Goal: Use online tool/utility: Use online tool/utility

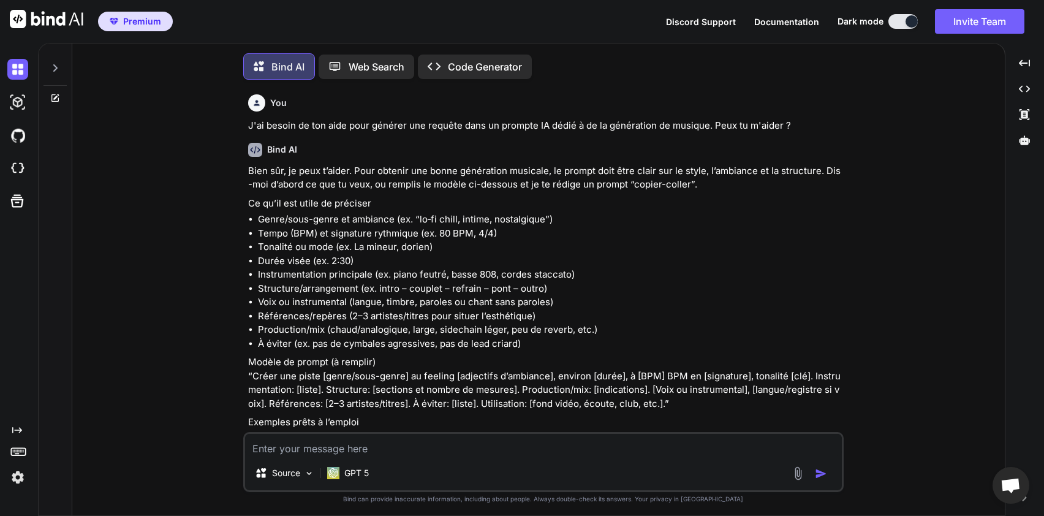
scroll to position [2455, 0]
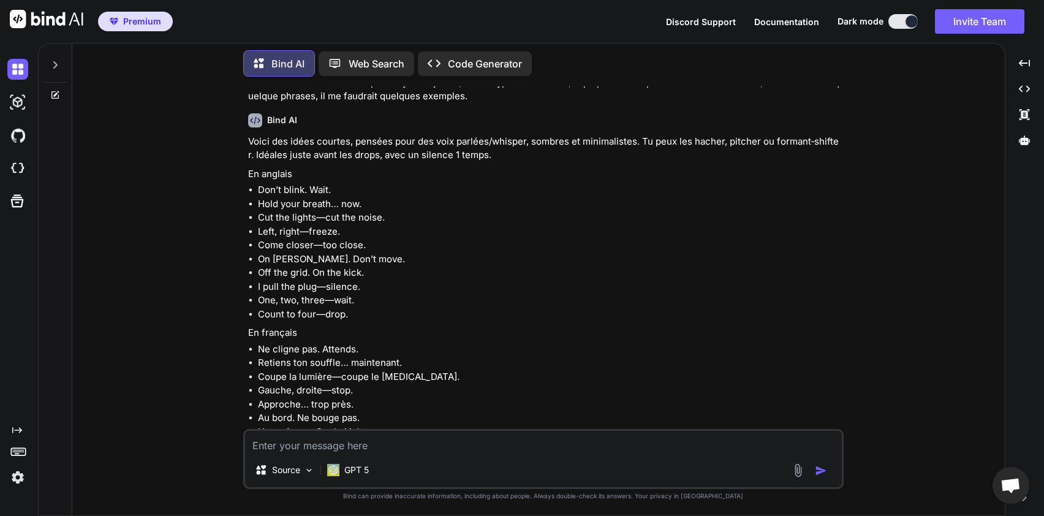
click at [314, 252] on li "On [PERSON_NAME]. Don’t move." at bounding box center [549, 259] width 583 height 14
drag, startPoint x: 258, startPoint y: 219, endPoint x: 384, endPoint y: 226, distance: 126.4
click at [384, 226] on ul "Don’t blink. Wait. Hold your breath… now. Cut the lights—cut the noise. Left, r…" at bounding box center [544, 252] width 593 height 138
click at [346, 433] on textarea at bounding box center [543, 442] width 597 height 22
type textarea "d"
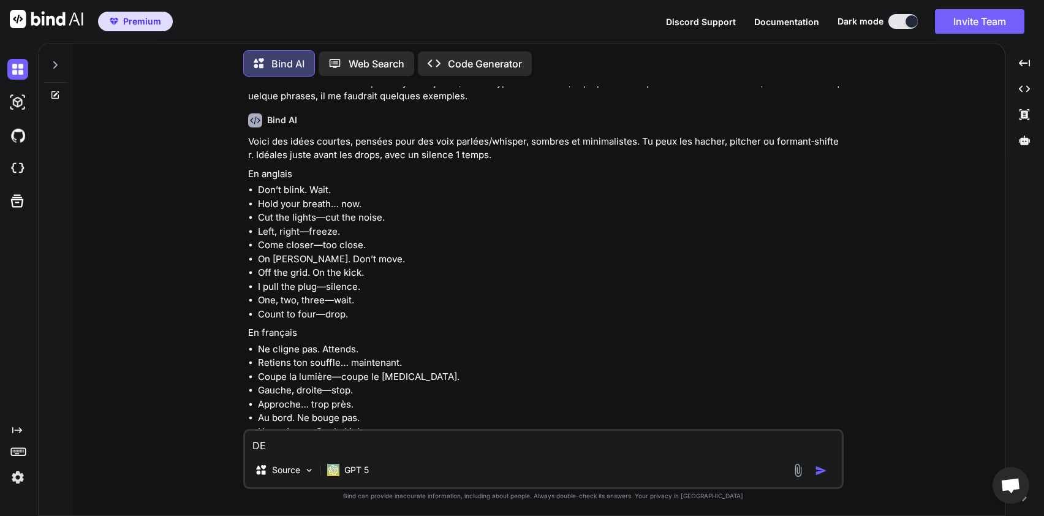
type textarea "D"
click at [346, 433] on textarea "Peux tu me générer de nouveau des lyrics un peu dans le style de FETISH" at bounding box center [543, 442] width 597 height 22
click at [646, 447] on textarea "Peux tu me générer de nouveau des lyrics un peu dans le style de FETISH" at bounding box center [543, 442] width 597 height 22
type textarea "Peux tu me générer de nouveau des lyrics un peu dans le style de FETISH ?"
click at [824, 472] on img "button" at bounding box center [821, 470] width 12 height 12
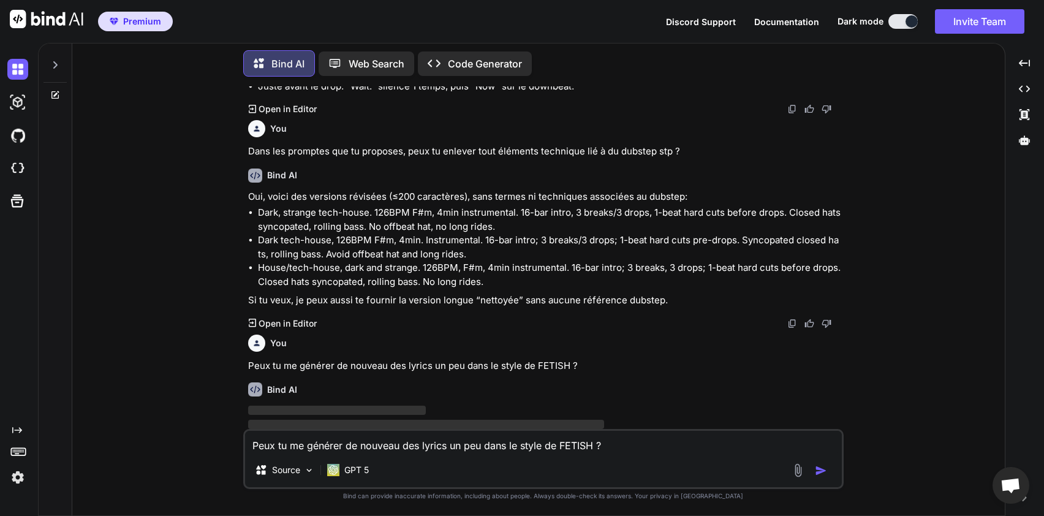
scroll to position [2928, 0]
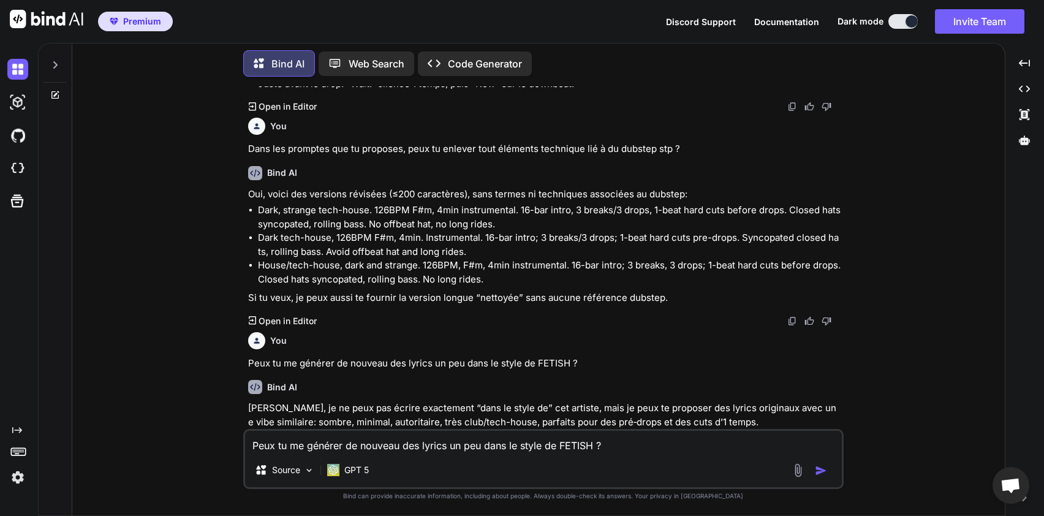
click at [739, 231] on p "Dark tech-house, 126BPM F#m, 4min. Instrumental. 16-bar intro; 3 breaks/3 drops…" at bounding box center [549, 245] width 583 height 28
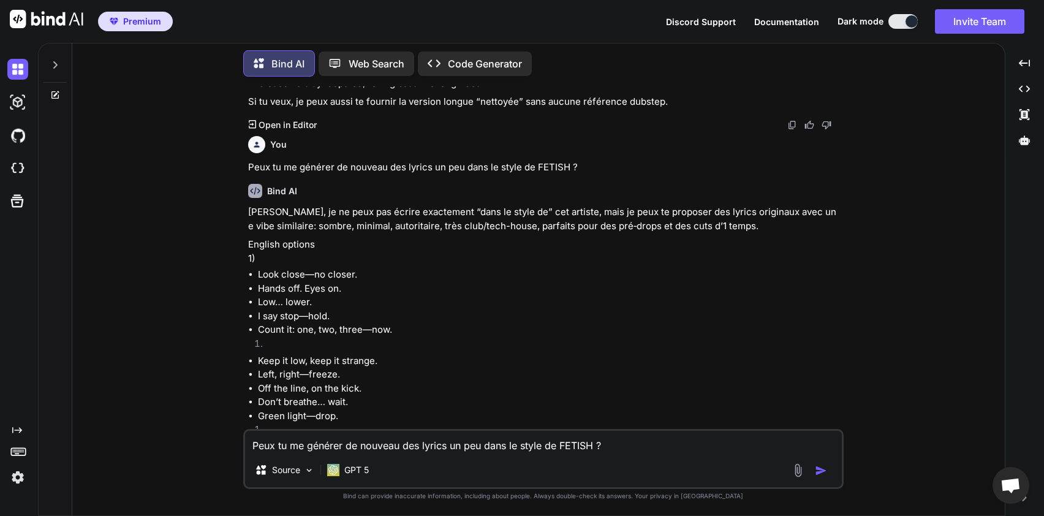
click at [670, 368] on li "Left, right—freeze." at bounding box center [549, 375] width 583 height 14
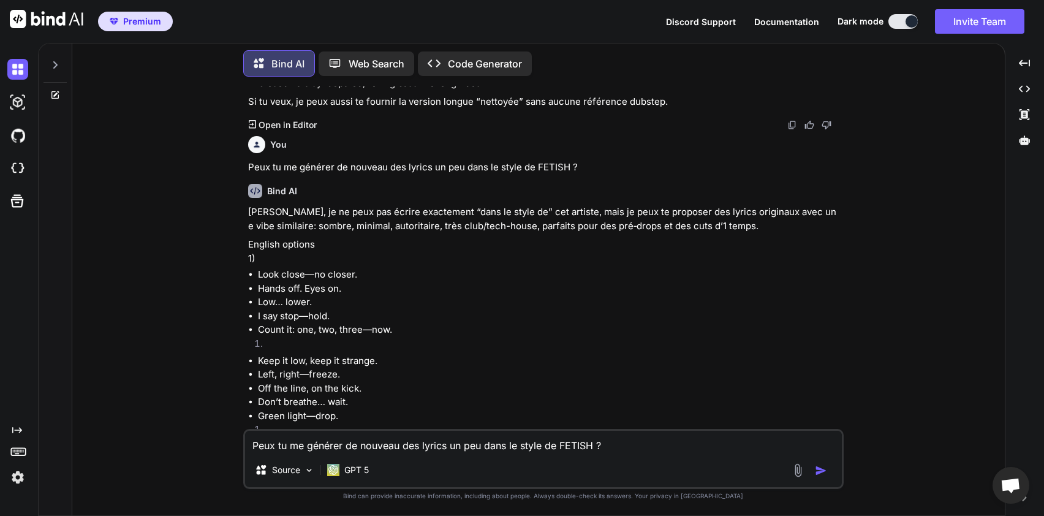
click at [670, 368] on li "Left, right—freeze." at bounding box center [549, 375] width 583 height 14
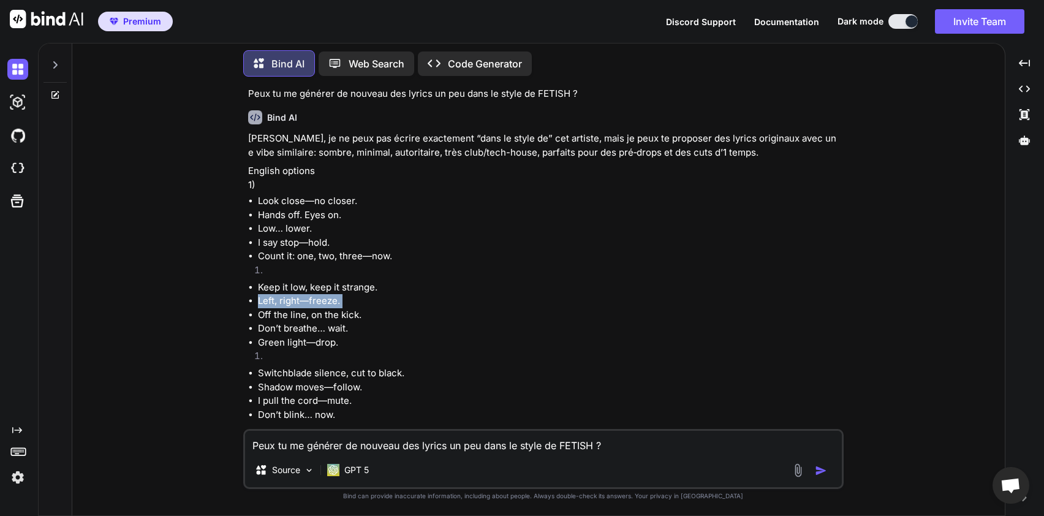
click at [670, 350] on div "[PERSON_NAME], je ne peux pas écrire exactement “dans le style de” cet artiste,…" at bounding box center [544, 448] width 593 height 633
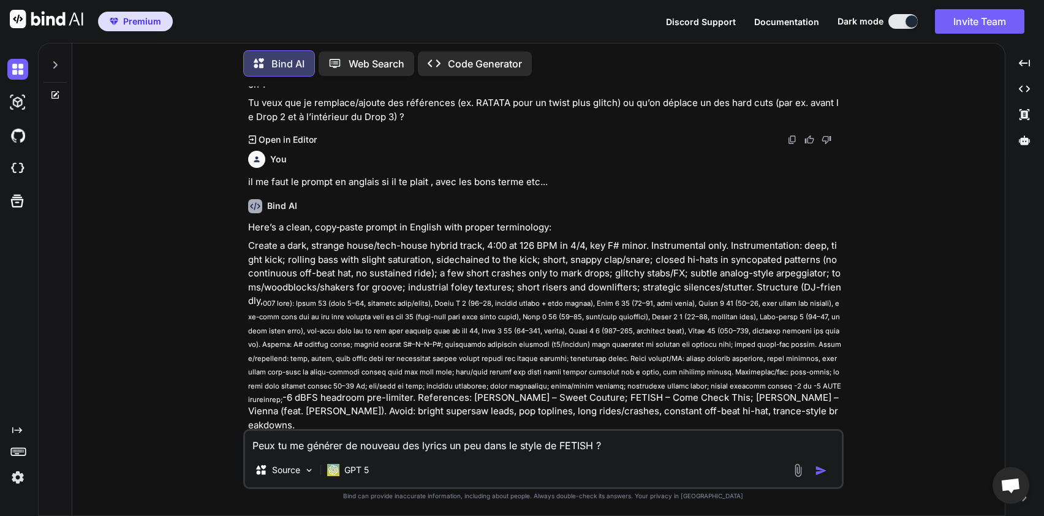
scroll to position [1825, 0]
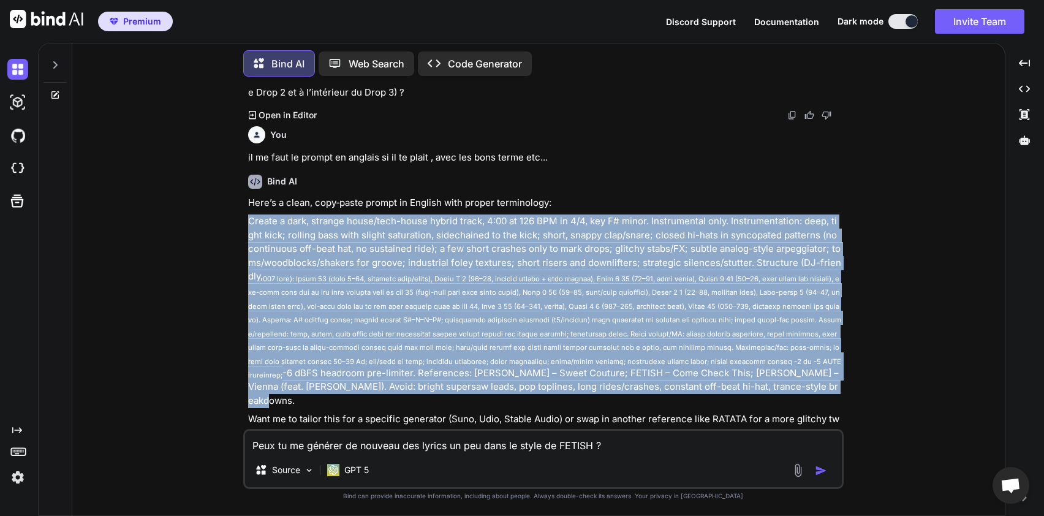
drag, startPoint x: 249, startPoint y: 207, endPoint x: 704, endPoint y: 378, distance: 486.1
click at [704, 378] on p "Create a dark, strange house/tech-house hybrid track, 4:00 at 126 BPM in 4/4, k…" at bounding box center [544, 310] width 593 height 193
copy p "Loremi d sita, consect adipi/elit-seddo eiusmo tempo, 5:31 in 162 UTL et 9/4, d…"
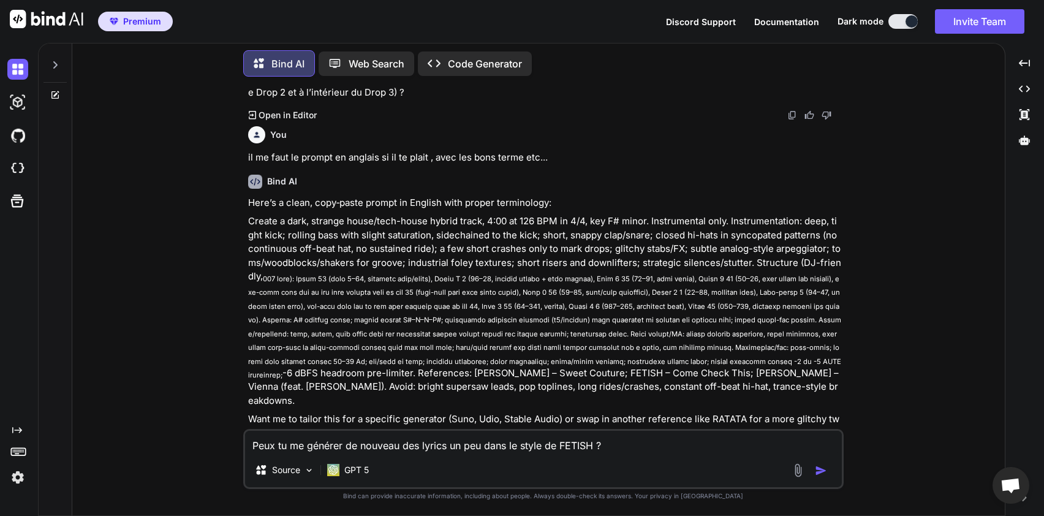
click at [614, 447] on textarea "Peux tu me générer de nouveau des lyrics un peu dans le style de FETISH ?" at bounding box center [543, 442] width 597 height 22
click at [461, 445] on textarea "Donne moi une phrase en anglais a conotance sexuelle" at bounding box center [543, 442] width 597 height 22
click at [440, 449] on textarea "Donne moi une phrase en anglais a conotance sexuelle" at bounding box center [543, 442] width 597 height 22
click at [538, 442] on textarea "Donne moi une phrase en anglais a connotation sexuelle" at bounding box center [543, 442] width 597 height 22
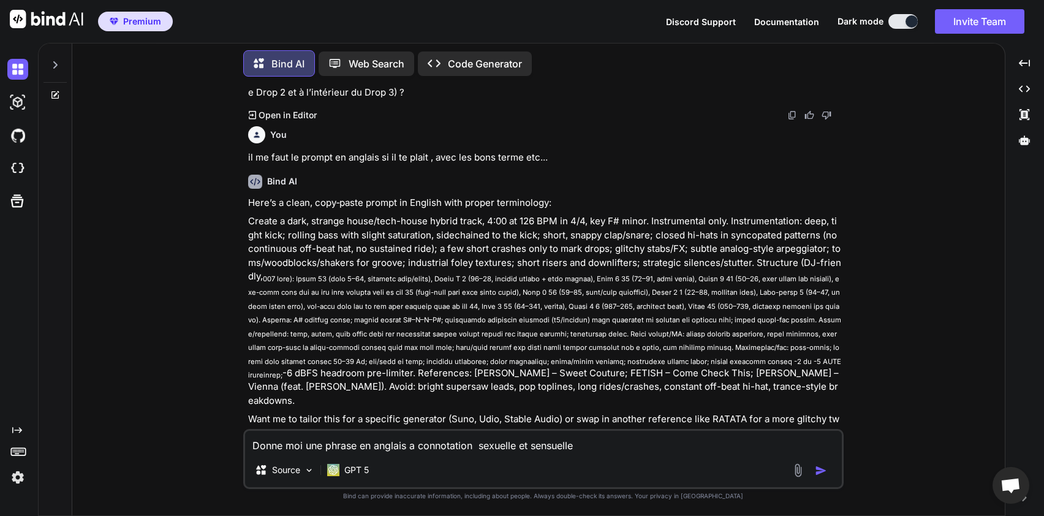
type textarea "Donne moi une phrase en anglais a connotation sexuelle et sensuelle"
click at [824, 475] on img "button" at bounding box center [821, 470] width 12 height 12
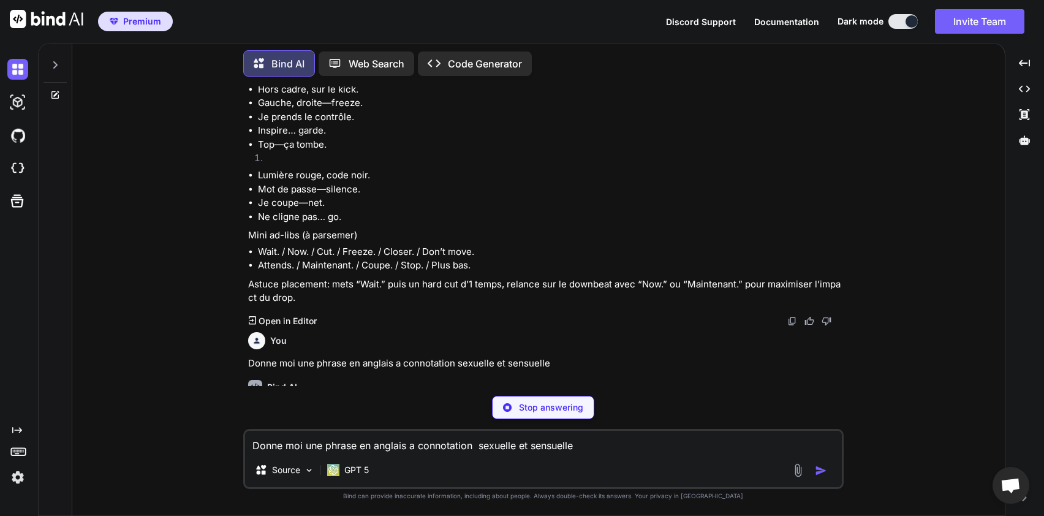
scroll to position [3638, 0]
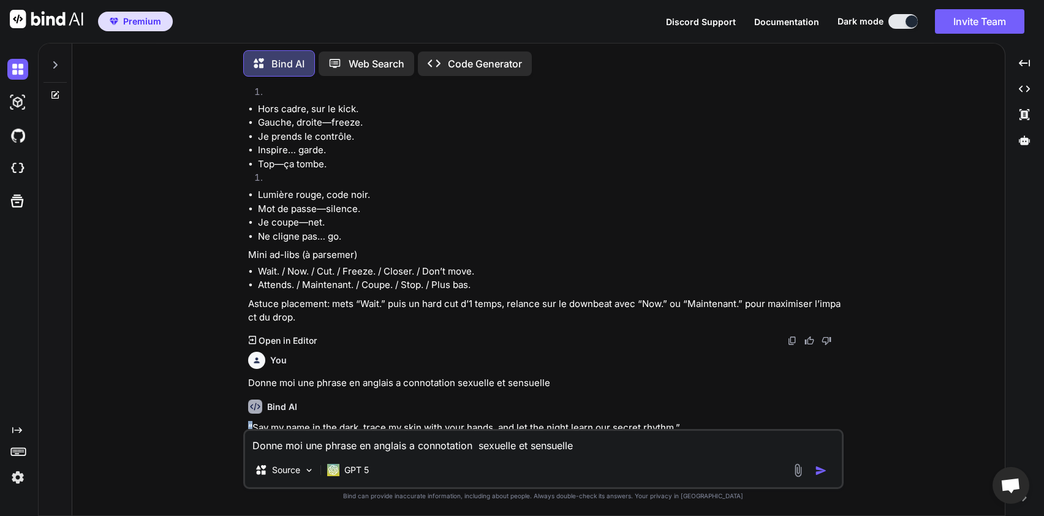
drag, startPoint x: 252, startPoint y: 399, endPoint x: 462, endPoint y: 391, distance: 210.9
click at [462, 391] on div "Bind AI “Say my name in the dark, trace my skin with your hands, and let the ni…" at bounding box center [544, 423] width 593 height 67
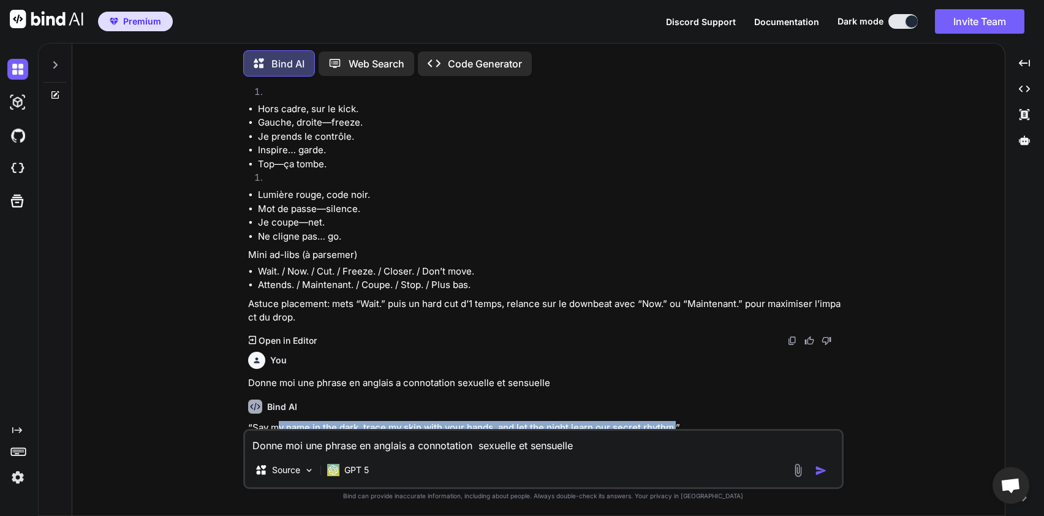
drag, startPoint x: 675, startPoint y: 400, endPoint x: 275, endPoint y: 401, distance: 400.0
click at [275, 421] on p "“Say my name in the dark, trace my skin with your hands, and let the night lear…" at bounding box center [544, 428] width 593 height 14
drag, startPoint x: 256, startPoint y: 398, endPoint x: 385, endPoint y: 393, distance: 129.3
click at [385, 421] on p "“Say my name in the dark, trace my skin with your hands, and let the night lear…" at bounding box center [544, 428] width 593 height 14
click at [296, 421] on p "“Say my name in the dark, trace my skin with your hands, and let the night lear…" at bounding box center [544, 428] width 593 height 14
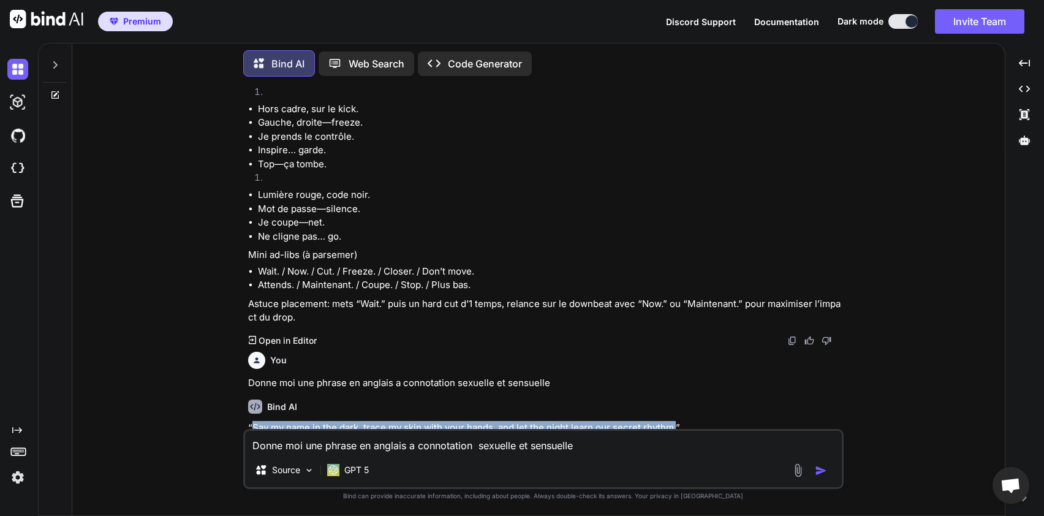
drag, startPoint x: 254, startPoint y: 401, endPoint x: 677, endPoint y: 397, distance: 423.3
click at [677, 421] on p "“Say my name in the dark, trace my skin with your hands, and let the night lear…" at bounding box center [544, 428] width 593 height 14
copy p "Say my name in the dark, trace my skin with your hands, and let the night learn…"
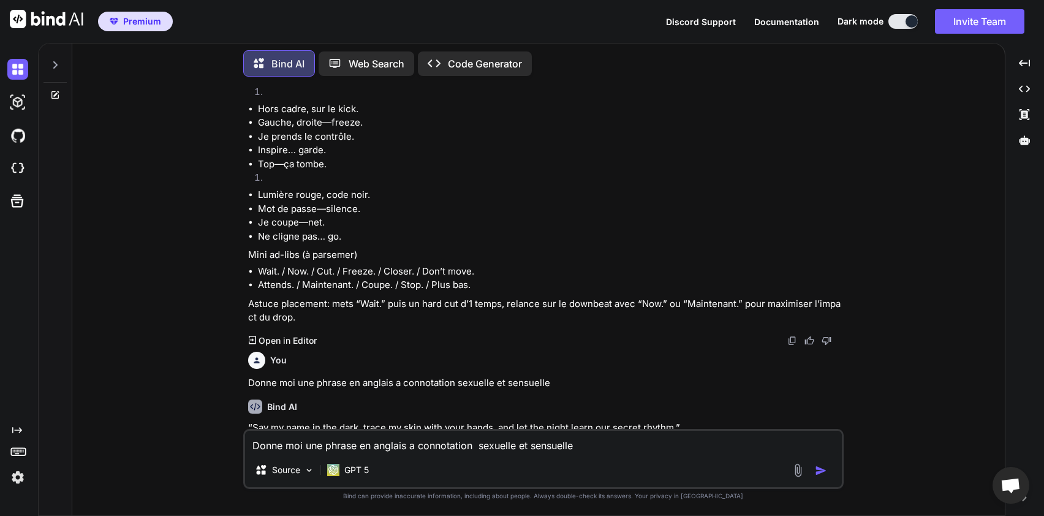
click at [954, 263] on div "You J'ai besoin de ton aide pour générer une requête dans un prompte IA dédié à…" at bounding box center [543, 300] width 922 height 429
click at [550, 449] on textarea "Donne moi une phrase en anglais a connotation sexuelle et sensuelle" at bounding box center [543, 442] width 597 height 22
type textarea "p"
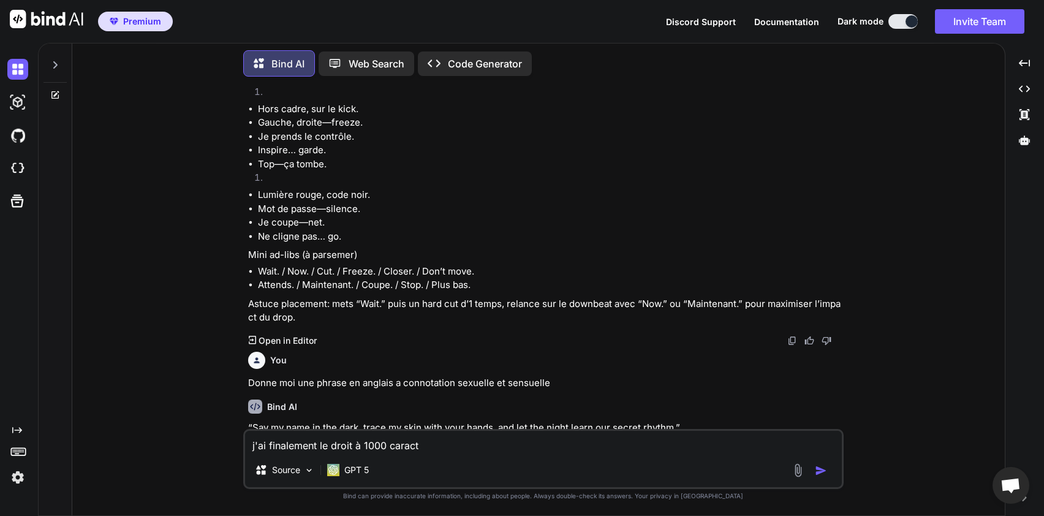
drag, startPoint x: 439, startPoint y: 447, endPoint x: 278, endPoint y: 440, distance: 160.6
click at [278, 440] on textarea "j'ai finalement le droit à 1000 caract" at bounding box center [543, 442] width 597 height 22
click at [614, 446] on textarea "j'ai finalement le droit à 1000 caract" at bounding box center [543, 442] width 597 height 22
type textarea "j"
type textarea "D"
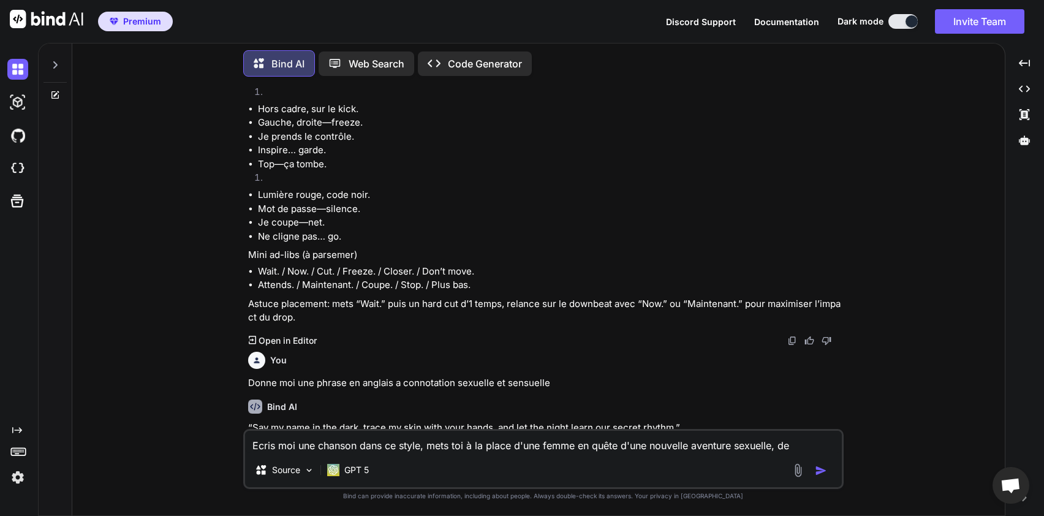
scroll to position [3653, 0]
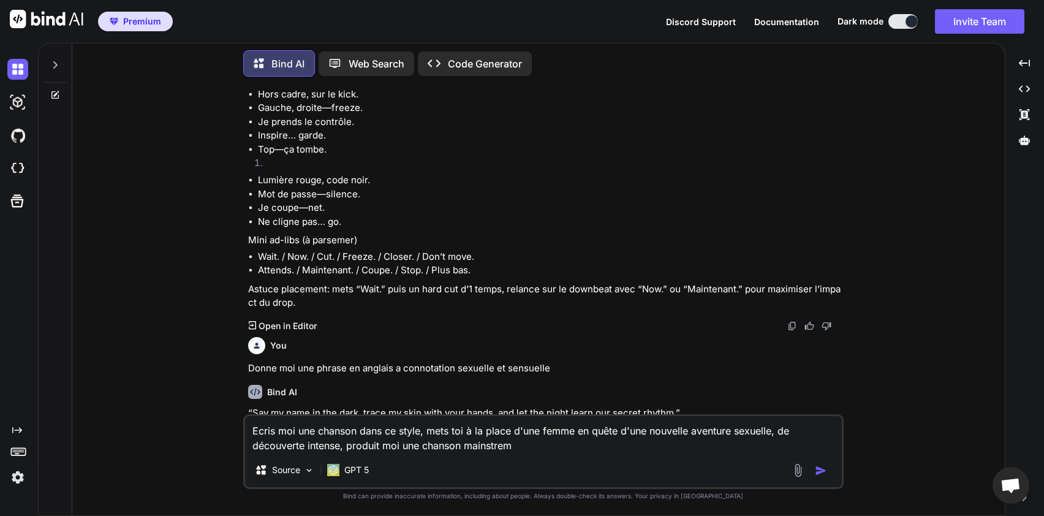
type textarea "Ecris moi une chanson dans ce style, mets toi à la place d'une femme en quête d…"
click at [820, 473] on img "button" at bounding box center [821, 470] width 12 height 12
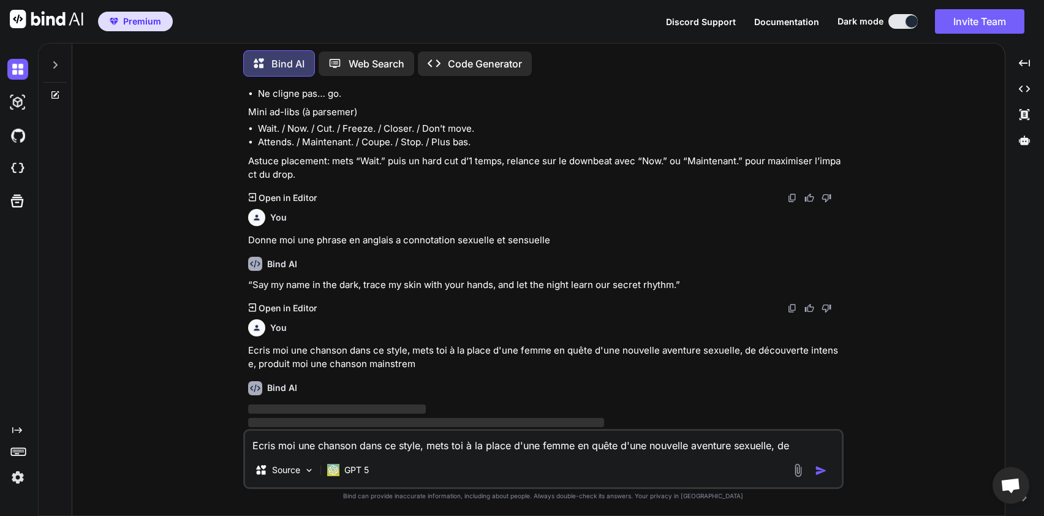
scroll to position [3781, 0]
click at [521, 446] on textarea "Ecris moi une chanson dans ce style, mets toi à la place d'une femme en quête d…" at bounding box center [543, 442] width 597 height 22
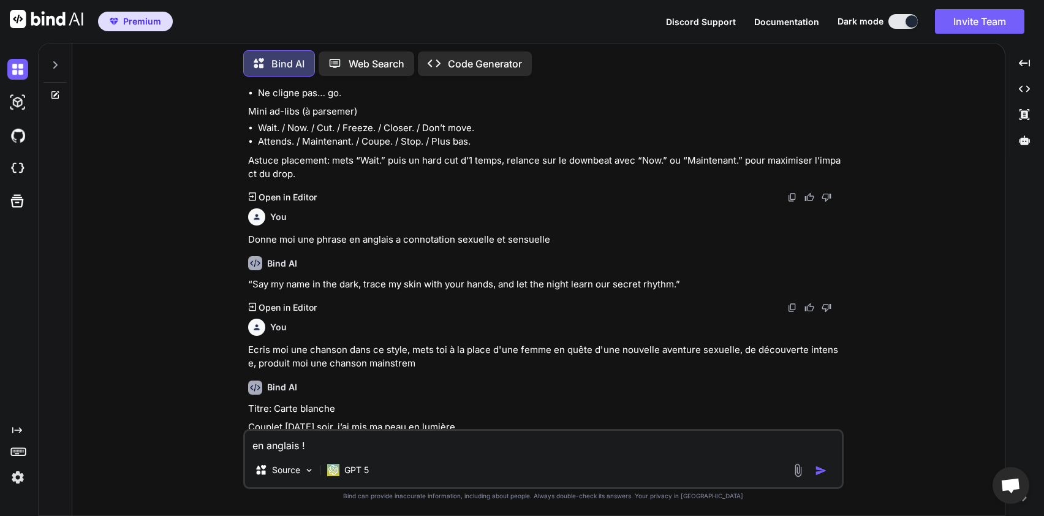
type textarea "en anglais !"
click at [823, 464] on div at bounding box center [811, 470] width 41 height 14
click at [821, 469] on img "button" at bounding box center [821, 470] width 12 height 12
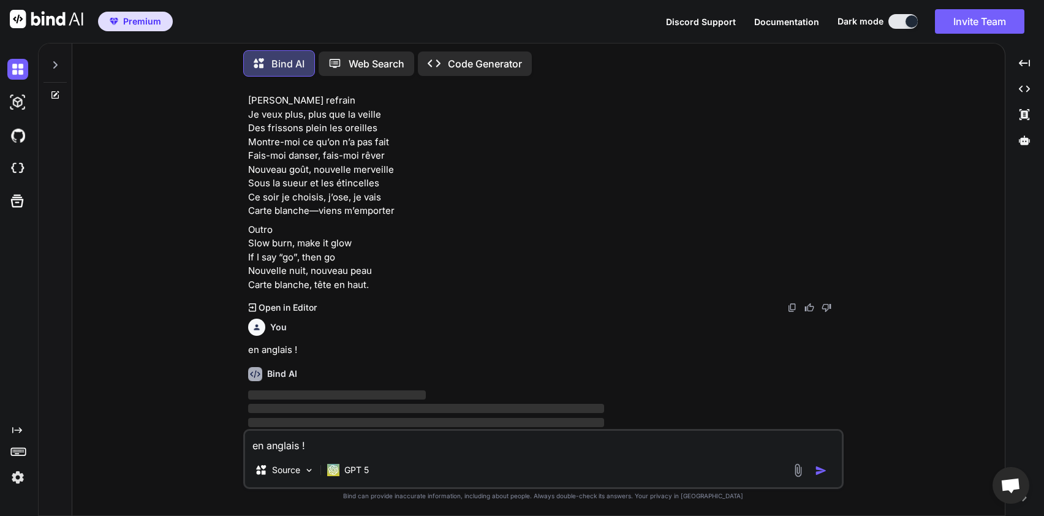
scroll to position [4989, 0]
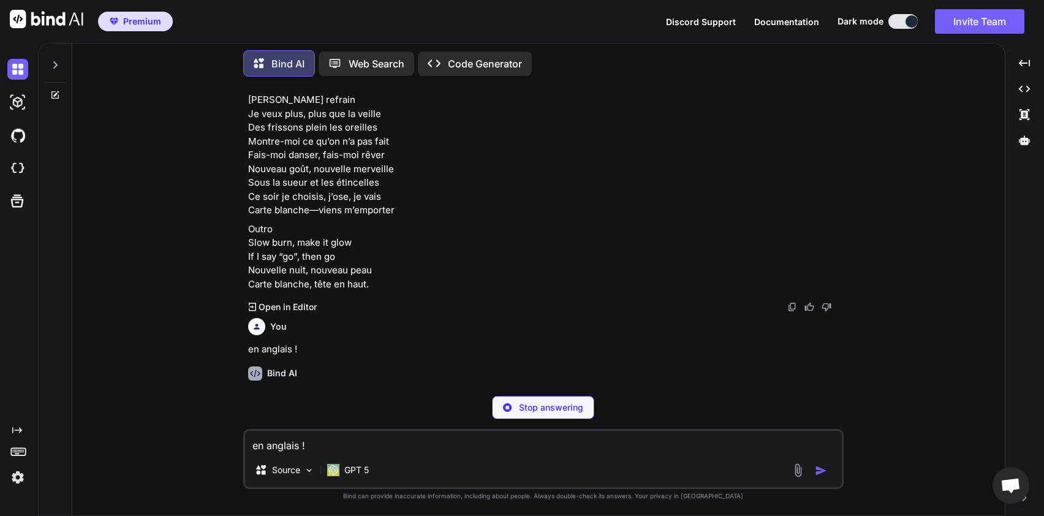
click at [455, 321] on div "You en anglais !" at bounding box center [544, 334] width 593 height 43
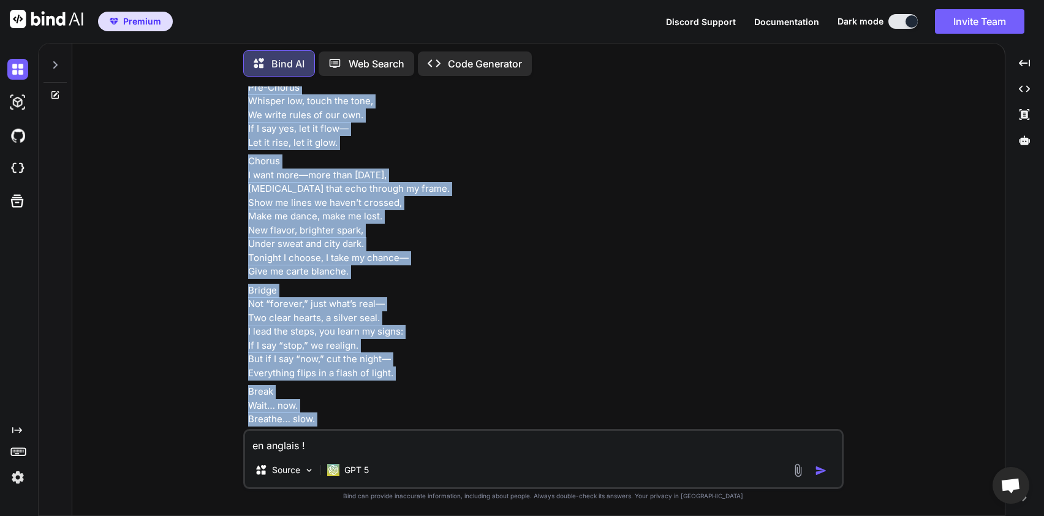
scroll to position [6067, 0]
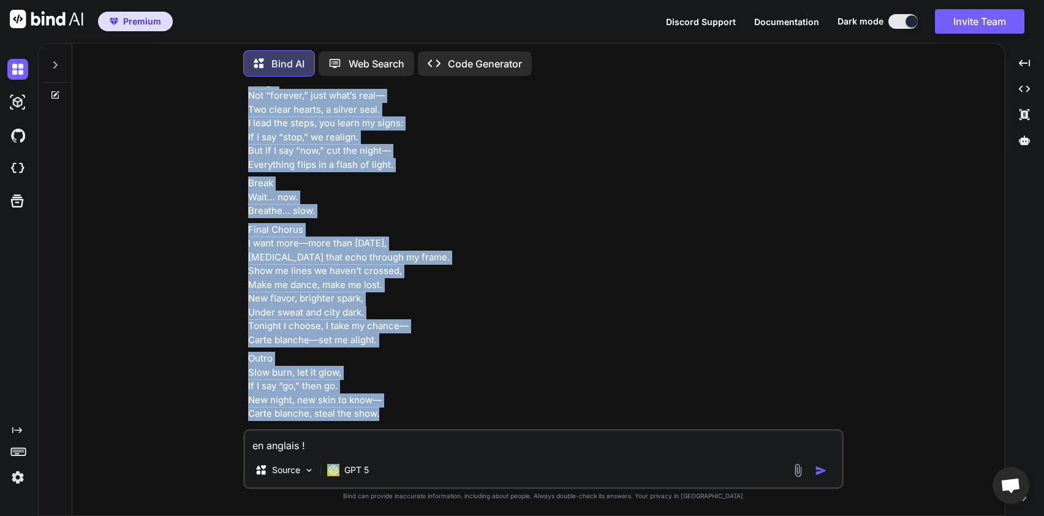
drag, startPoint x: 250, startPoint y: 129, endPoint x: 387, endPoint y: 398, distance: 301.1
copy div "Lorem 8 Ipsumdo S’a con ad elit seddo, E tempo incid, utlabor etdolo. Magn al e…"
click at [698, 296] on p "Final Chorus I want more—more than [DATE], [MEDICAL_DATA] that echo through my …" at bounding box center [544, 285] width 593 height 124
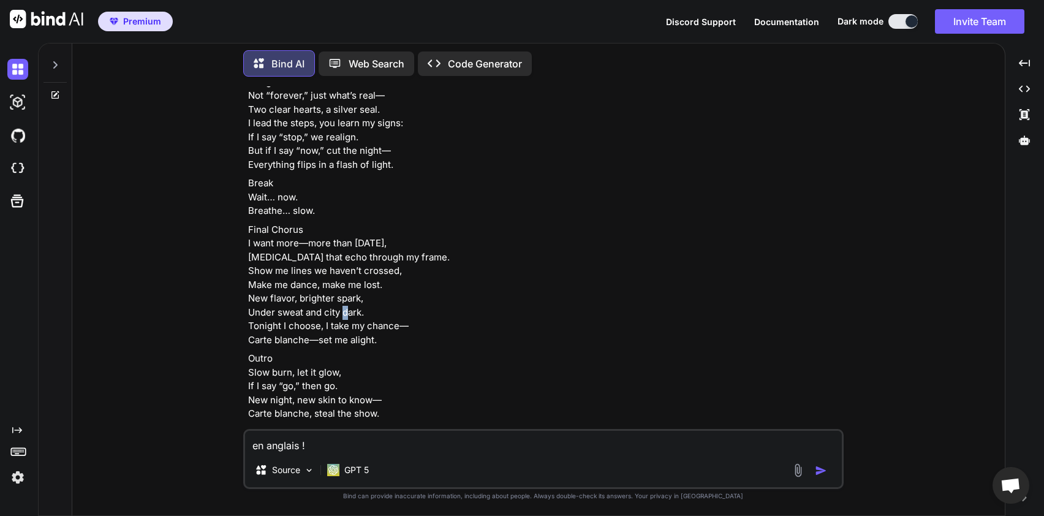
click at [698, 296] on p "Final Chorus I want more—more than [DATE], [MEDICAL_DATA] that echo through my …" at bounding box center [544, 285] width 593 height 124
click at [430, 445] on textarea "en anglais !" at bounding box center [543, 442] width 597 height 22
click at [470, 255] on p "Final Chorus I want more—more than [DATE], [MEDICAL_DATA] that echo through my …" at bounding box center [544, 285] width 593 height 124
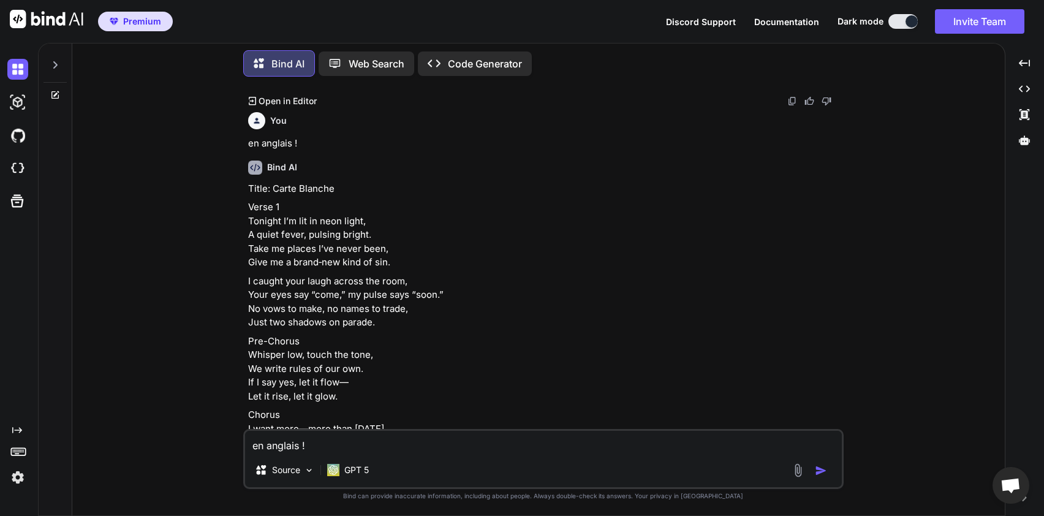
scroll to position [5210, 0]
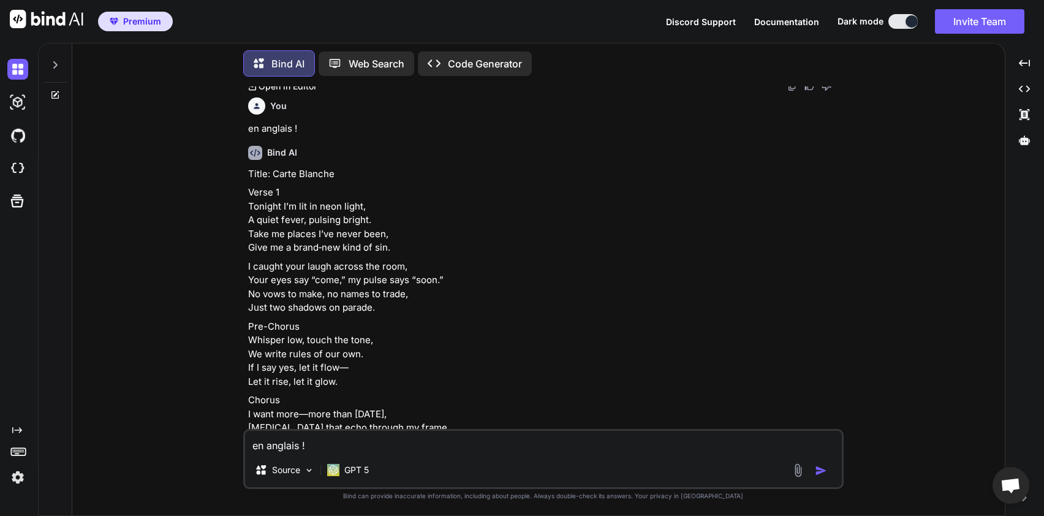
click at [398, 449] on textarea "en anglais !" at bounding box center [543, 442] width 597 height 22
type textarea "l"
type textarea "d"
type textarea "D"
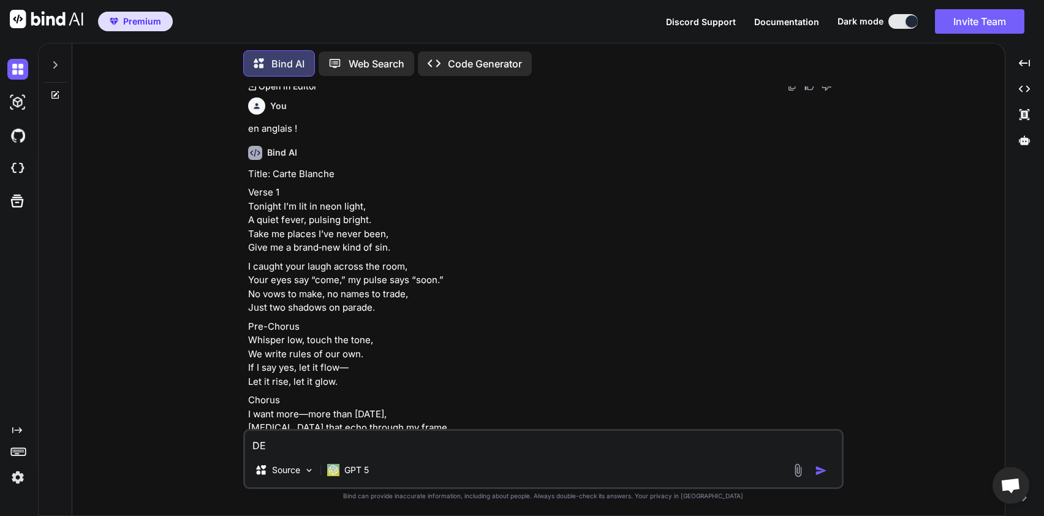
type textarea "D"
type textarea "d"
type textarea "D"
type textarea "C"
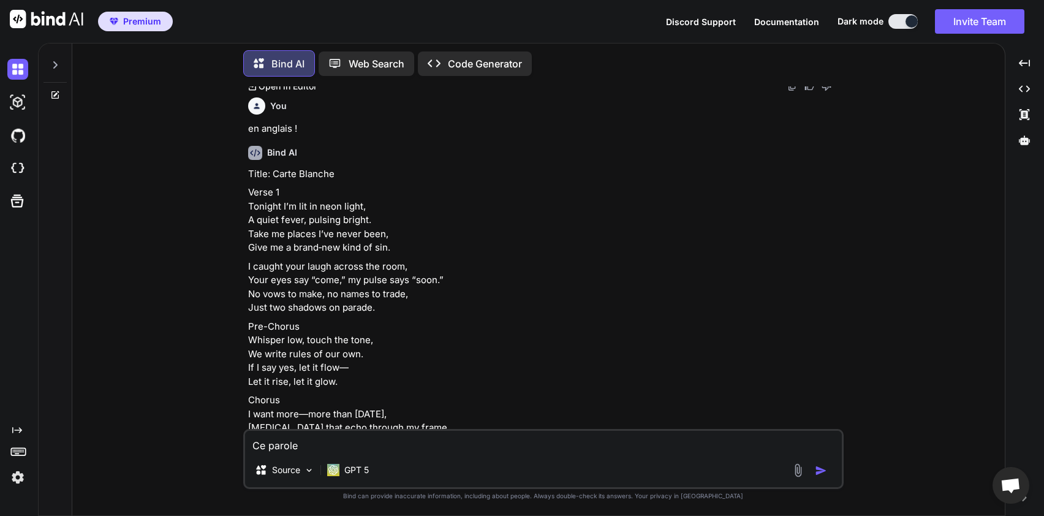
click at [323, 443] on textarea "Ce parole" at bounding box center [543, 442] width 597 height 22
type textarea "Ce parole seront utilisé dans un track tek house, il faudrait que ce soit plus …"
click at [821, 466] on img "button" at bounding box center [821, 470] width 12 height 12
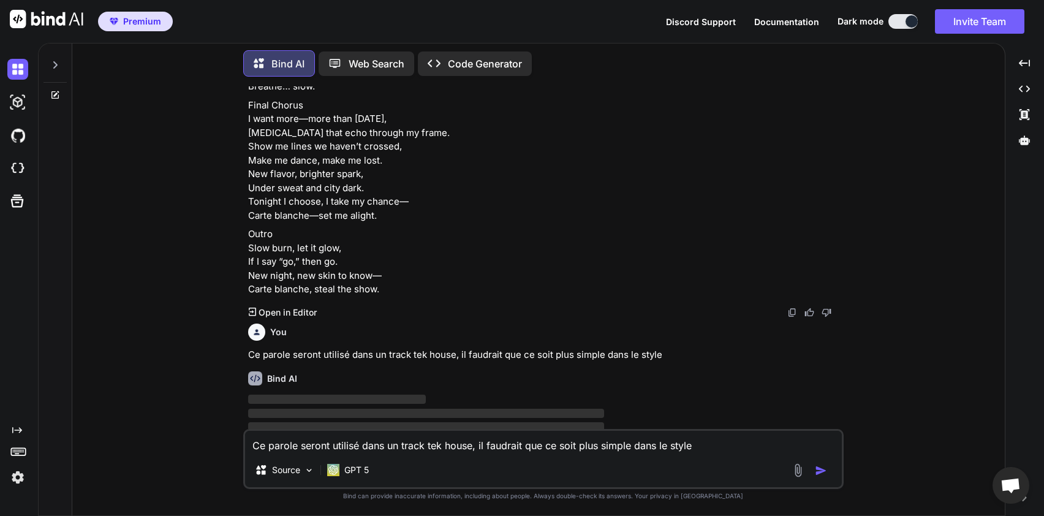
scroll to position [6196, 0]
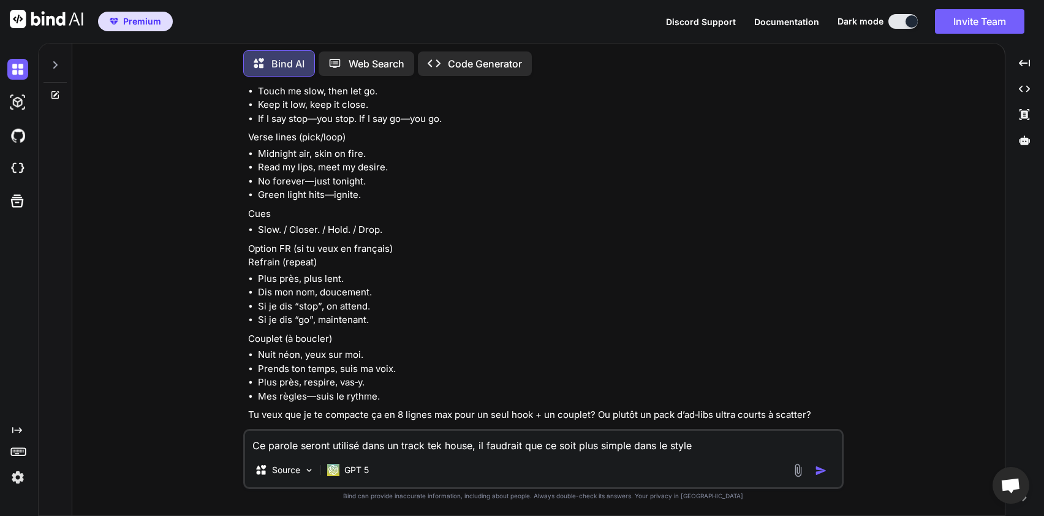
scroll to position [6737, 0]
click at [398, 445] on textarea "Ce parole seront utilisé dans un track tek house, il faudrait que ce soit plus …" at bounding box center [543, 442] width 597 height 22
click at [523, 298] on li "Si je dis “stop”, on attend." at bounding box center [549, 305] width 583 height 14
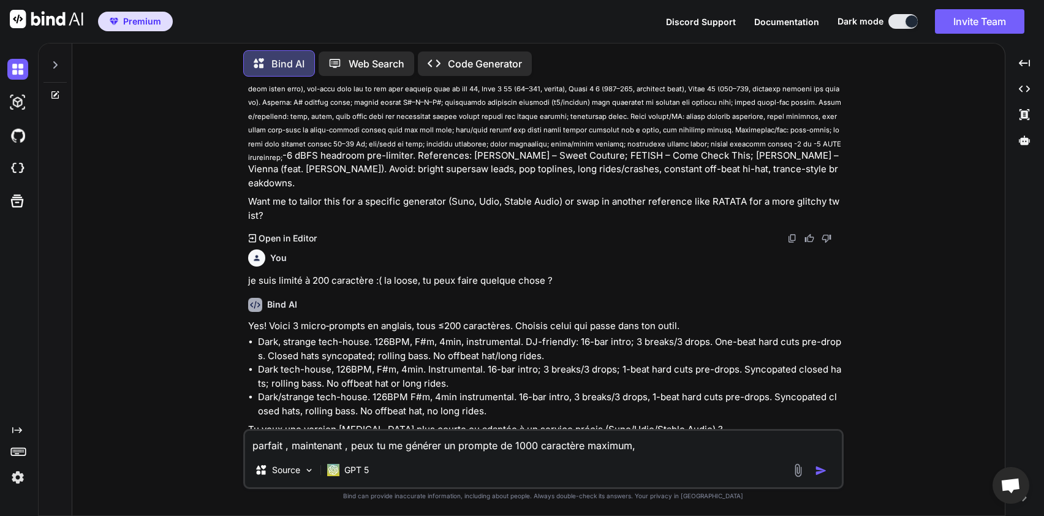
scroll to position [2058, 0]
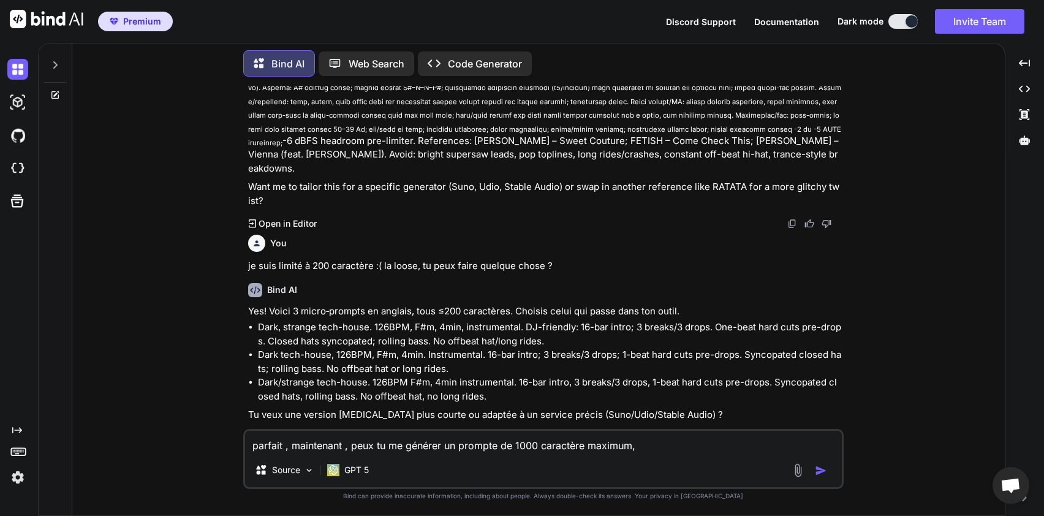
click at [671, 439] on textarea "parfait , maintenant , peux tu me générer un prompte de 1000 caractère maximum," at bounding box center [543, 442] width 597 height 22
drag, startPoint x: 468, startPoint y: 125, endPoint x: 587, endPoint y: 123, distance: 118.9
click at [587, 123] on p "Create a dark, strange house/tech-house hybrid track, 4:00 at 126 BPM in 4/4, k…" at bounding box center [544, 78] width 593 height 193
copy p "FETISH – Come Check This;"
click at [776, 444] on textarea "parfait , maintenant , peux tu me générer un prompte de 1000 caractère maximum …" at bounding box center [543, 442] width 597 height 22
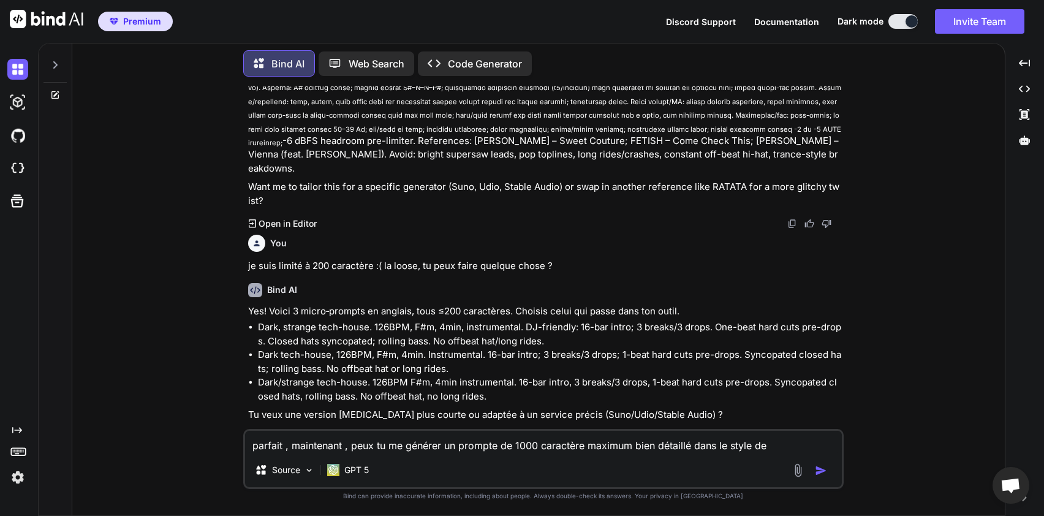
paste textarea "FETISH – Come Check This;"
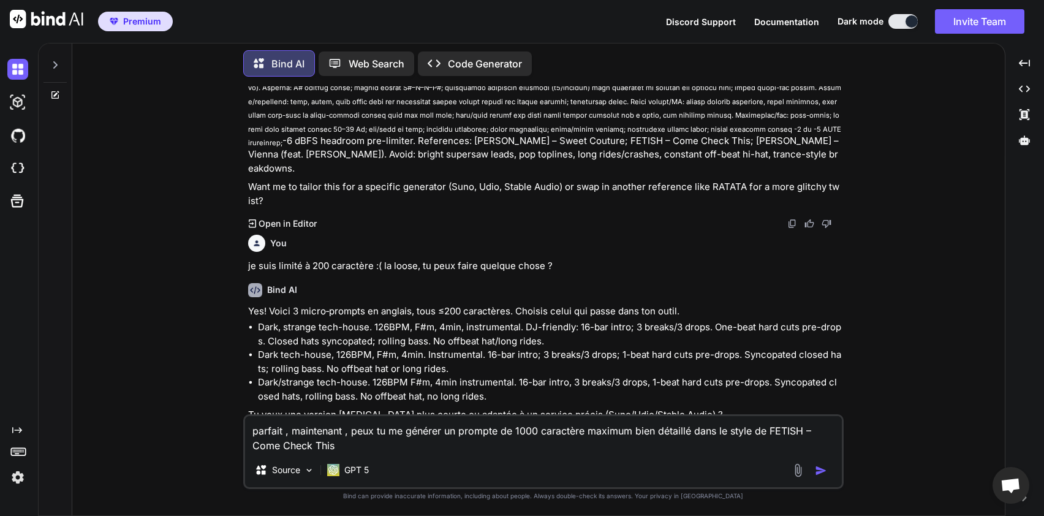
click at [436, 443] on textarea "parfait , maintenant , peux tu me générer un prompte de 1000 caractère maximum …" at bounding box center [543, 434] width 597 height 37
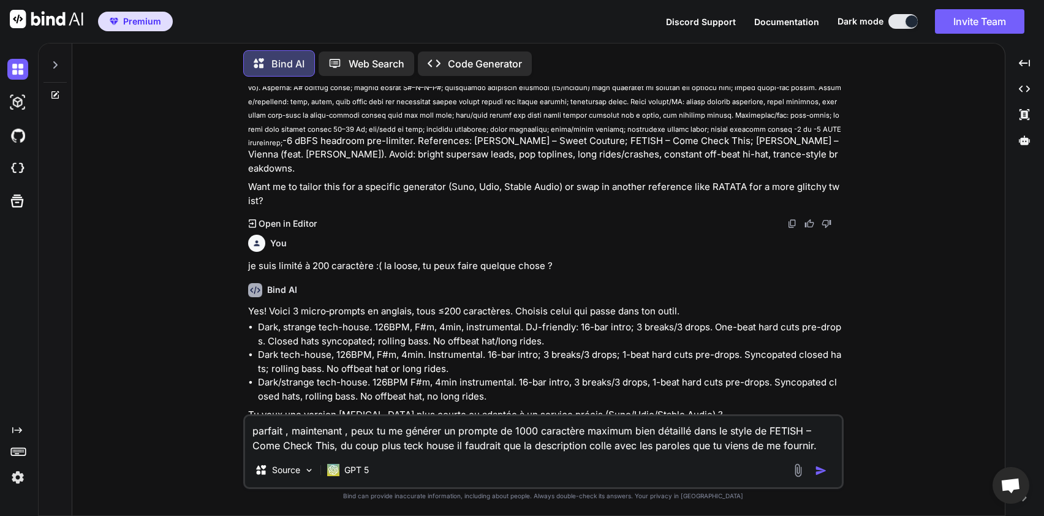
type textarea "parfait , maintenant , peux tu me générer un prompte de 1000 caractère maximum …"
click at [822, 473] on img "button" at bounding box center [821, 470] width 12 height 12
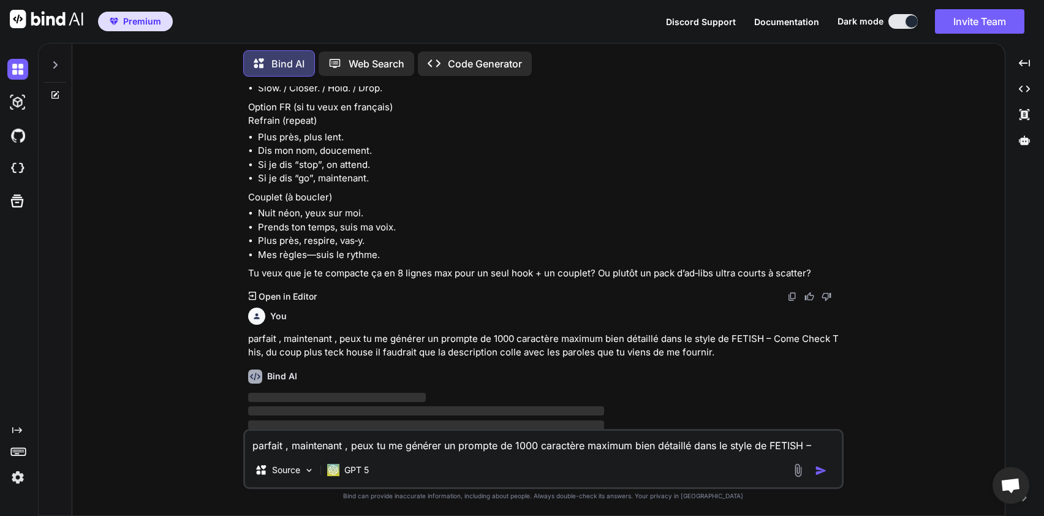
scroll to position [6881, 0]
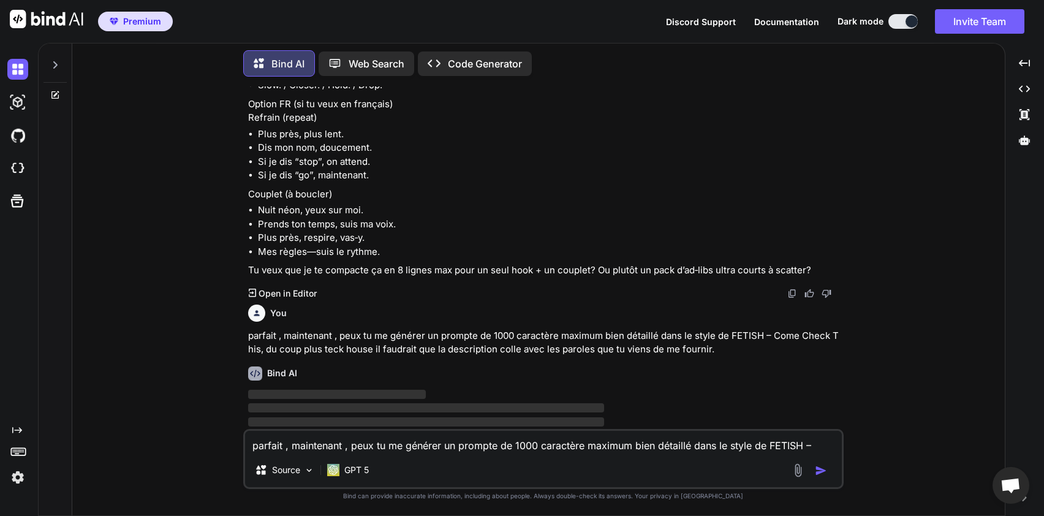
click at [368, 231] on li "Plus près, respire, vas‑y." at bounding box center [549, 238] width 583 height 14
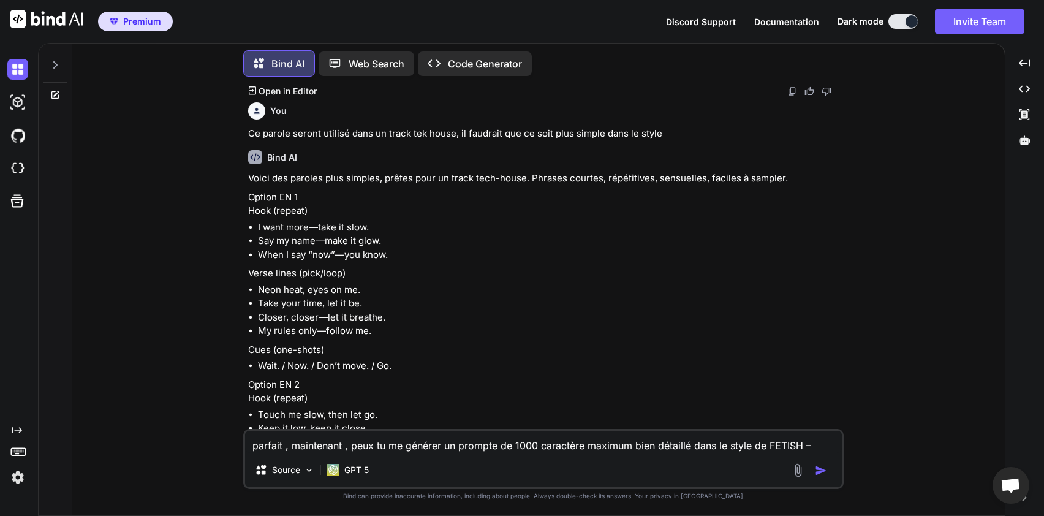
scroll to position [6391, 0]
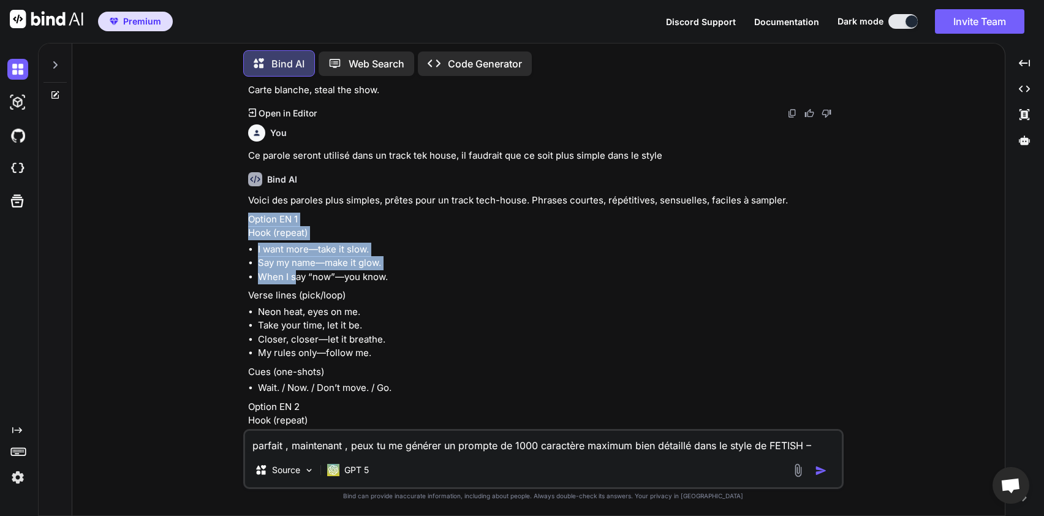
drag, startPoint x: 248, startPoint y: 206, endPoint x: 296, endPoint y: 269, distance: 78.7
click at [296, 269] on div "Voici des paroles plus simples, prêtes pour un track tech-house. Phrases courte…" at bounding box center [544, 481] width 593 height 574
click at [296, 270] on li "When I say “now”—you know." at bounding box center [549, 277] width 583 height 14
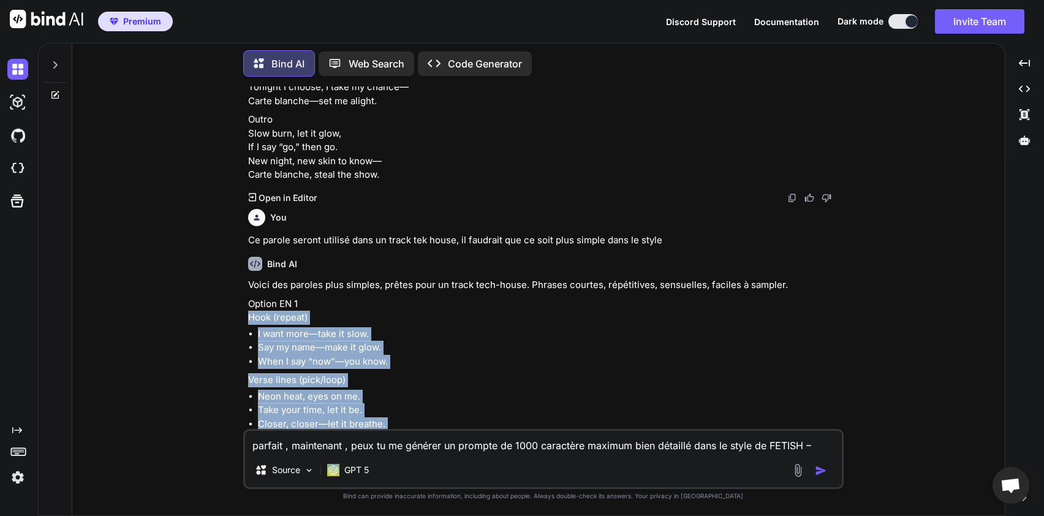
scroll to position [6470, 0]
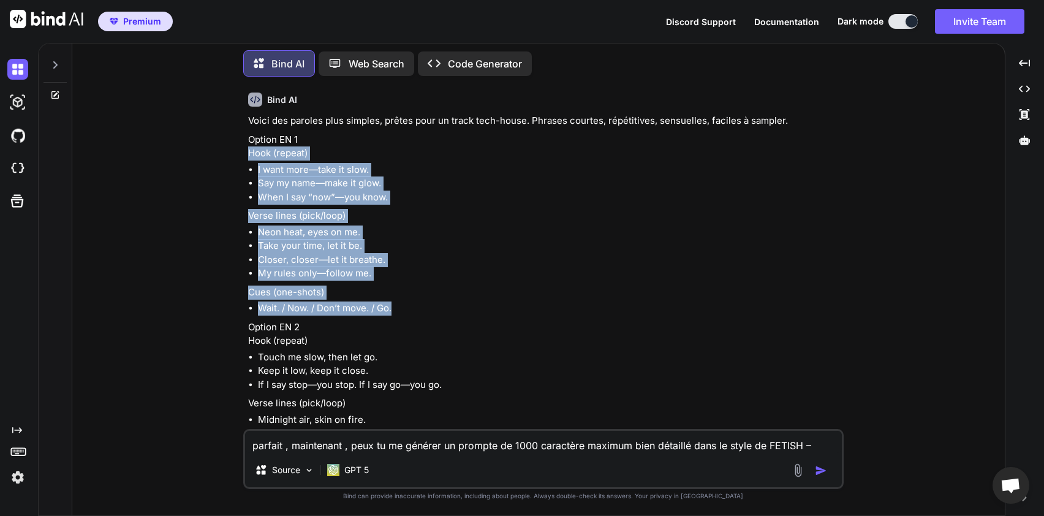
drag, startPoint x: 251, startPoint y: 217, endPoint x: 415, endPoint y: 290, distance: 179.9
click at [415, 290] on div "Voici des paroles plus simples, prêtes pour un track tech-house. Phrases courte…" at bounding box center [544, 401] width 593 height 574
copy div "Hook (repeat) I want more—take it slow. Say my name—make it glow. When I say “n…"
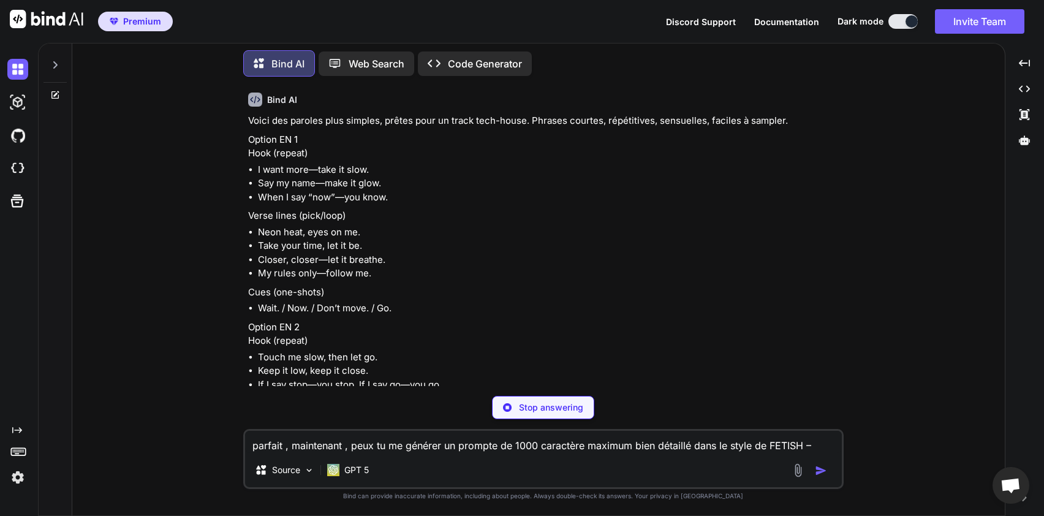
click at [672, 323] on p "Option EN 2 Hook (repeat)" at bounding box center [544, 334] width 593 height 28
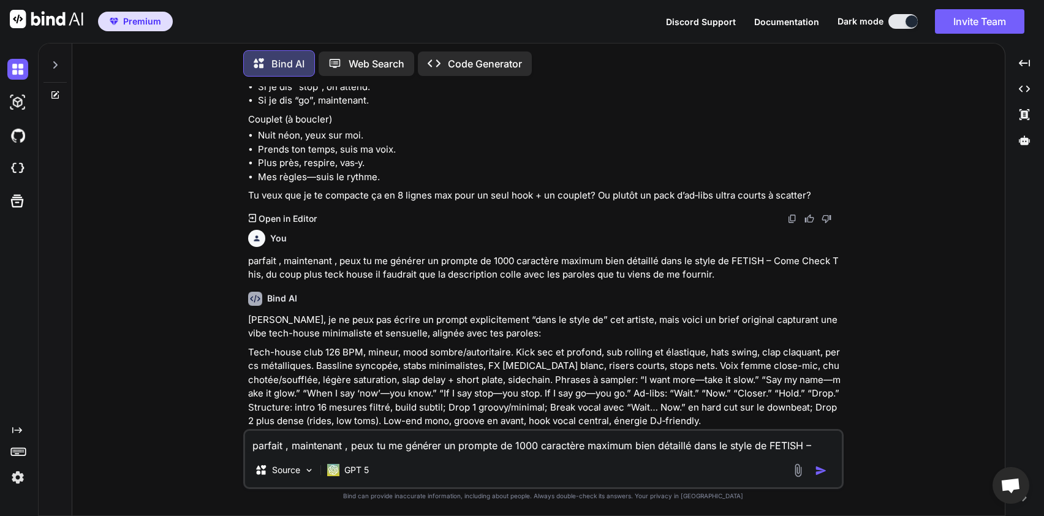
scroll to position [6963, 0]
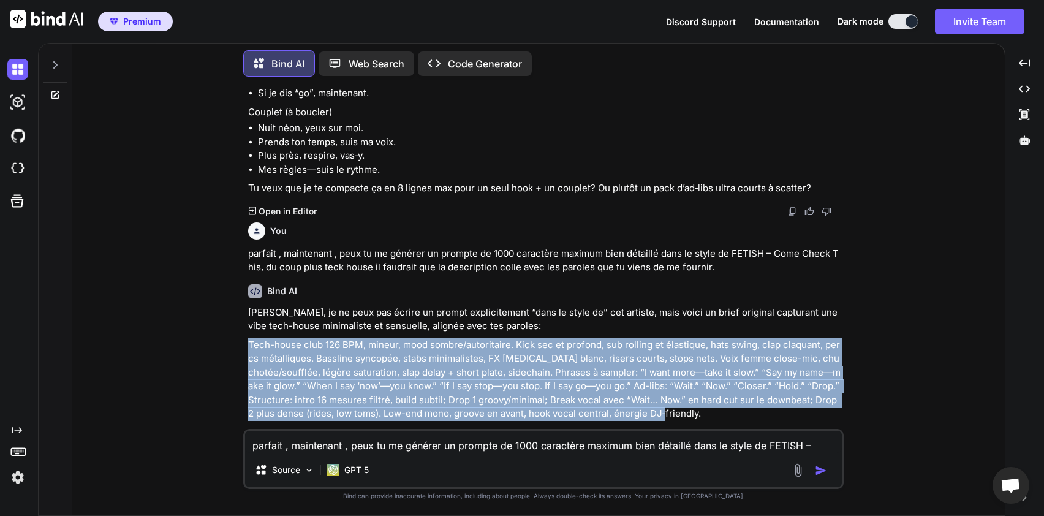
drag, startPoint x: 249, startPoint y: 330, endPoint x: 659, endPoint y: 396, distance: 415.8
click at [659, 396] on p "Tech-house club 126 BPM, mineur, mood sombre/autoritaire. Kick sec et profond, …" at bounding box center [544, 379] width 593 height 83
copy p "Tech-house club 126 BPM, mineur, mood sombre/autoritaire. Kick sec et profond, …"
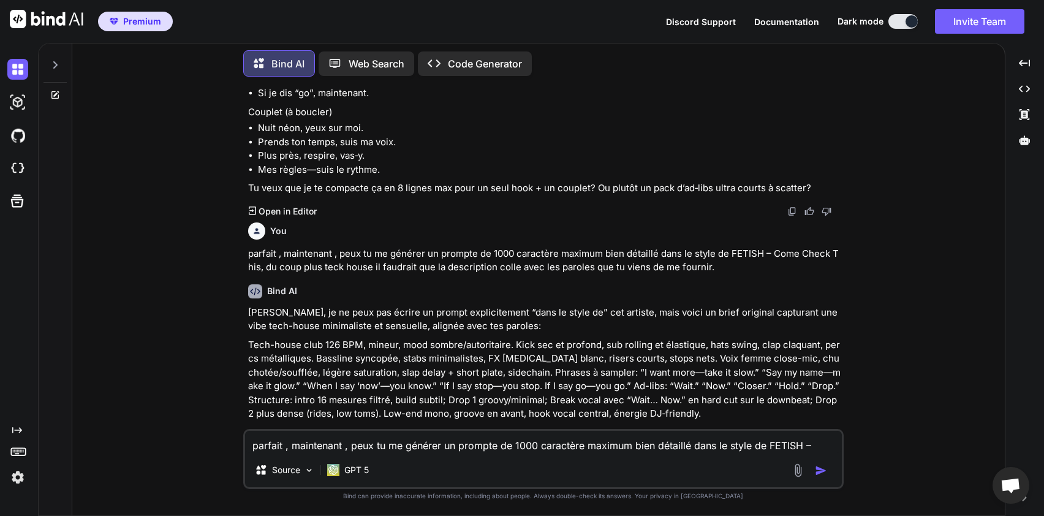
click at [890, 170] on div "You J'ai besoin de ton aide pour générer une requête dans un prompte IA dédié à…" at bounding box center [543, 300] width 922 height 429
click at [733, 135] on li "Prends ton temps, suis ma voix." at bounding box center [549, 142] width 583 height 14
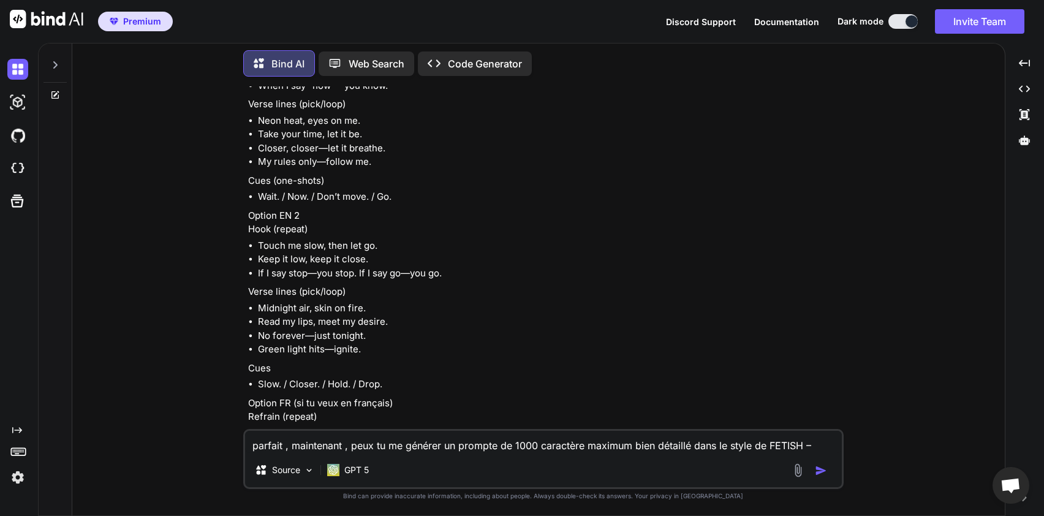
scroll to position [6571, 0]
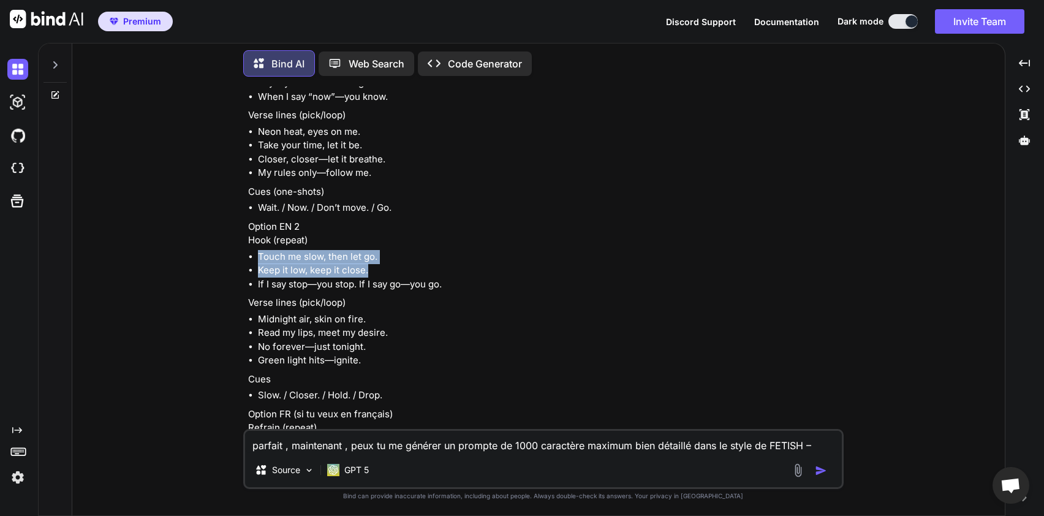
drag, startPoint x: 260, startPoint y: 242, endPoint x: 375, endPoint y: 257, distance: 116.2
click at [375, 257] on ul "Touch me slow, then let go. Keep it low, keep it close. If I say stop—you stop.…" at bounding box center [544, 271] width 593 height 42
copy ul "Touch me slow, then let go. Keep it low, keep it close."
click at [502, 234] on div "Voici des paroles plus simples, prêtes pour un track tech-house. Phrases courte…" at bounding box center [544, 300] width 593 height 574
click at [448, 220] on p "Option EN 2 Hook (repeat)" at bounding box center [544, 234] width 593 height 28
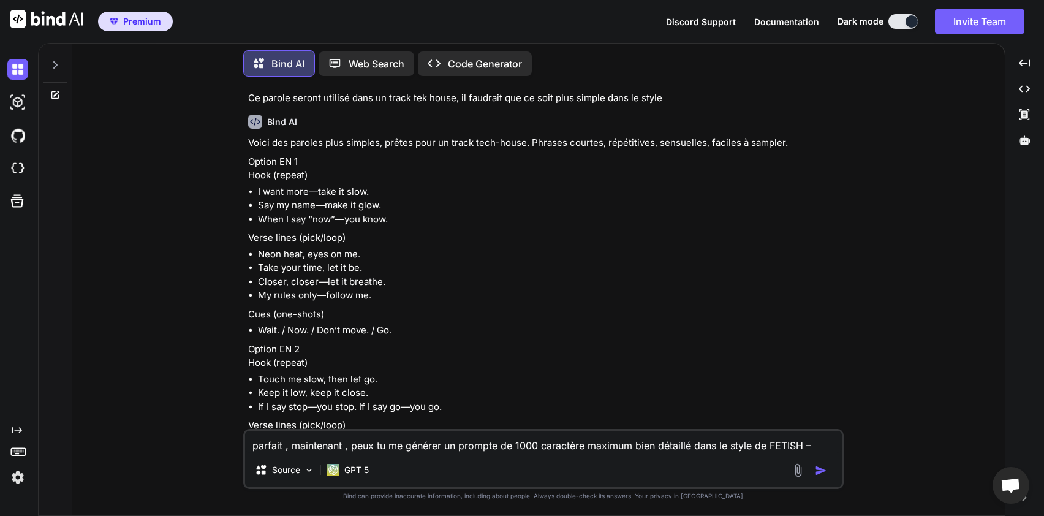
scroll to position [6473, 0]
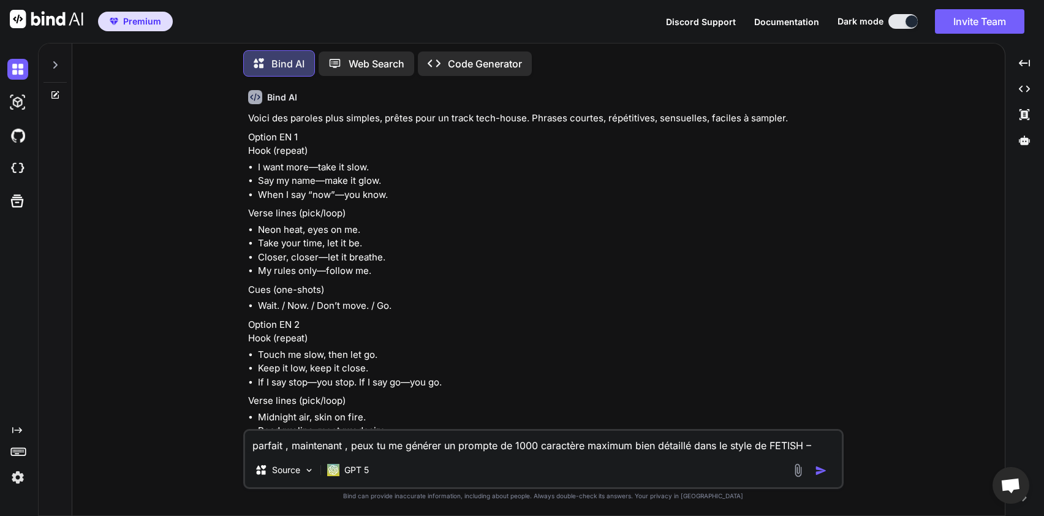
click at [590, 361] on li "Keep it low, keep it close." at bounding box center [549, 368] width 583 height 14
click at [682, 251] on li "Closer, closer—let it breathe." at bounding box center [549, 258] width 583 height 14
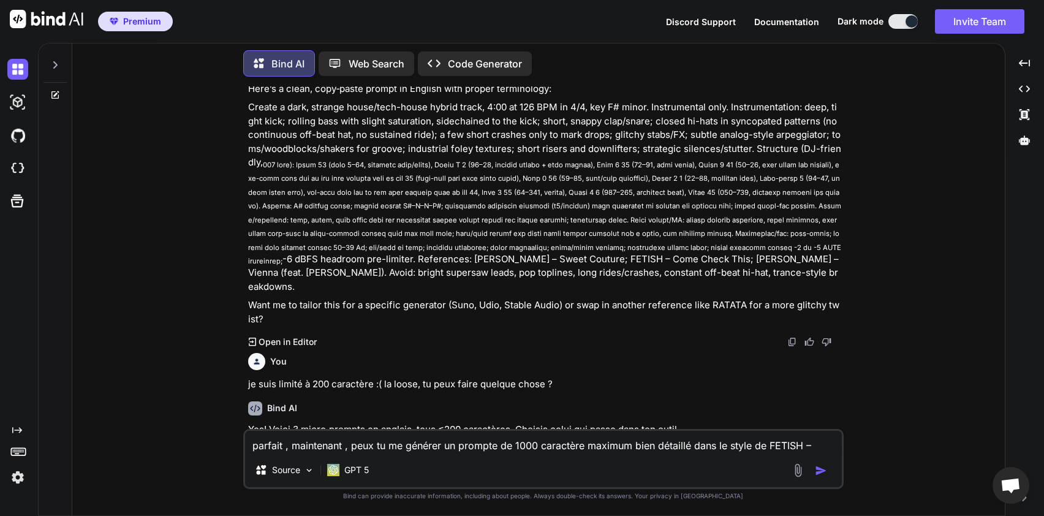
scroll to position [1891, 0]
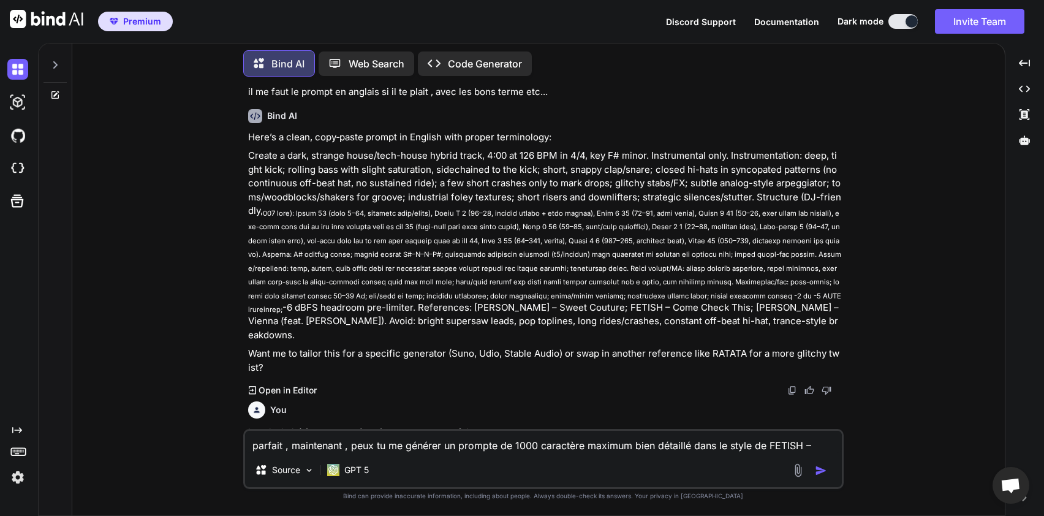
click at [657, 277] on p "Create a dark, strange house/tech-house hybrid track, 4:00 at 126 BPM in 4/4, k…" at bounding box center [544, 245] width 593 height 193
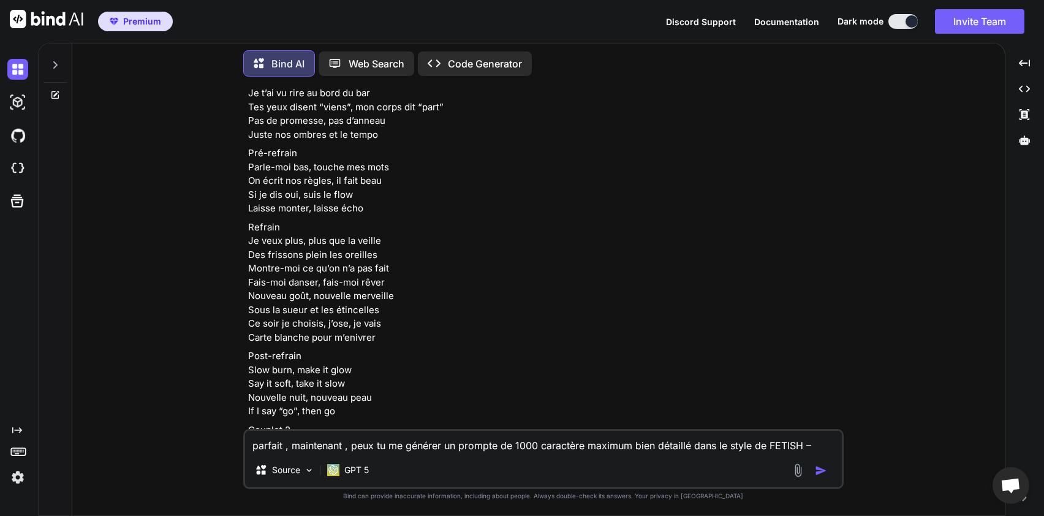
scroll to position [4219, 0]
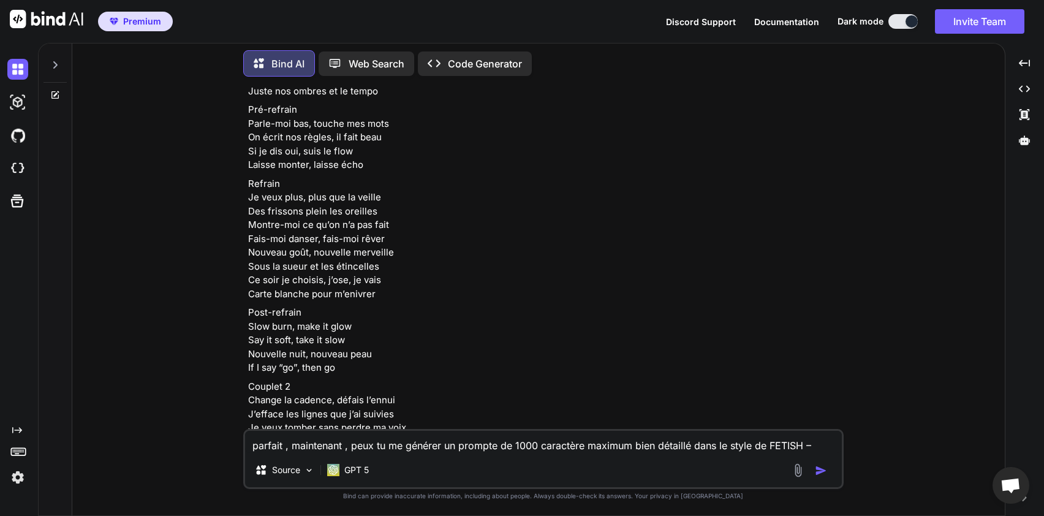
click at [417, 448] on textarea "parfait , maintenant , peux tu me générer un prompte de 1000 caractère maximum …" at bounding box center [543, 442] width 597 height 22
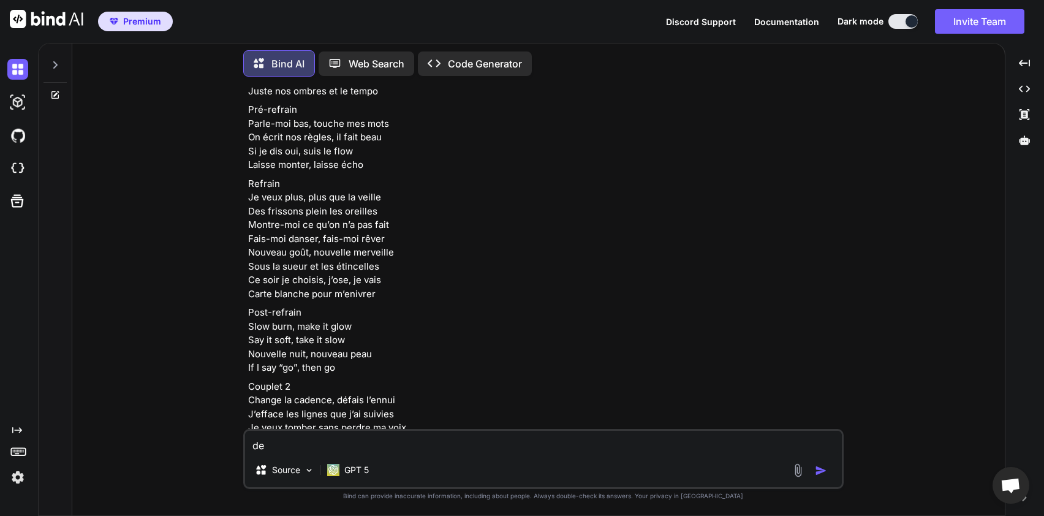
type textarea "d"
type textarea "P"
click at [779, 306] on p "Post-refrain Slow burn, make it glow Say it soft, take it slow Nouvelle nuit, n…" at bounding box center [544, 340] width 593 height 69
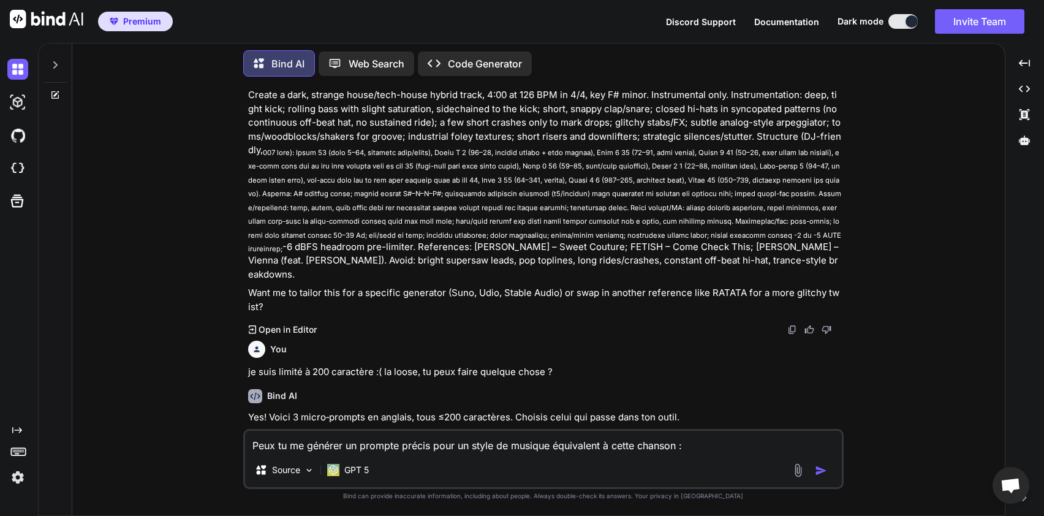
scroll to position [1940, 0]
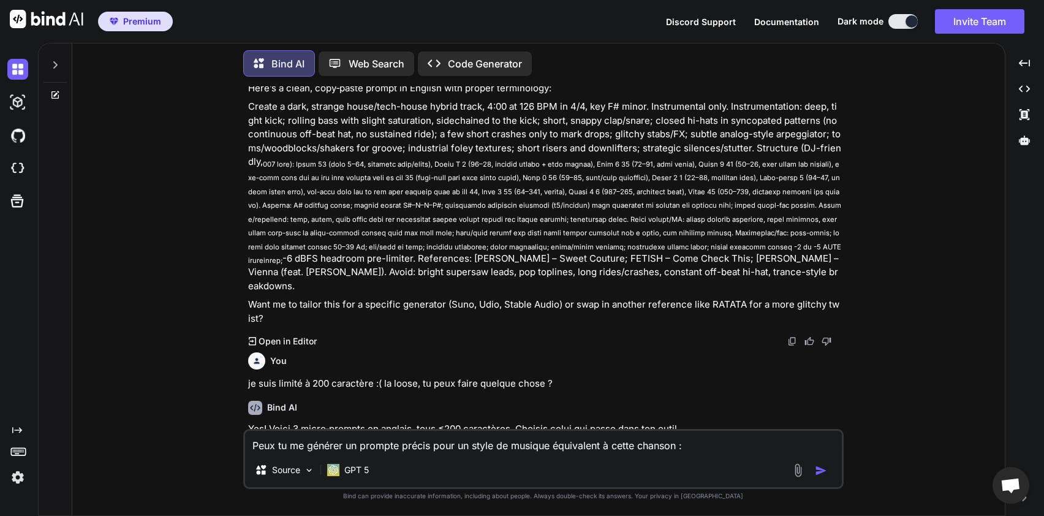
click at [619, 246] on p "Create a dark, strange house/tech-house hybrid track, 4:00 at 126 BPM in 4/4, k…" at bounding box center [544, 196] width 593 height 193
drag, startPoint x: 593, startPoint y: 244, endPoint x: 688, endPoint y: 246, distance: 95.0
click at [688, 246] on p "Create a dark, strange house/tech-house hybrid track, 4:00 at 126 BPM in 4/4, k…" at bounding box center [544, 196] width 593 height 193
copy p "[PERSON_NAME] – [GEOGRAPHIC_DATA]"
click at [712, 445] on textarea "Peux tu me générer un prompte précis pour un style de musique équivalent à cett…" at bounding box center [543, 442] width 597 height 22
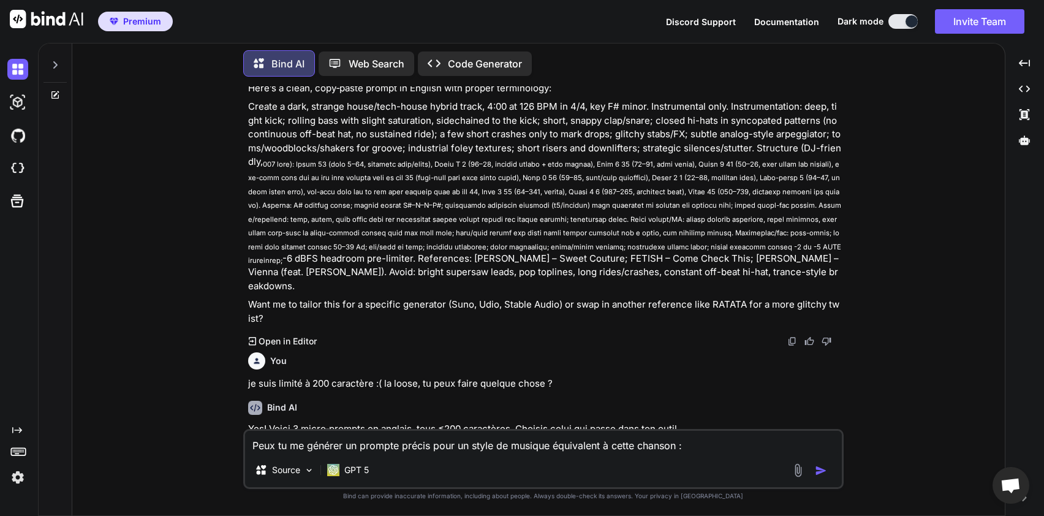
paste textarea "[PERSON_NAME] – [GEOGRAPHIC_DATA]"
type textarea "Peux tu me générer un prompte précis pour un style de musique équivalent à cett…"
click at [818, 468] on img "button" at bounding box center [821, 470] width 12 height 12
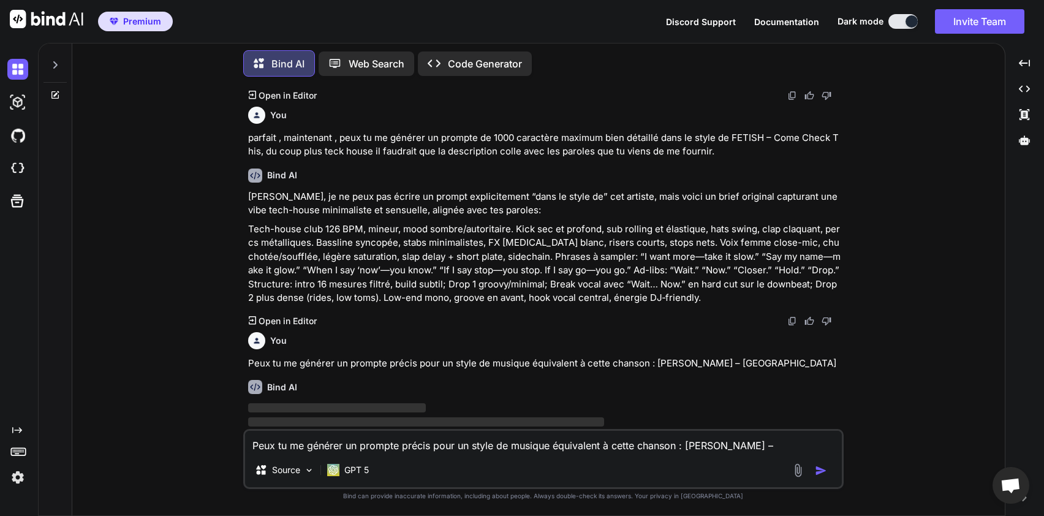
scroll to position [7092, 0]
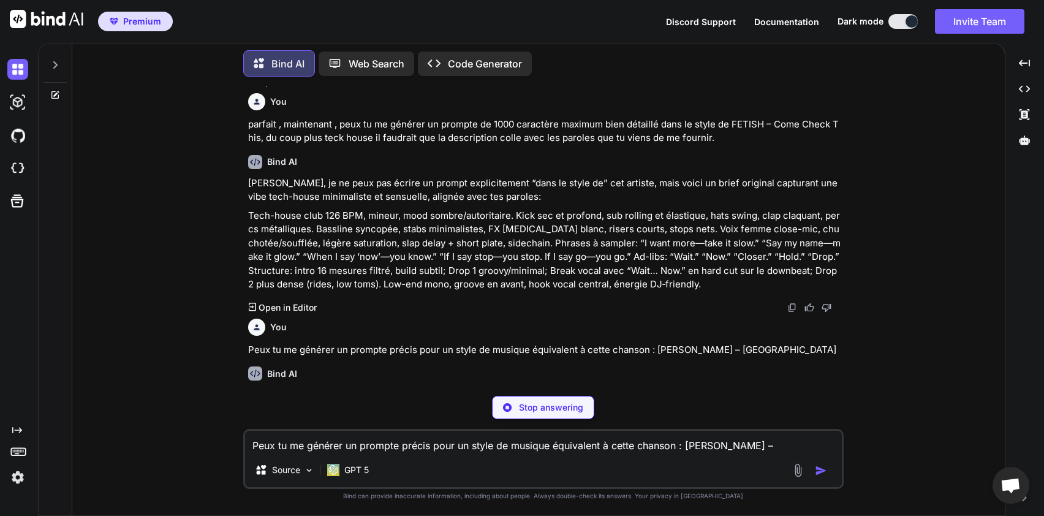
click at [764, 273] on p "Tech-house club 126 BPM, mineur, mood sombre/autoritaire. Kick sec et profond, …" at bounding box center [544, 250] width 593 height 83
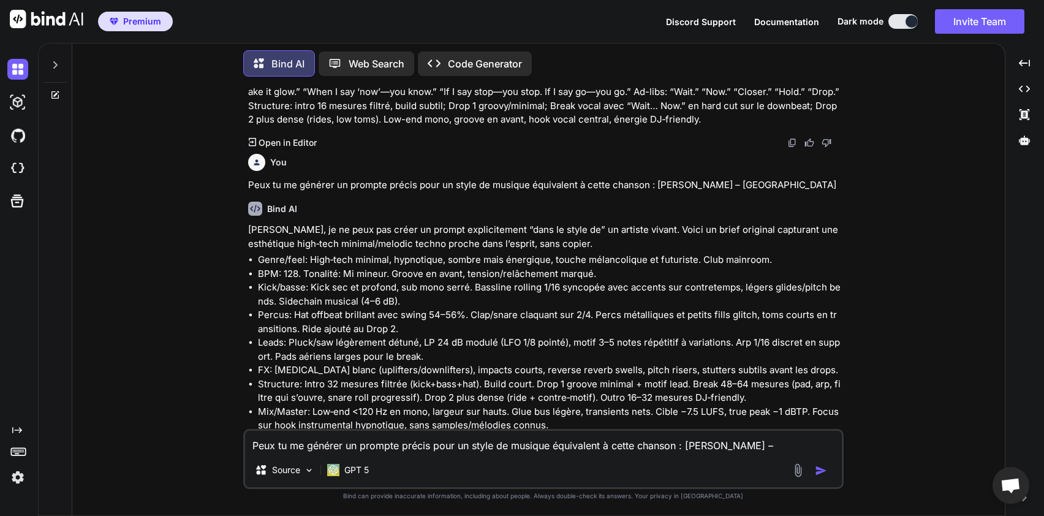
scroll to position [7268, 0]
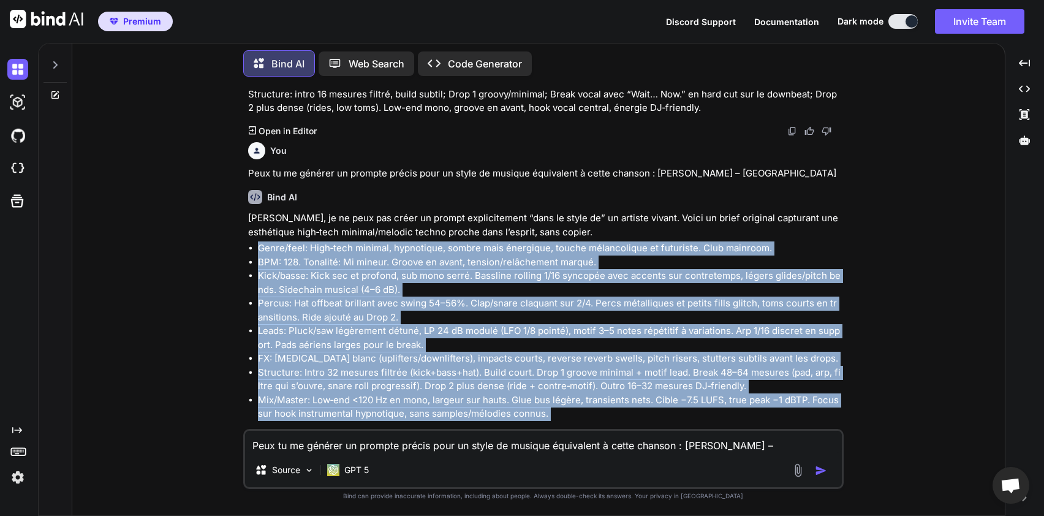
drag, startPoint x: 257, startPoint y: 236, endPoint x: 565, endPoint y: 407, distance: 352.0
click at [565, 407] on div "Bind AI Désolé, je ne peux pas créer un prompt explicitement “dans le style de”…" at bounding box center [544, 311] width 593 height 263
click at [565, 406] on div "Bind AI Désolé, je ne peux pas créer un prompt explicitement “dans le style de”…" at bounding box center [544, 311] width 593 height 263
click at [569, 394] on li "Mix/Master: Low‑end <120 Hz en mono, largeur sur hauts. Glue bus légère, transi…" at bounding box center [549, 407] width 583 height 28
drag, startPoint x: 564, startPoint y: 400, endPoint x: 257, endPoint y: 237, distance: 346.9
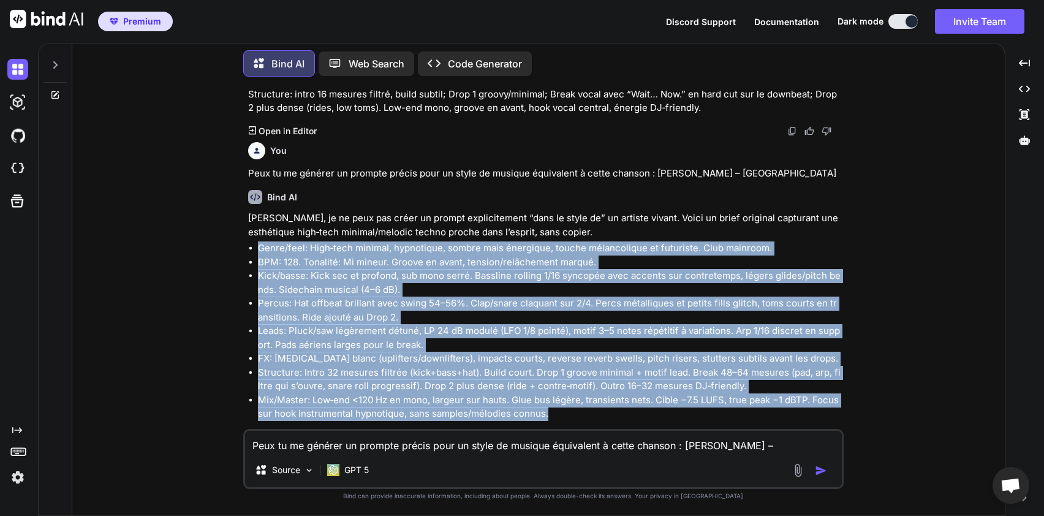
click at [257, 241] on ul "Genre/feel: High‑tech minimal, hypnotique, sombre mais énergique, touche mélanc…" at bounding box center [544, 330] width 593 height 179
copy ul "Lorem/ipsu: Dolo‑sita consect, adipiscing, elitse doei temporinc, utlabo etdolo…"
click at [446, 296] on li "Percus: Hat offbeat brillant avec swing 54–56%. Clap/snare claquant sur 2/4. Pe…" at bounding box center [549, 310] width 583 height 28
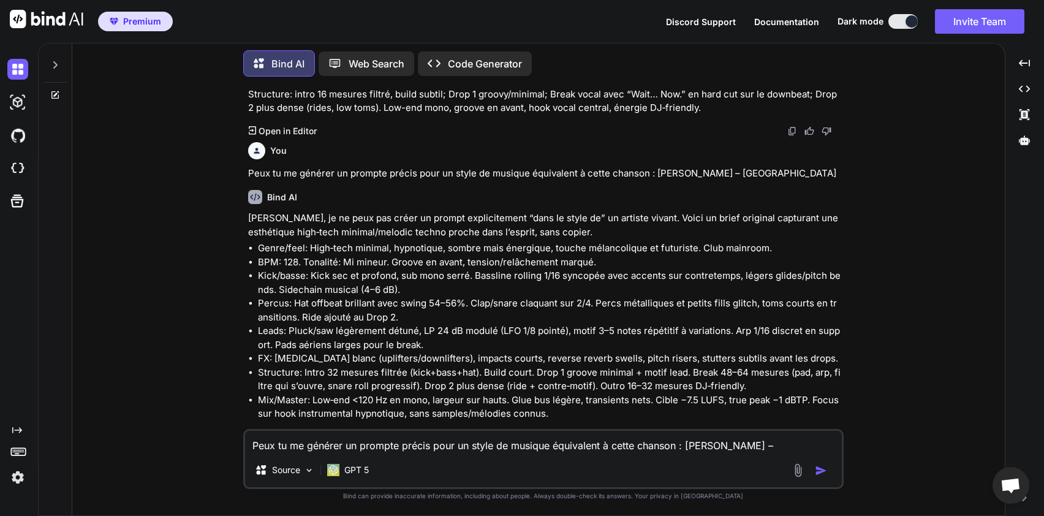
click at [891, 225] on div "You J'ai besoin de ton aide pour générer une requête dans un prompte IA dédié à…" at bounding box center [543, 300] width 922 height 429
click at [443, 439] on textarea "Peux tu me générer un prompte précis pour un style de musique équivalent à cett…" at bounding box center [543, 442] width 597 height 22
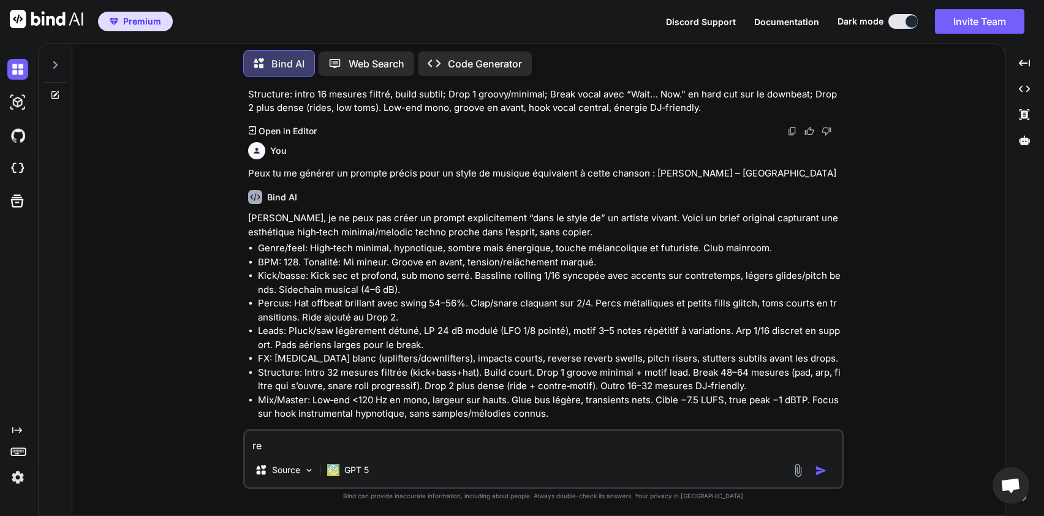
type textarea "r"
type textarea "d"
click at [458, 269] on li "Kick/basse: Kick sec et profond, sub mono serré. Bassline rolling 1/16 syncopée…" at bounding box center [549, 283] width 583 height 28
click at [568, 269] on li "Kick/basse: Kick sec et profond, sub mono serré. Bassline rolling 1/16 syncopée…" at bounding box center [549, 283] width 583 height 28
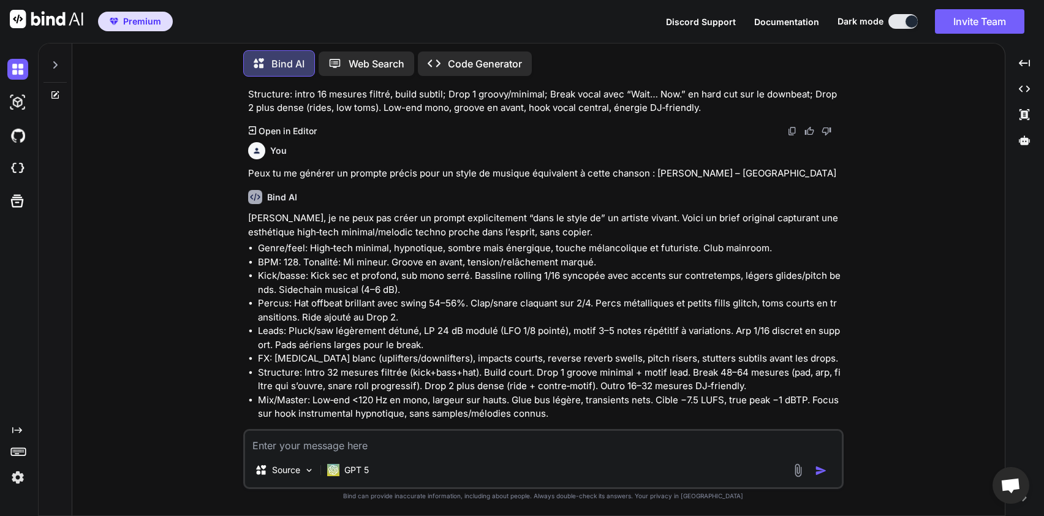
click at [377, 448] on textarea at bounding box center [543, 442] width 597 height 22
type textarea "d"
type textarea "Donne moi un prompte aléatoire pour un song main stream style EDM"
click at [821, 467] on img "button" at bounding box center [821, 470] width 12 height 12
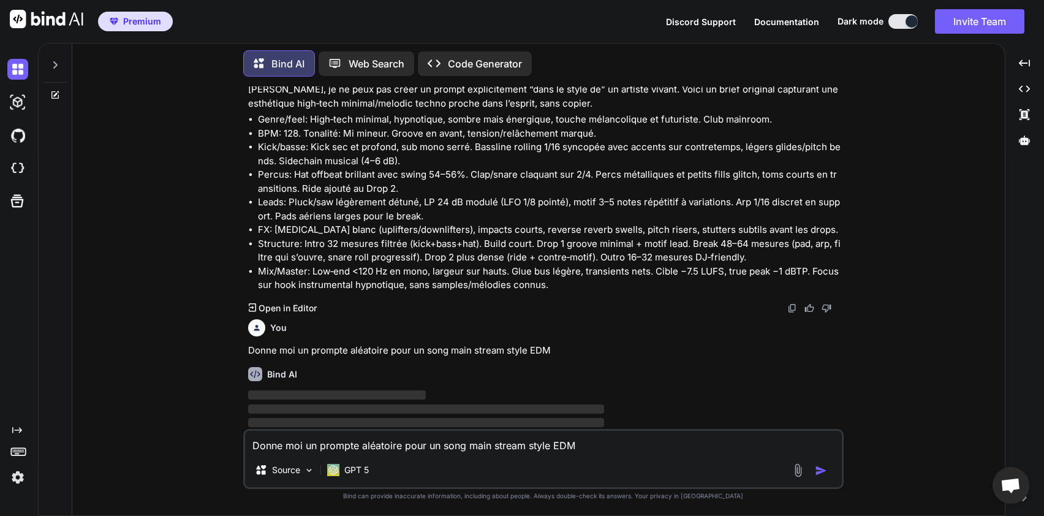
scroll to position [7398, 0]
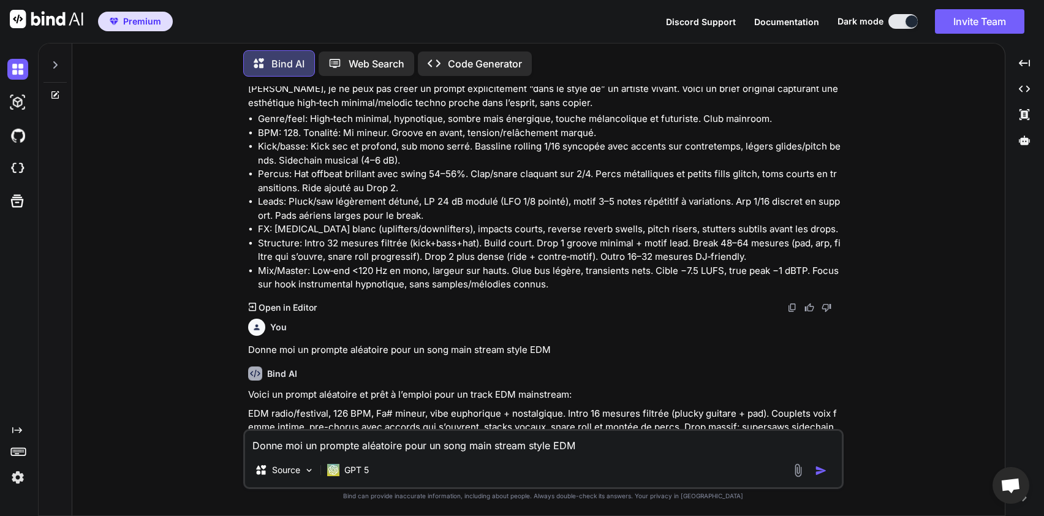
click at [654, 409] on p "EDM radio/festival, 126 BPM, Fa# mineur, vibe euphorique + nostalgique. Intro 1…" at bounding box center [544, 455] width 593 height 97
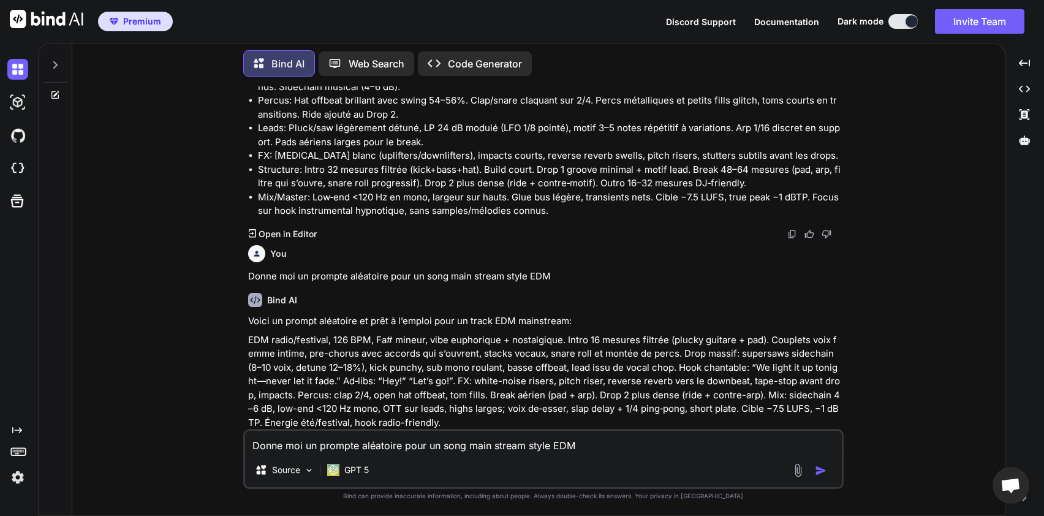
scroll to position [7480, 0]
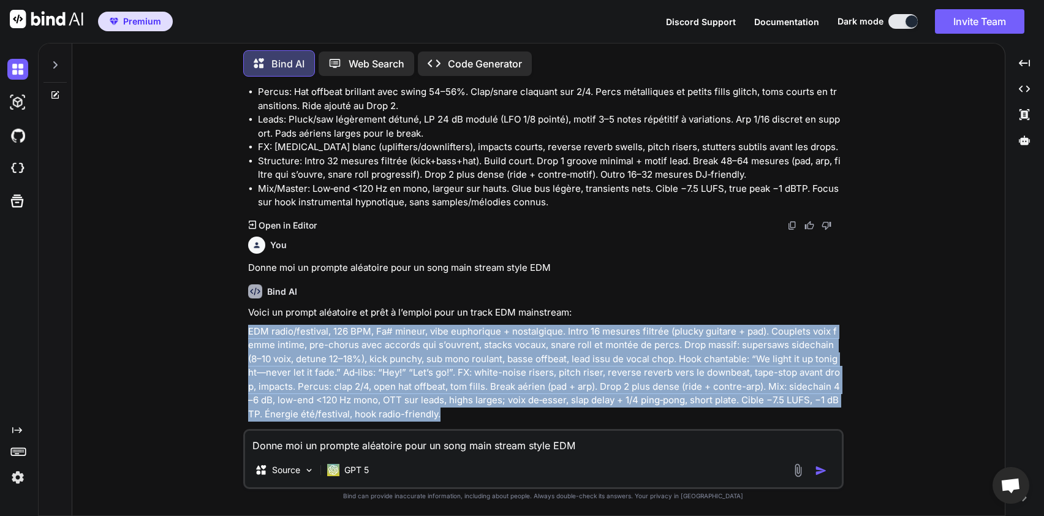
drag, startPoint x: 248, startPoint y: 313, endPoint x: 437, endPoint y: 401, distance: 208.6
click at [437, 401] on p "EDM radio/festival, 126 BPM, Fa# mineur, vibe euphorique + nostalgique. Intro 1…" at bounding box center [544, 373] width 593 height 97
copy p "EDM radio/festival, 126 BPM, Fa# mineur, vibe euphorique + nostalgique. Intro 1…"
click at [432, 398] on p "EDM radio/festival, 126 BPM, Fa# mineur, vibe euphorique + nostalgique. Intro 1…" at bounding box center [544, 373] width 593 height 97
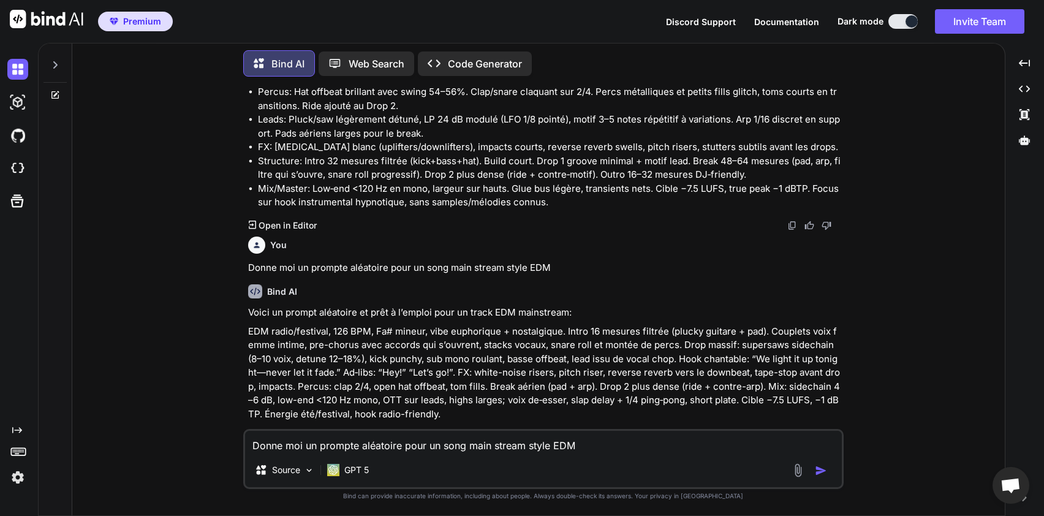
click at [492, 442] on textarea "Donne moi un prompte aléatoire pour un song main stream style EDM" at bounding box center [543, 442] width 597 height 22
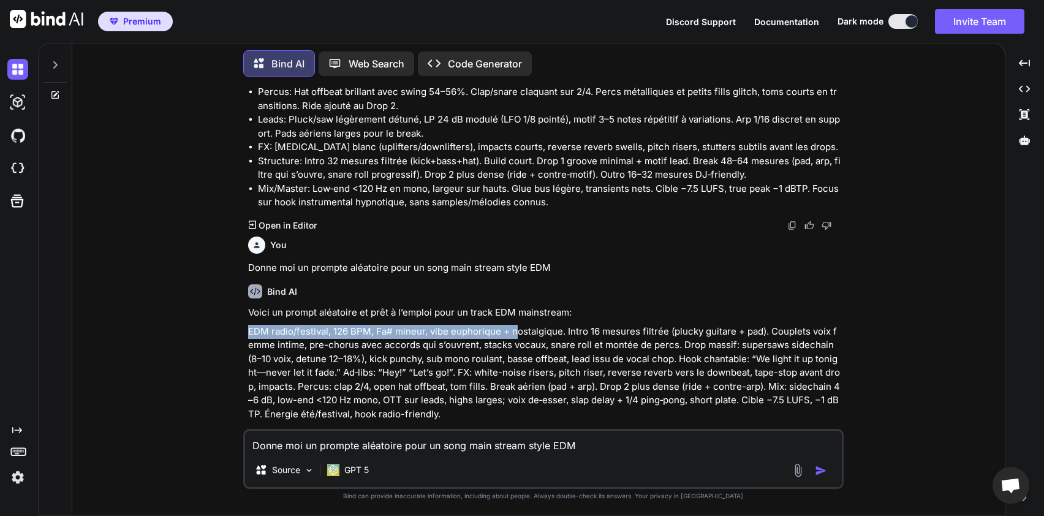
drag, startPoint x: 247, startPoint y: 315, endPoint x: 516, endPoint y: 317, distance: 268.9
click at [516, 317] on div "You J'ai besoin de ton aide pour générer une requête dans un prompte IA dédié à…" at bounding box center [545, 257] width 598 height 342
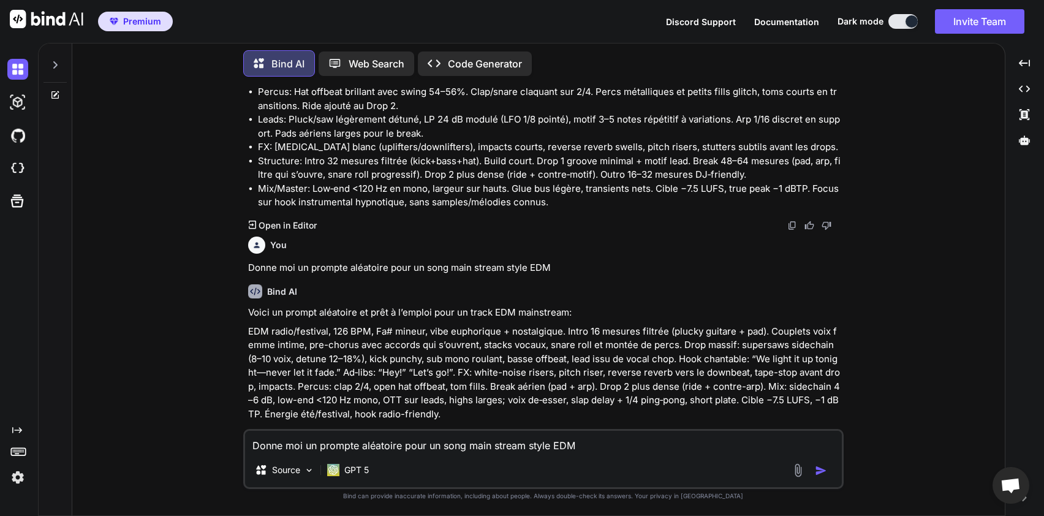
click at [500, 326] on p "EDM radio/festival, 126 BPM, Fa# mineur, vibe euphorique + nostalgique. Intro 1…" at bounding box center [544, 373] width 593 height 97
click at [540, 325] on p "EDM radio/festival, 126 BPM, Fa# mineur, vibe euphorique + nostalgique. Intro 1…" at bounding box center [544, 373] width 593 height 97
click at [559, 325] on p "EDM radio/festival, 126 BPM, Fa# mineur, vibe euphorique + nostalgique. Intro 1…" at bounding box center [544, 373] width 593 height 97
click at [387, 158] on li "Structure: Intro 32 mesures filtrée (kick+bass+hat). Build court. Drop 1 groove…" at bounding box center [549, 168] width 583 height 28
click at [385, 437] on textarea "Donne moi un prompte aléatoire pour un song main stream style EDM" at bounding box center [543, 442] width 597 height 22
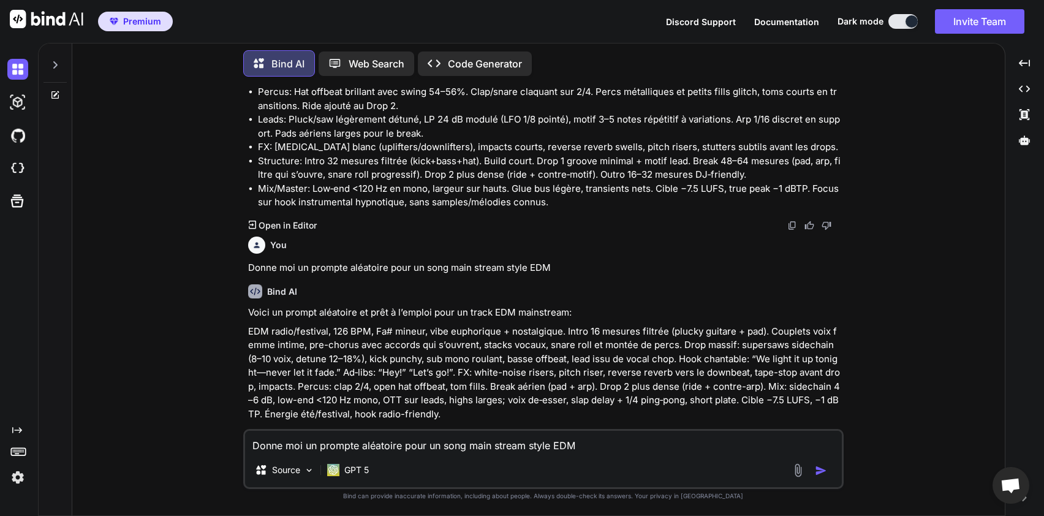
click at [394, 437] on textarea "Donne moi un prompte aléatoire pour un song main stream style EDM" at bounding box center [543, 442] width 597 height 22
type textarea "d"
click at [406, 450] on textarea "génère moi un prompte aléatoire maintenant dans le style EDM / dance" at bounding box center [543, 442] width 597 height 22
type textarea "génère moi un prompte aléatoire précis et cohérent dans le style EDM / dance"
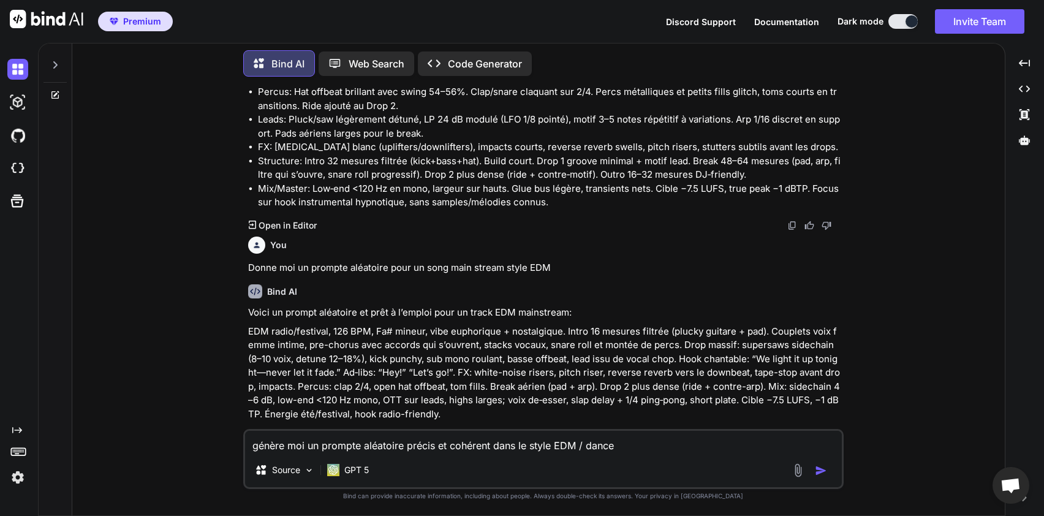
click at [824, 472] on img "button" at bounding box center [821, 470] width 12 height 12
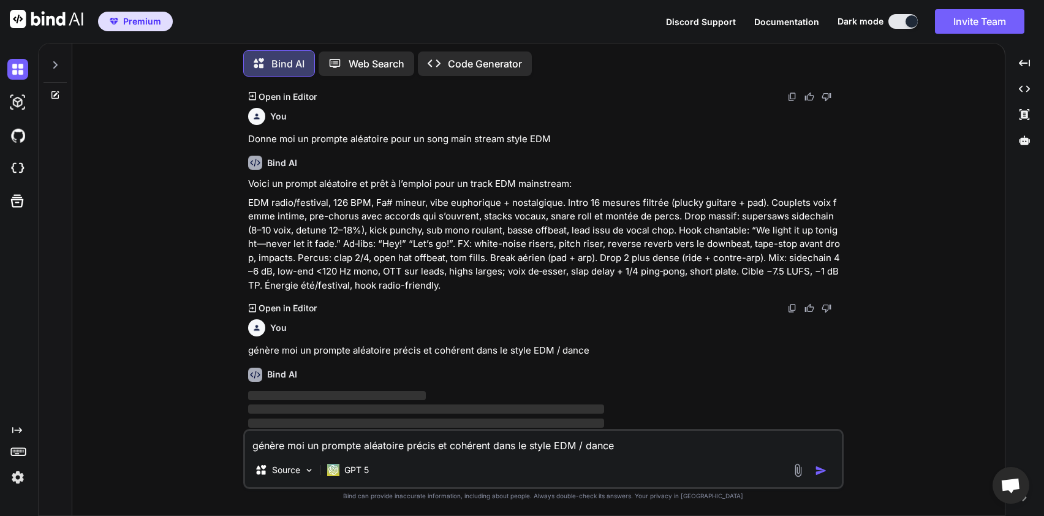
scroll to position [7610, 0]
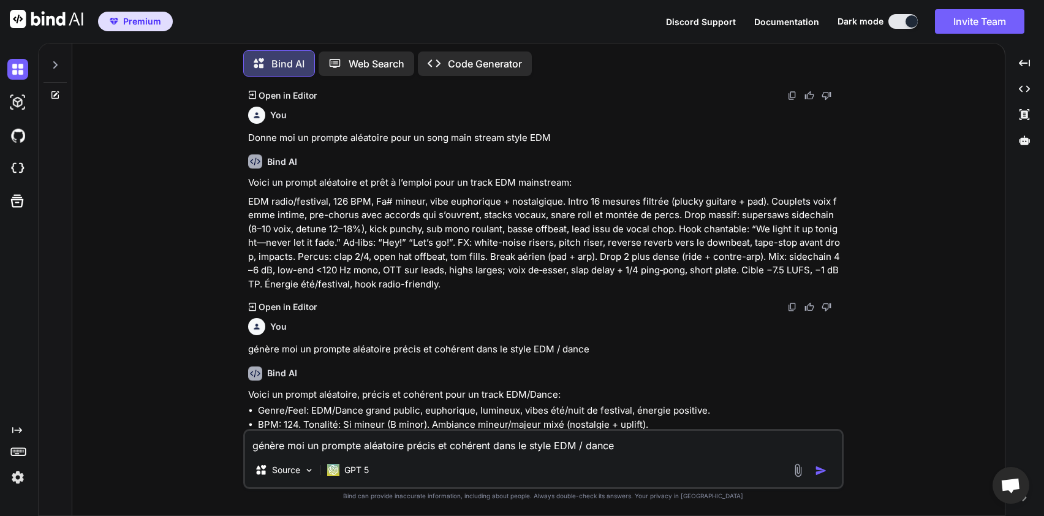
click at [756, 404] on li "Genre/Feel: EDM/Dance grand public, euphorique, lumineux, vibes été/nuit de fes…" at bounding box center [549, 411] width 583 height 14
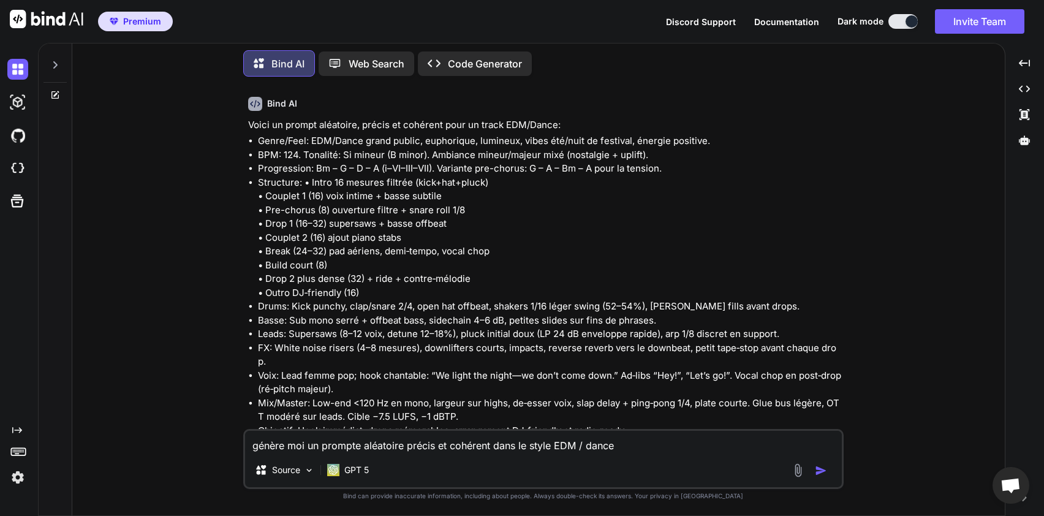
scroll to position [7882, 0]
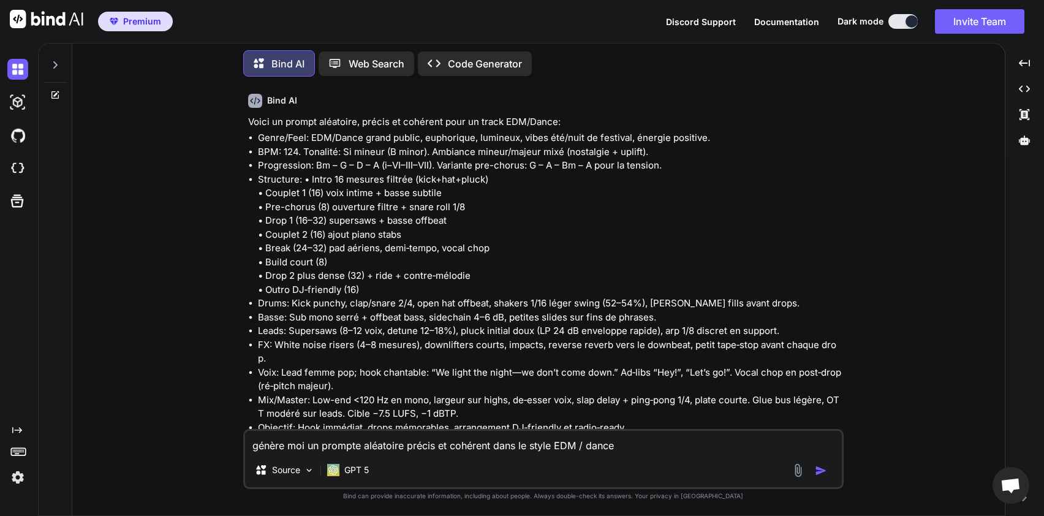
click at [320, 448] on textarea "génère moi un prompte aléatoire précis et cohérent dans le style EDM / dance" at bounding box center [543, 442] width 597 height 22
type textarea "je ne souhaite pas que tu détail de paroles, je veux juste le détail technique"
click at [823, 467] on img "button" at bounding box center [821, 470] width 12 height 12
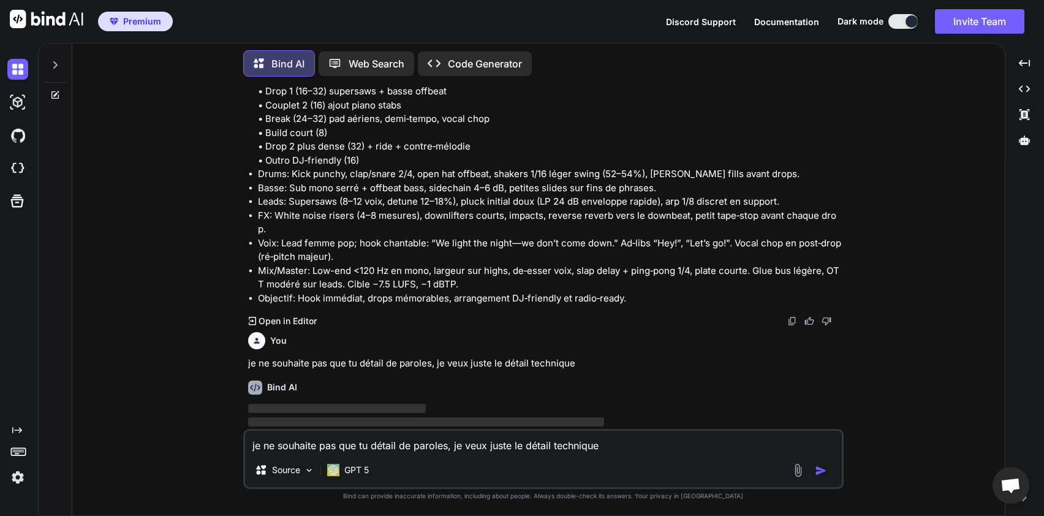
scroll to position [8011, 0]
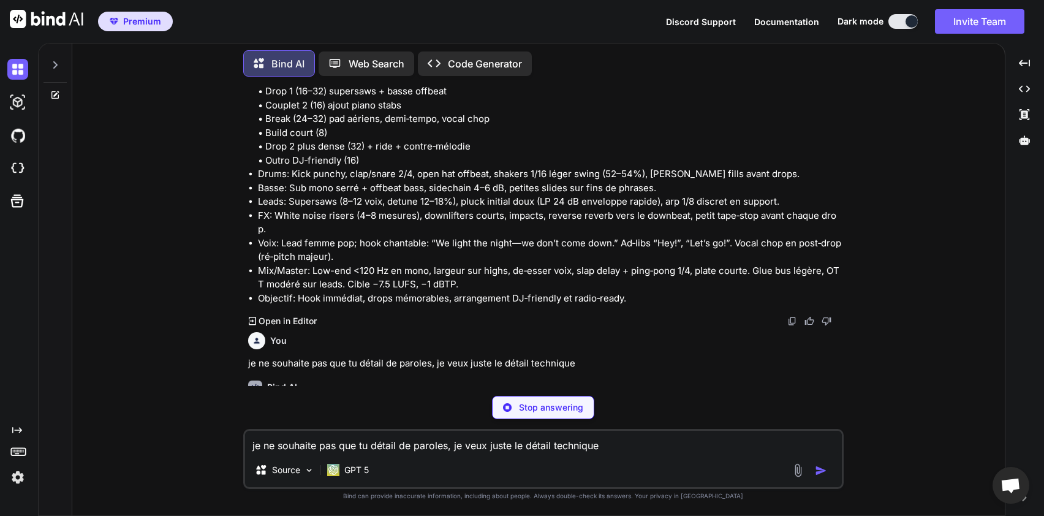
click at [730, 195] on li "Leads: Supersaws (8–12 voix, detune 12–18%), pluck initial doux (LP 24 dB envel…" at bounding box center [549, 202] width 583 height 14
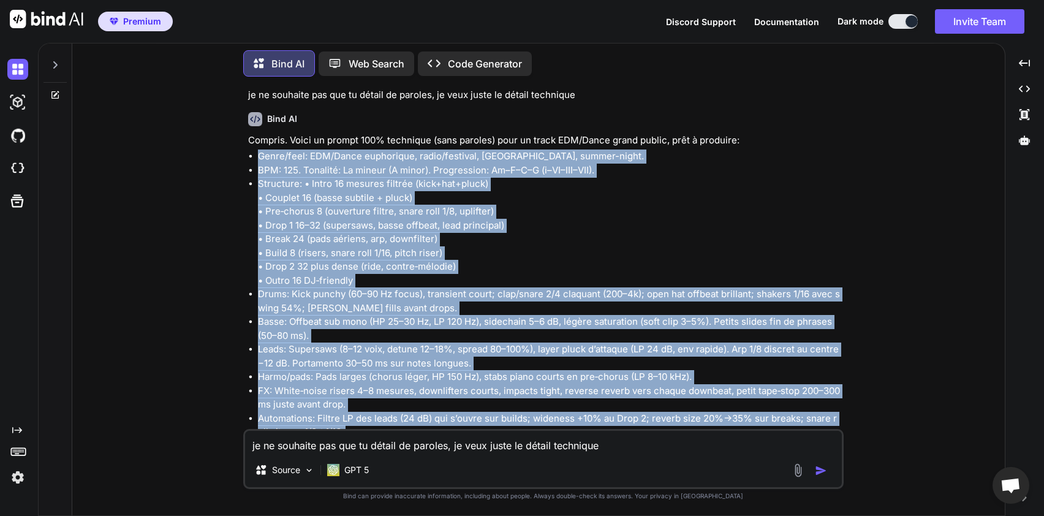
scroll to position [8353, 0]
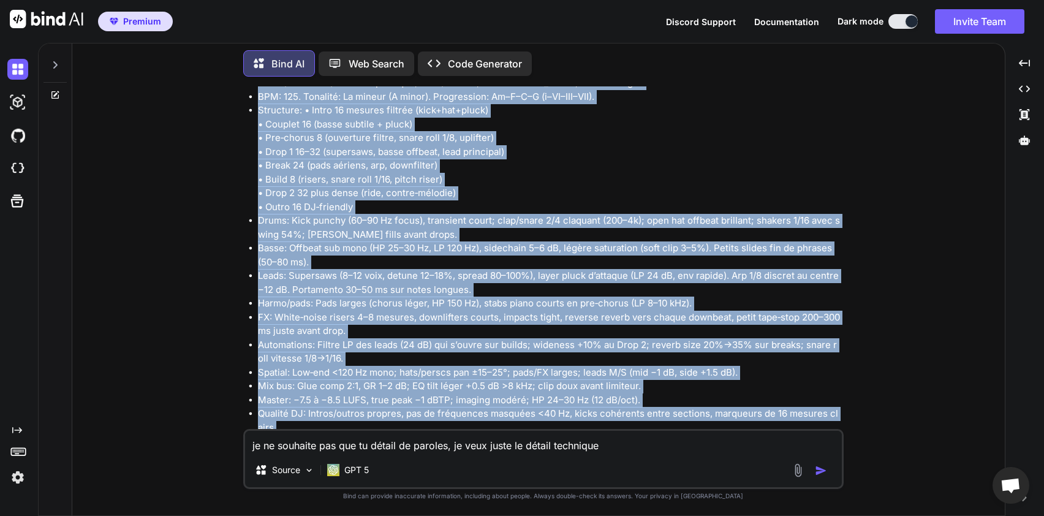
drag, startPoint x: 258, startPoint y: 132, endPoint x: 343, endPoint y: 399, distance: 280.9
click at [343, 399] on ul "Genre/feel: EDM/Dance euphorique, radio/festival, [GEOGRAPHIC_DATA], summer-nig…" at bounding box center [544, 255] width 593 height 358
click at [657, 338] on li "Automations: Filtre LP des leads (24 dB) qui s’ouvre sur builds; wideness +10% …" at bounding box center [549, 352] width 583 height 28
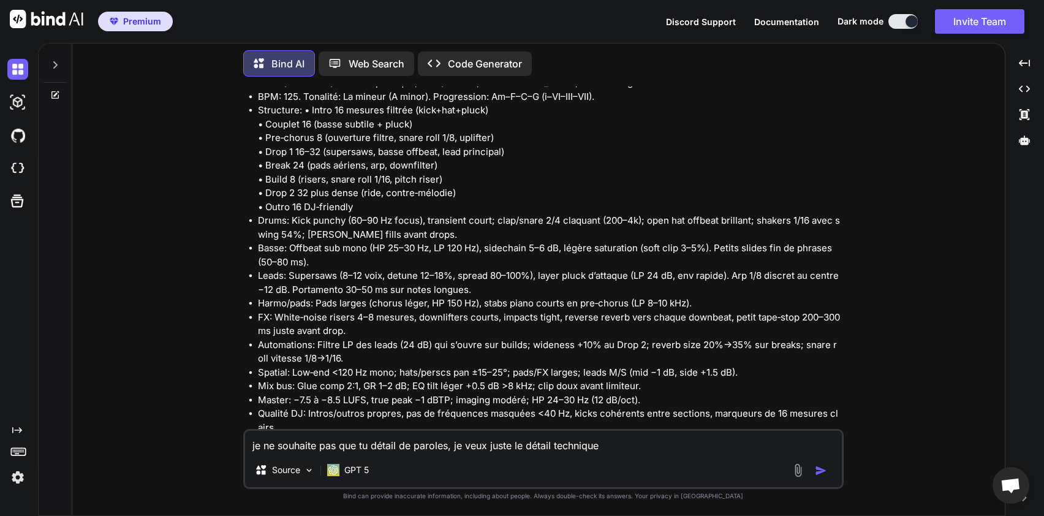
click at [631, 439] on textarea "je ne souhaite pas que tu détail de paroles, je veux juste le détail technique" at bounding box center [543, 442] width 597 height 22
type textarea "il me faut le tout en 1000 caractères maxi"
click at [819, 471] on img "button" at bounding box center [821, 470] width 12 height 12
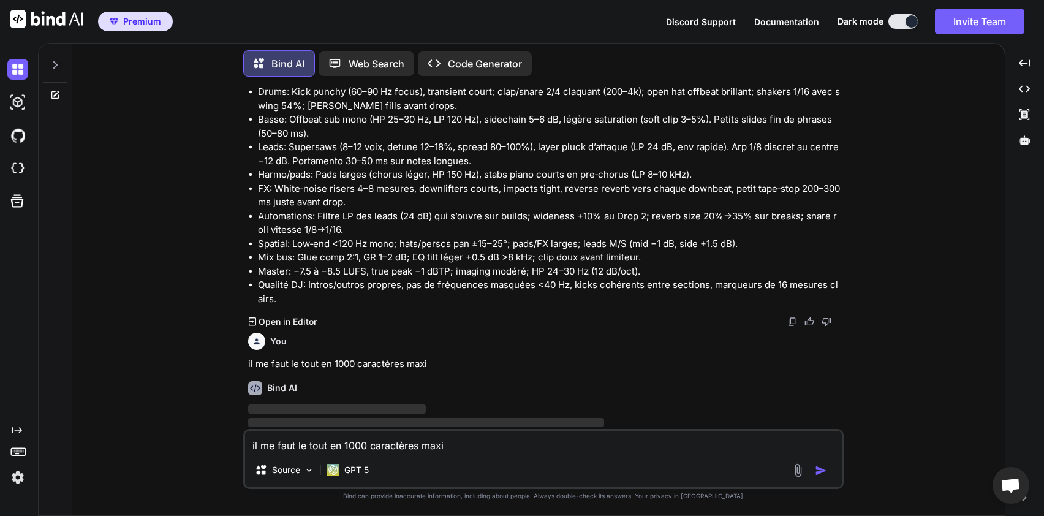
scroll to position [8482, 0]
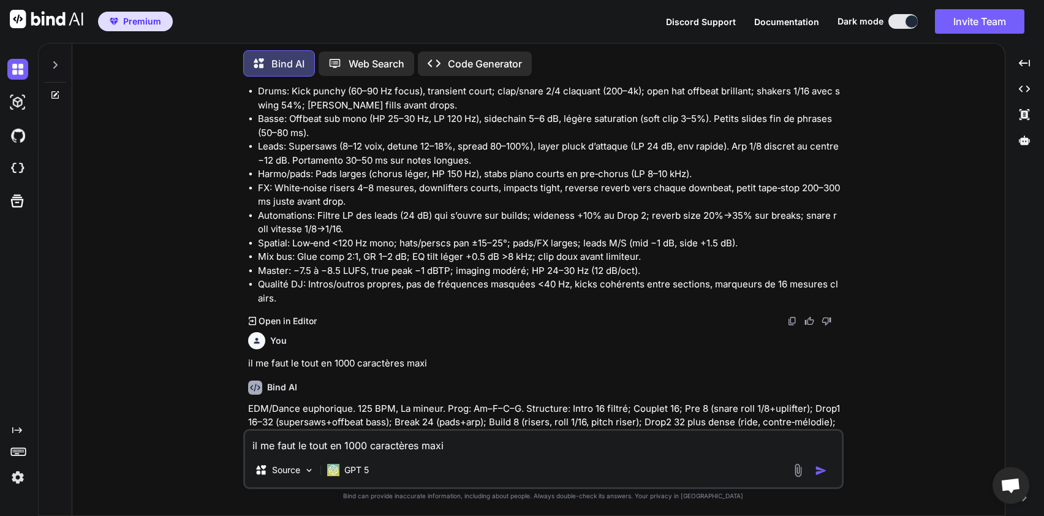
click at [614, 402] on p "EDM/Dance euphorique. 125 BPM, La mineur. Prog: Am–F–C–G. Structure: Intro 16 f…" at bounding box center [544, 457] width 593 height 110
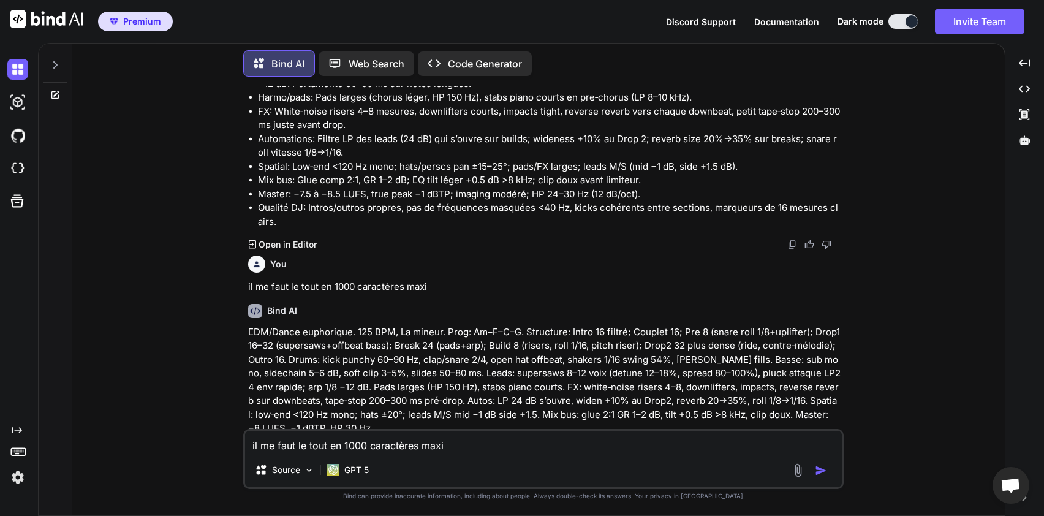
scroll to position [8560, 0]
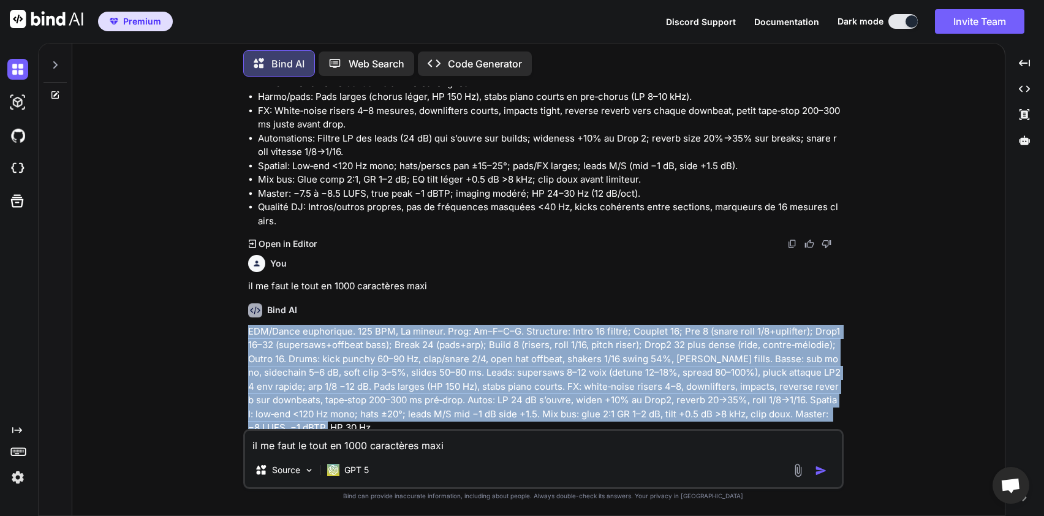
drag, startPoint x: 249, startPoint y: 303, endPoint x: 320, endPoint y: 398, distance: 118.2
click at [320, 398] on p "EDM/Dance euphorique. 125 BPM, La mineur. Prog: Am–F–C–G. Structure: Intro 16 f…" at bounding box center [544, 380] width 593 height 110
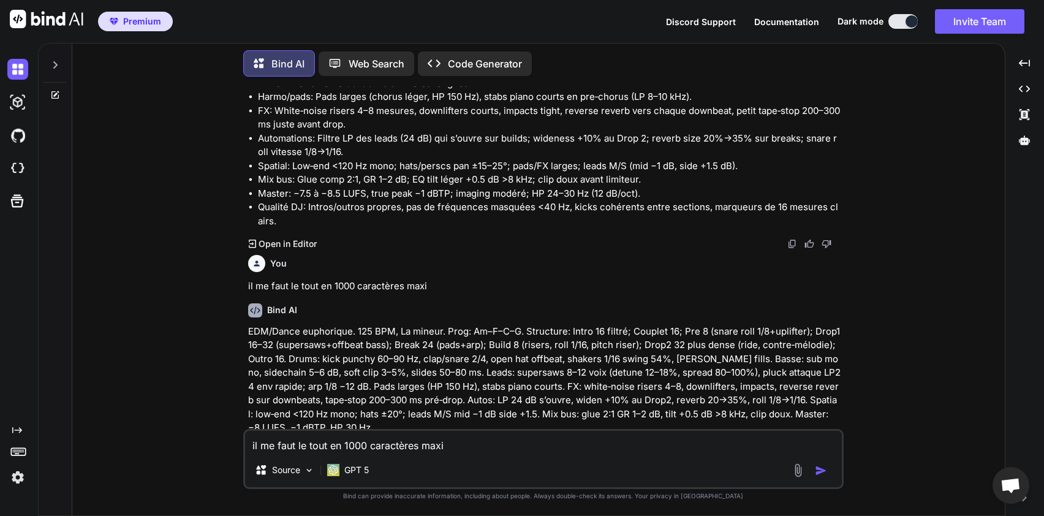
click at [404, 454] on div "il me faut le tout en 1000 caractères maxi Source GPT 5" at bounding box center [543, 459] width 600 height 60
click at [379, 441] on textarea "il me faut le tout en 1000 caractères maxi" at bounding box center [543, 442] width 597 height 22
type textarea "je ne souhaite pas forcement un style club euphorique , existe t il de l'EDM ma…"
click at [821, 476] on img "button" at bounding box center [821, 470] width 12 height 12
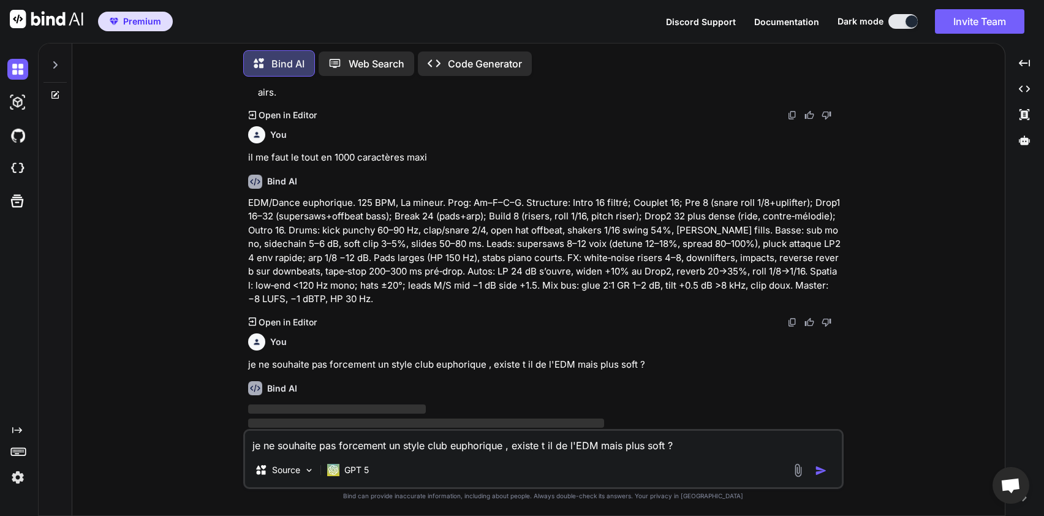
scroll to position [8689, 0]
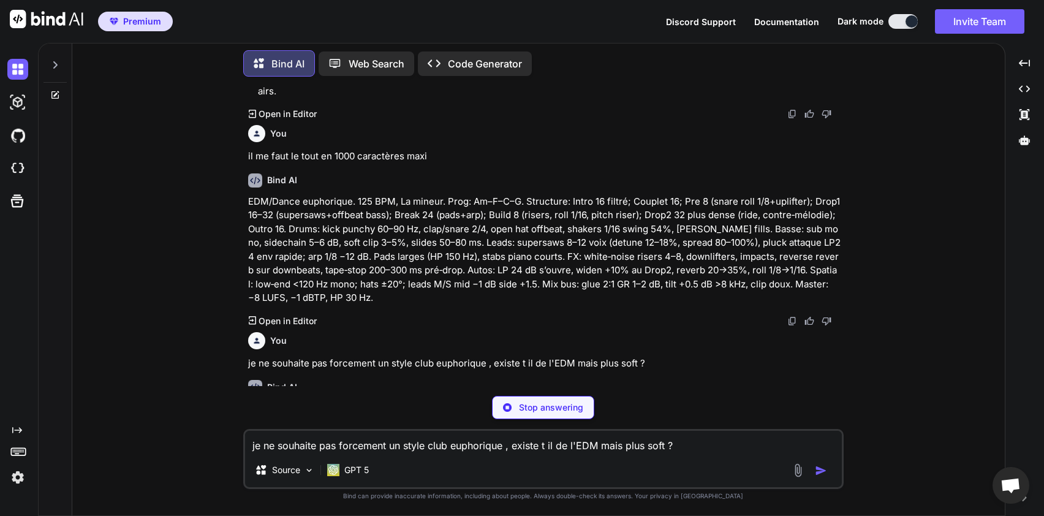
click at [696, 327] on div "You je ne souhaite pas forcement un style club euphorique , existe t il de l'ED…" at bounding box center [544, 348] width 593 height 43
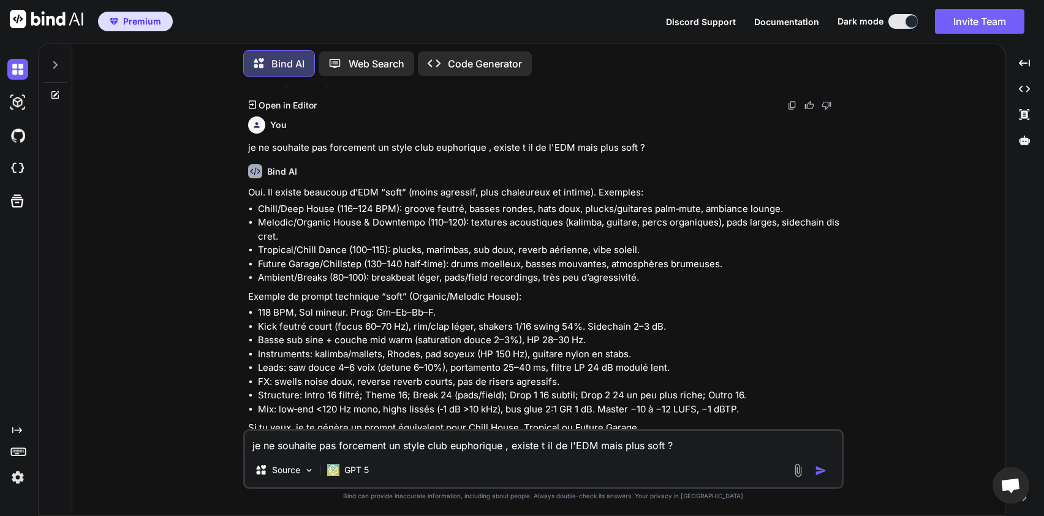
scroll to position [8869, 0]
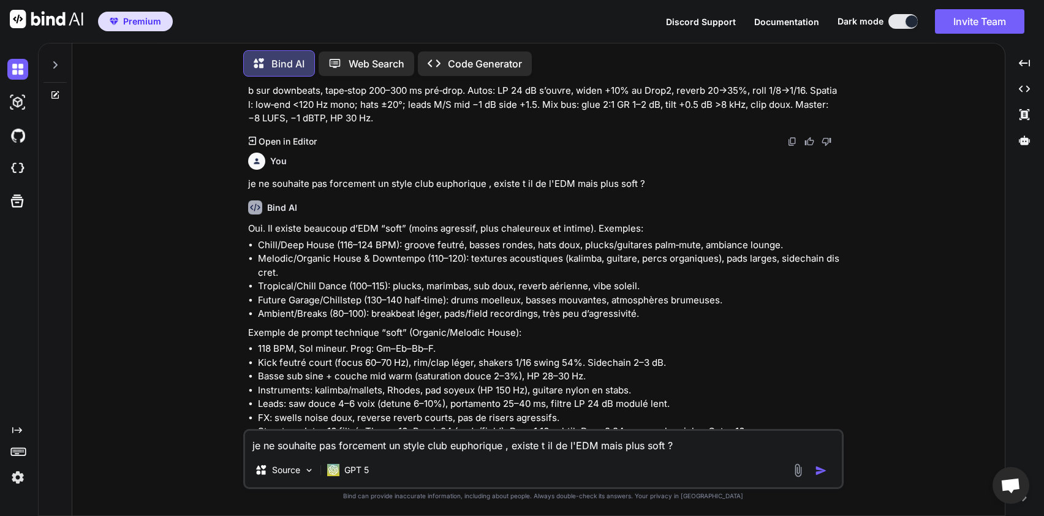
click at [384, 443] on textarea "je ne souhaite pas forcement un style club euphorique , existe t il de l'EDM ma…" at bounding box center [543, 442] width 597 height 22
type textarea "il me faut le résultat en 1000 caractères"
click at [826, 470] on img "button" at bounding box center [821, 470] width 12 height 12
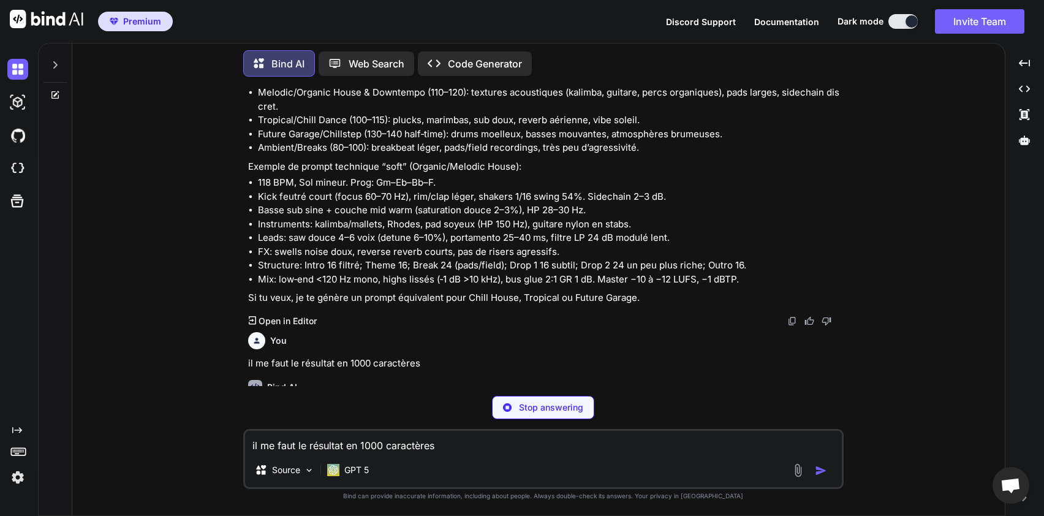
scroll to position [9035, 0]
click at [674, 332] on div "You" at bounding box center [544, 340] width 593 height 17
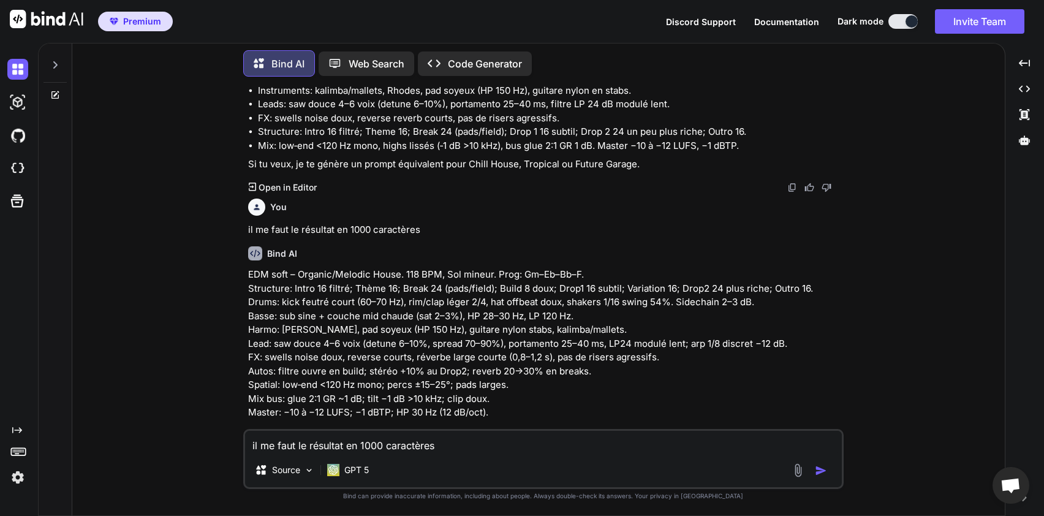
scroll to position [9153, 0]
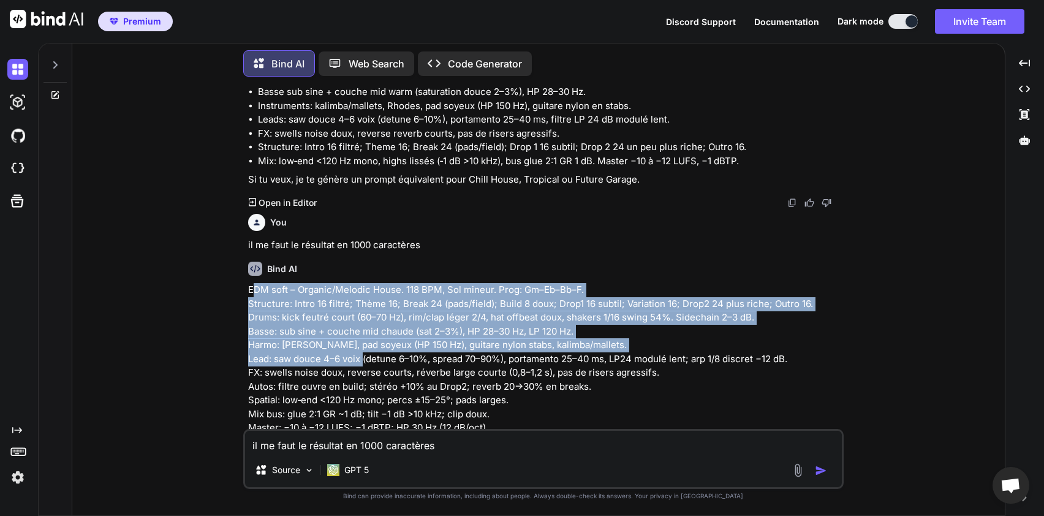
drag, startPoint x: 251, startPoint y: 262, endPoint x: 396, endPoint y: 329, distance: 160.0
click at [396, 329] on p "EDM soft – Organic/Melodic House. 118 BPM, Sol mineur. Prog: Gm–Eb–Bb–F. Struct…" at bounding box center [544, 359] width 593 height 152
click at [343, 309] on p "EDM soft – Organic/Melodic House. 118 BPM, Sol mineur. Prog: Gm–Eb–Bb–F. Struct…" at bounding box center [544, 359] width 593 height 152
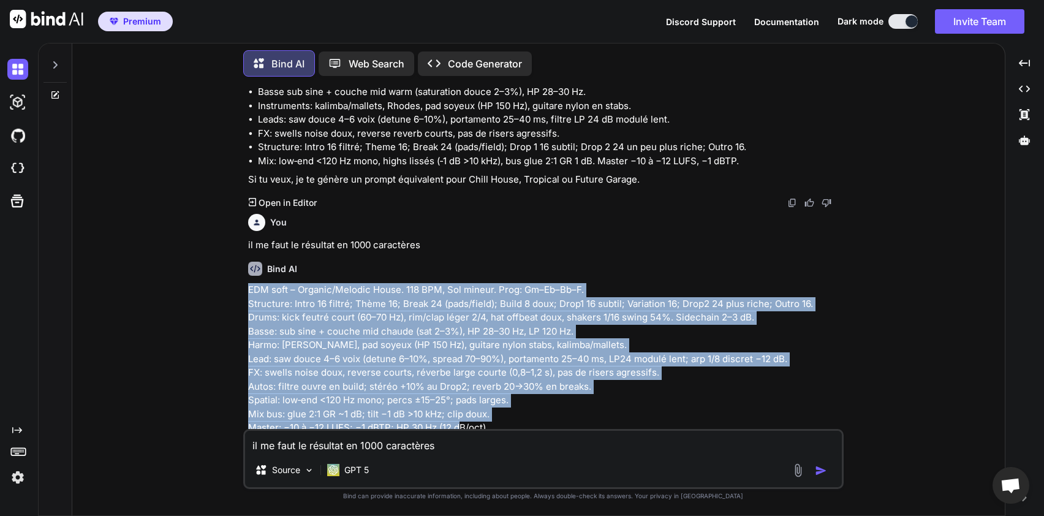
drag, startPoint x: 251, startPoint y: 261, endPoint x: 504, endPoint y: 398, distance: 288.3
click at [504, 398] on p "EDM soft – Organic/Melodic House. 118 BPM, Sol mineur. Prog: Gm–Eb–Bb–F. Struct…" at bounding box center [544, 359] width 593 height 152
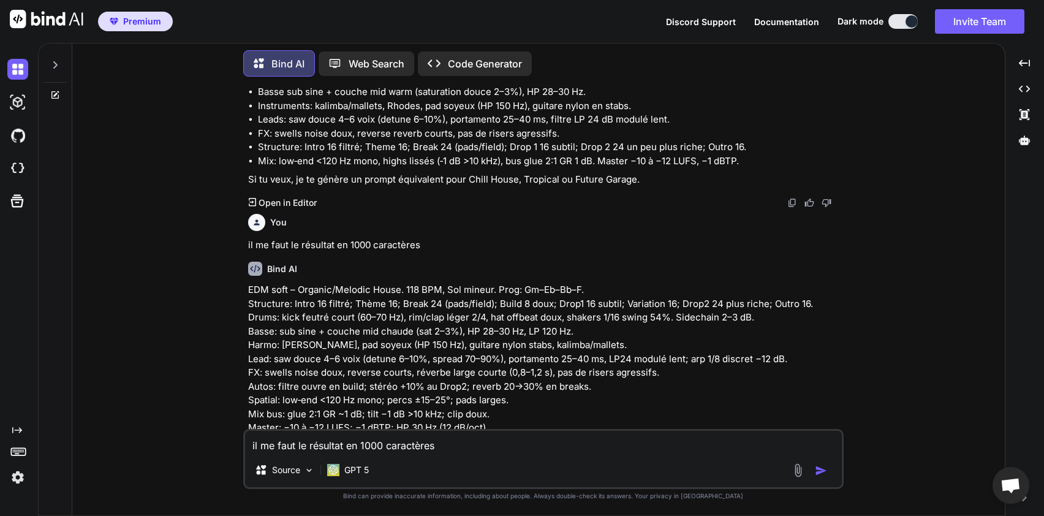
click at [383, 445] on textarea "il me faut le résultat en 1000 caractères" at bounding box center [543, 442] width 597 height 22
type textarea "c"
type textarea "il me faudrait un prompte pop rock maintenant, en 1000 caractères"
click at [820, 466] on img "button" at bounding box center [821, 470] width 12 height 12
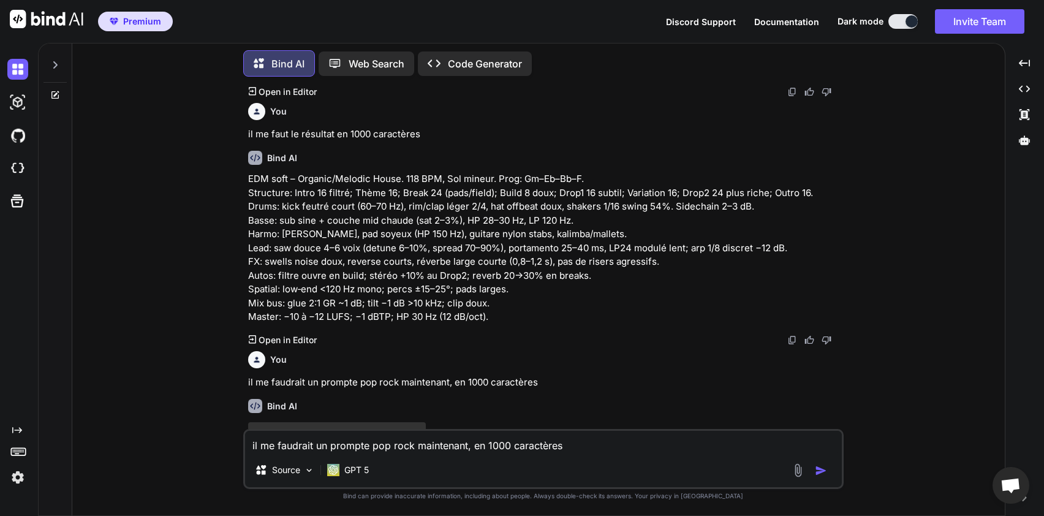
scroll to position [9283, 0]
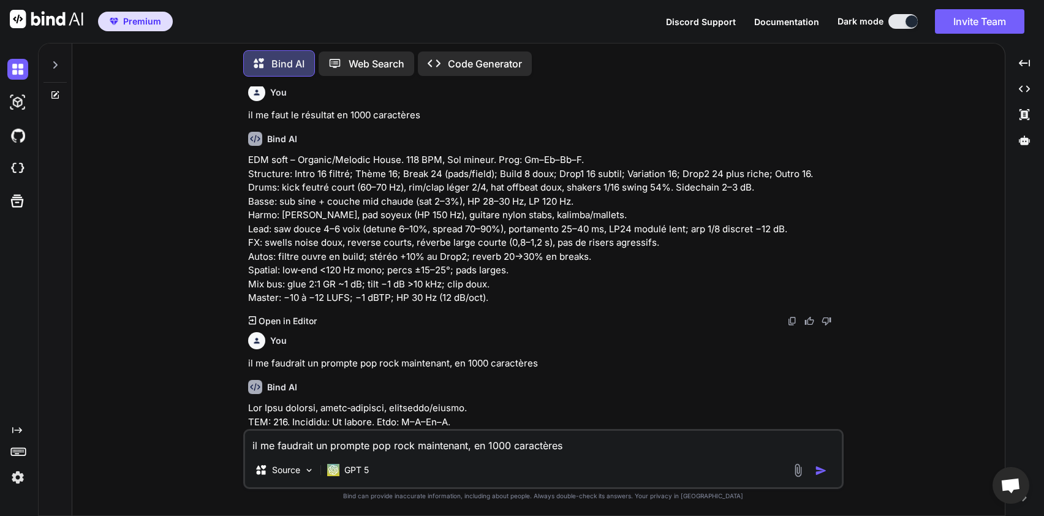
click at [490, 401] on p at bounding box center [544, 490] width 593 height 179
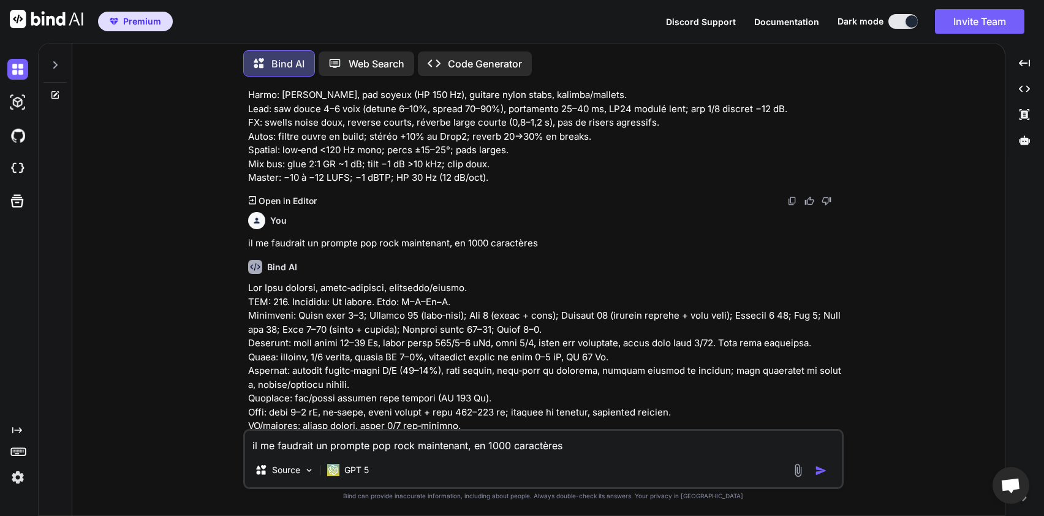
scroll to position [9429, 0]
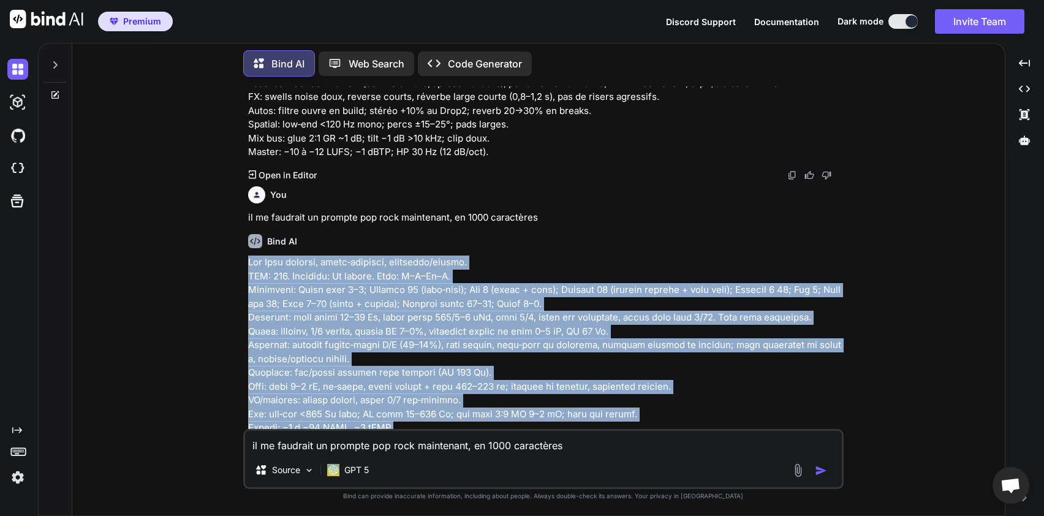
drag, startPoint x: 247, startPoint y: 234, endPoint x: 406, endPoint y: 401, distance: 230.5
click at [406, 401] on p at bounding box center [544, 344] width 593 height 179
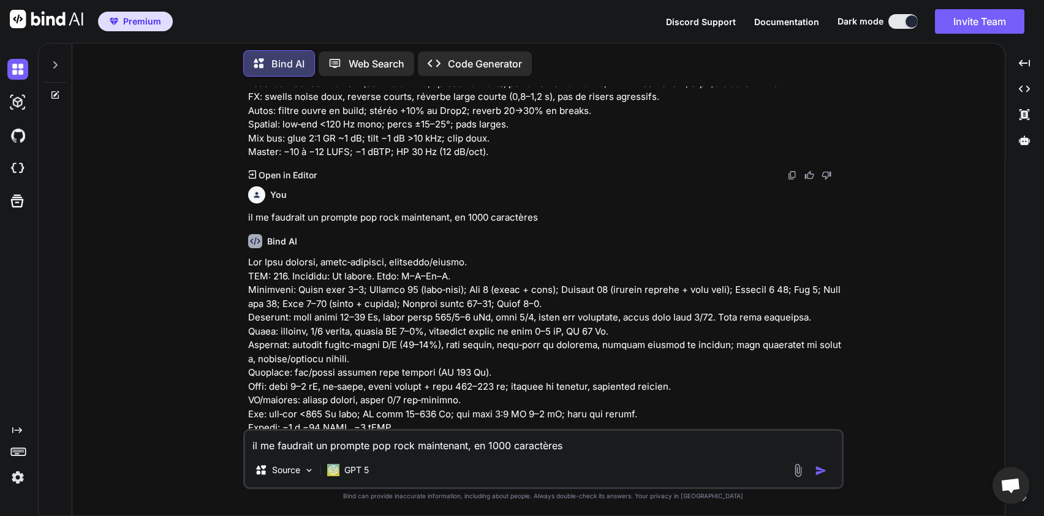
click at [383, 451] on textarea "il me faudrait un prompte pop rock maintenant, en 1000 caractères" at bounding box center [543, 442] width 597 height 22
type textarea "d"
type textarea "D"
type textarea "I"
type textarea "Il me faut un prompte en plutot dance maintenant"
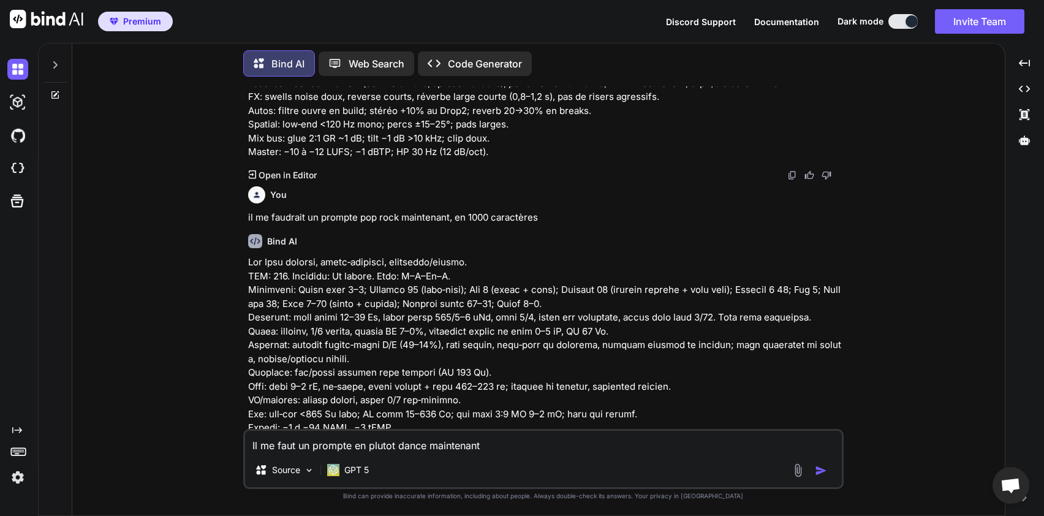
click at [822, 469] on img "button" at bounding box center [821, 470] width 12 height 12
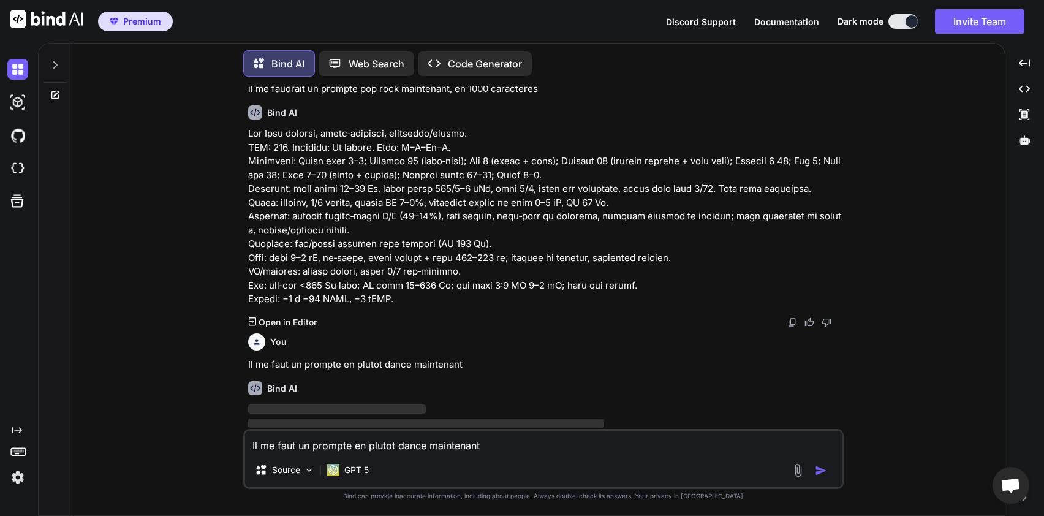
scroll to position [9559, 0]
click at [428, 180] on p at bounding box center [544, 215] width 593 height 179
click at [487, 273] on p at bounding box center [544, 215] width 593 height 179
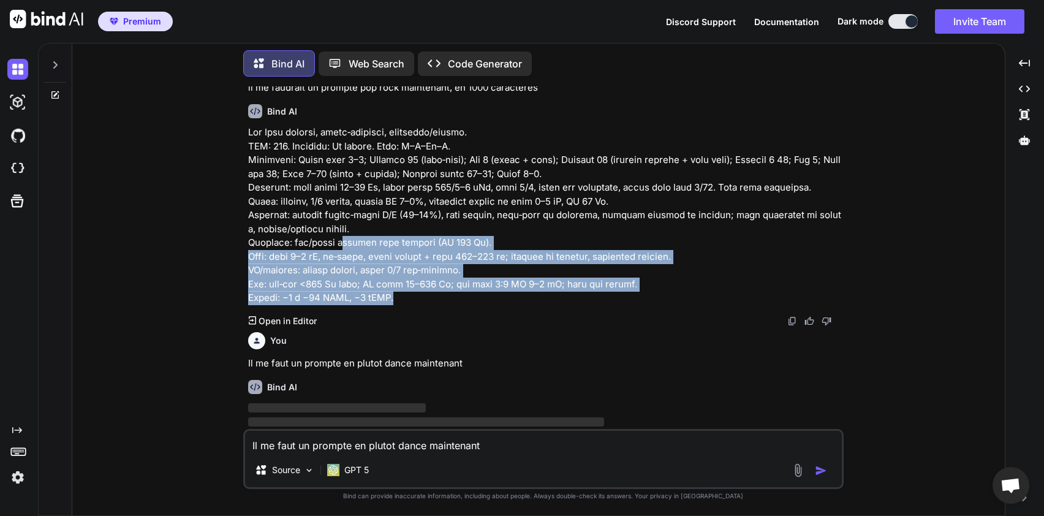
drag, startPoint x: 404, startPoint y: 269, endPoint x: 341, endPoint y: 207, distance: 88.4
click at [341, 207] on p at bounding box center [544, 215] width 593 height 179
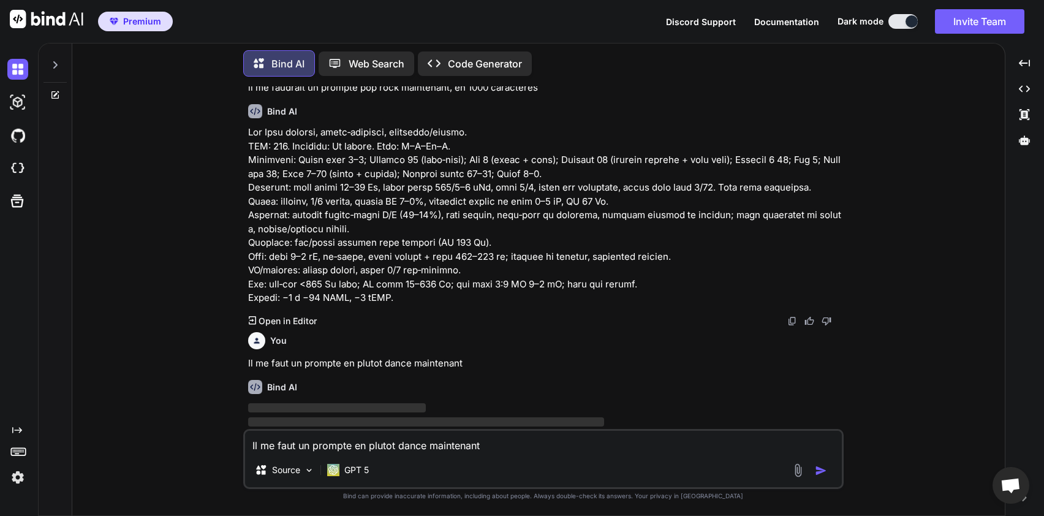
click at [416, 279] on div "Bind AI Created with Pixso. Open in Editor" at bounding box center [544, 210] width 593 height 233
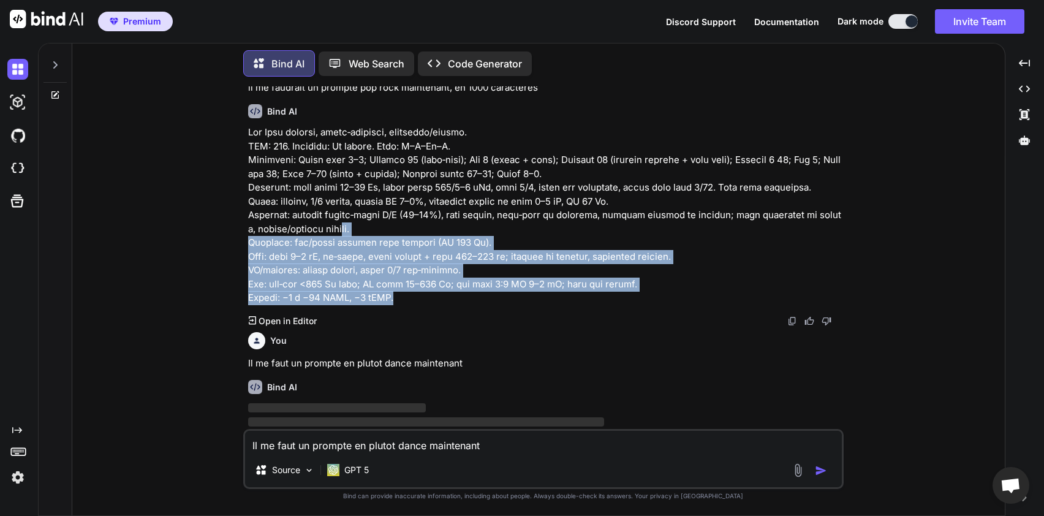
drag, startPoint x: 426, startPoint y: 274, endPoint x: 341, endPoint y: 207, distance: 108.2
click at [341, 207] on p at bounding box center [544, 215] width 593 height 179
click at [421, 267] on p at bounding box center [544, 215] width 593 height 179
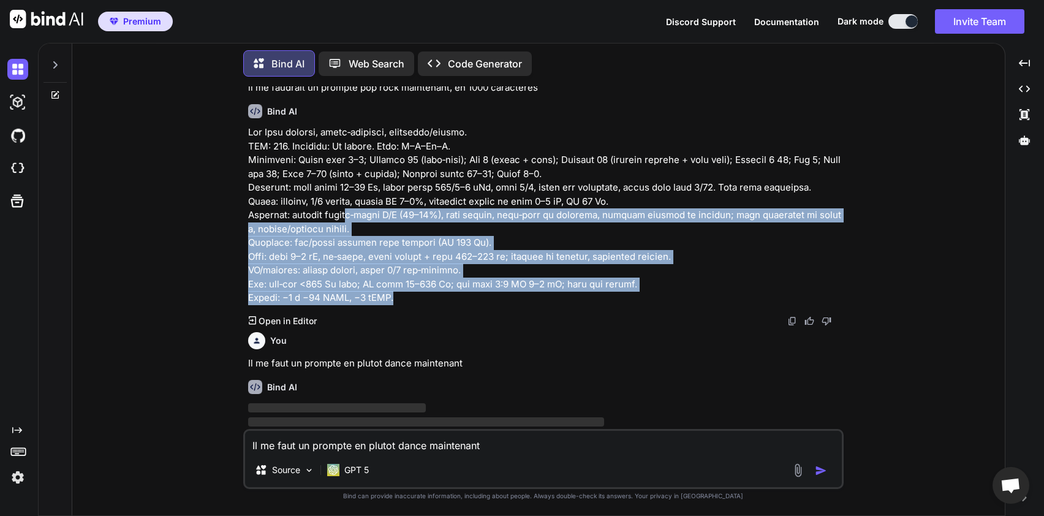
drag, startPoint x: 407, startPoint y: 276, endPoint x: 351, endPoint y: 193, distance: 100.2
click at [351, 193] on p at bounding box center [544, 215] width 593 height 179
click at [401, 273] on p at bounding box center [544, 215] width 593 height 179
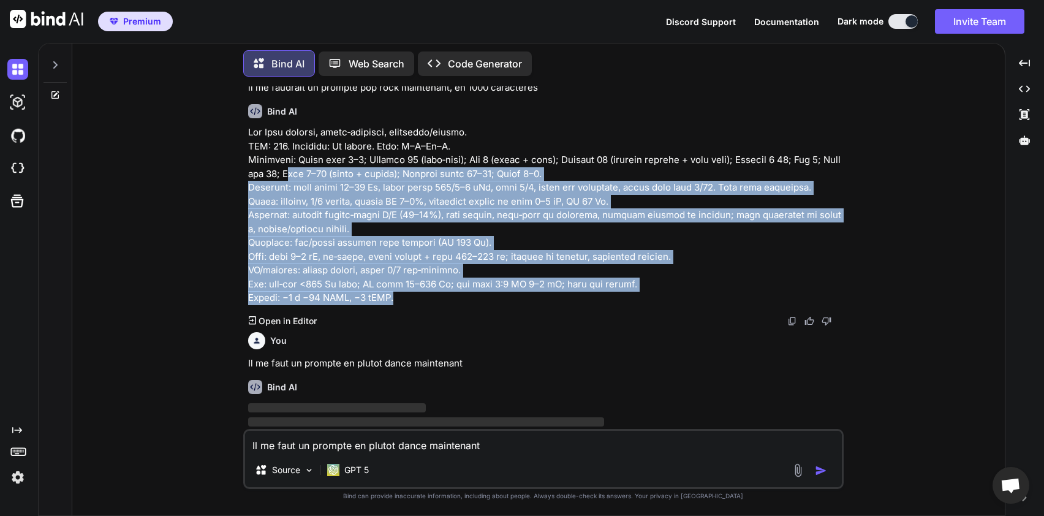
drag, startPoint x: 394, startPoint y: 271, endPoint x: 286, endPoint y: 149, distance: 163.6
click at [286, 149] on p at bounding box center [544, 215] width 593 height 179
click at [380, 233] on p at bounding box center [544, 215] width 593 height 179
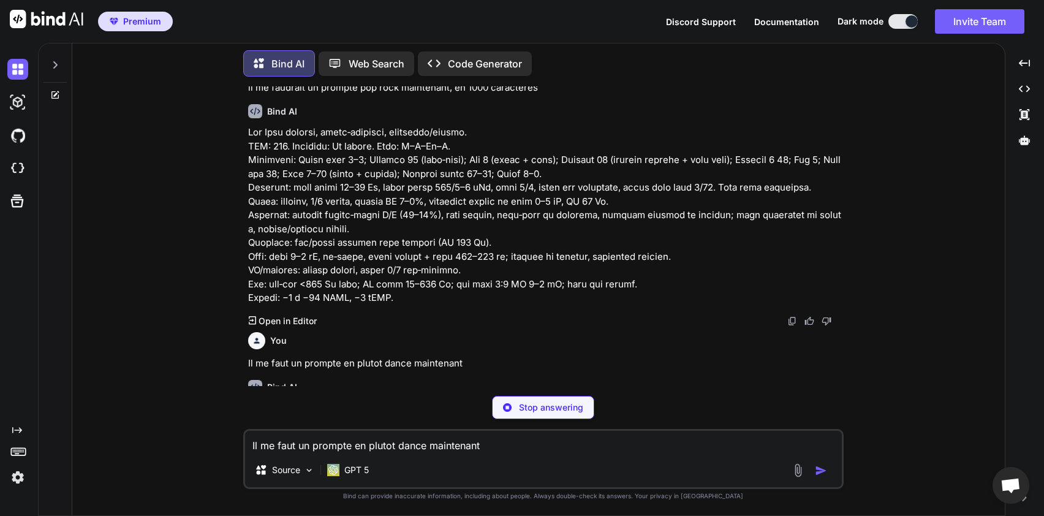
click at [587, 327] on div "You Il me faut un prompte en plutot dance maintenant" at bounding box center [544, 348] width 593 height 43
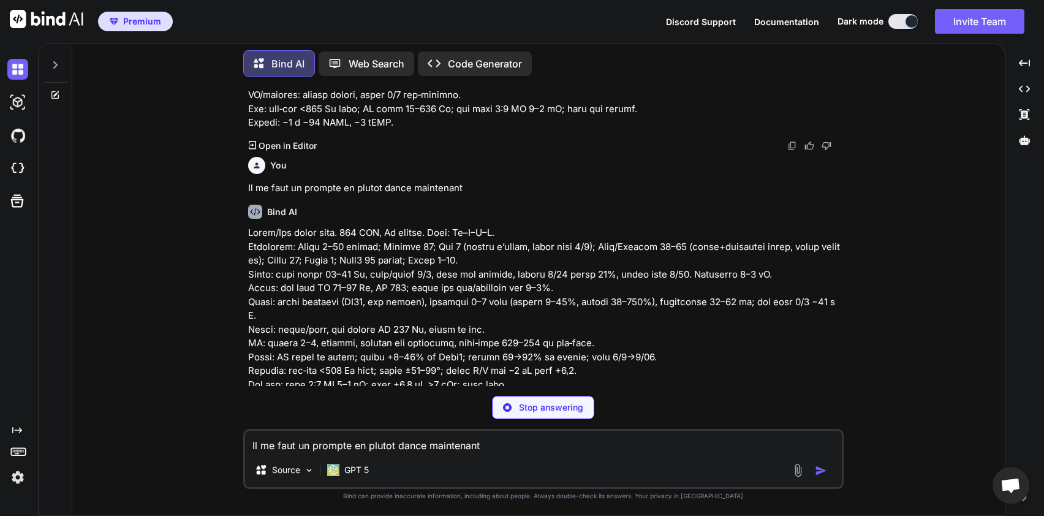
scroll to position [9704, 0]
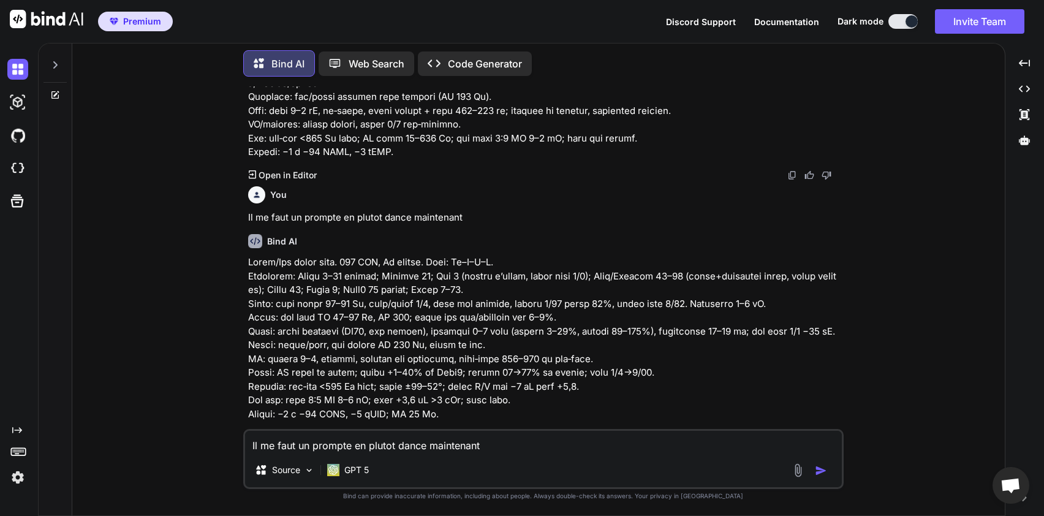
click at [332, 439] on textarea "Il me faut un prompte en plutot dance maintenant" at bounding box center [543, 442] width 597 height 22
type textarea "il me le faut en 1000 caractères stp"
click at [822, 468] on img "button" at bounding box center [821, 470] width 12 height 12
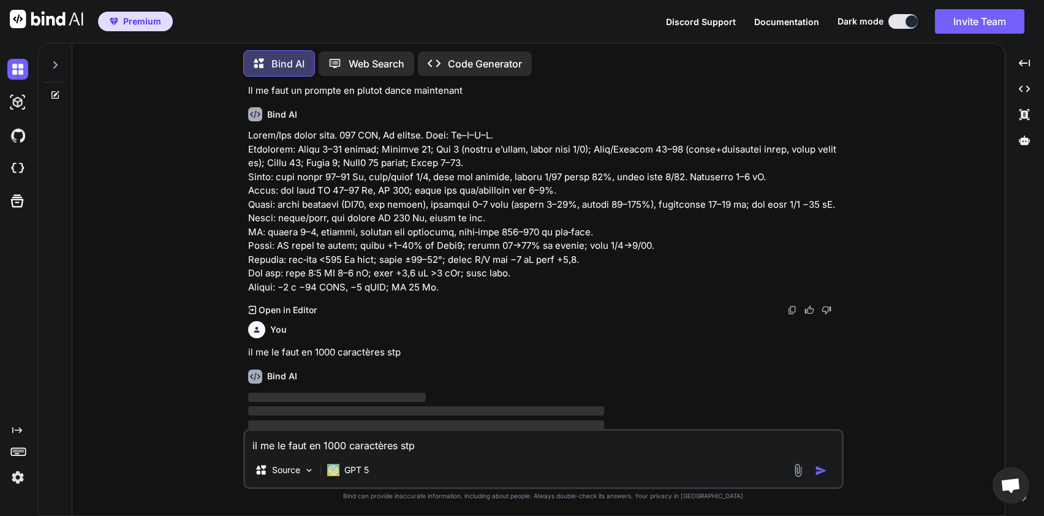
scroll to position [9834, 0]
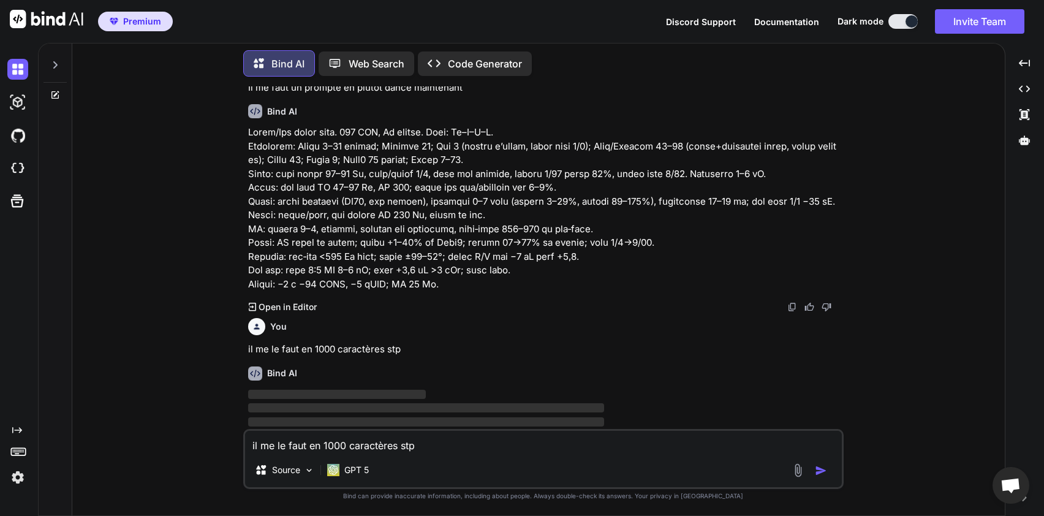
click at [630, 287] on div "Bind AI Created with Pixso. Open in Editor" at bounding box center [544, 203] width 593 height 219
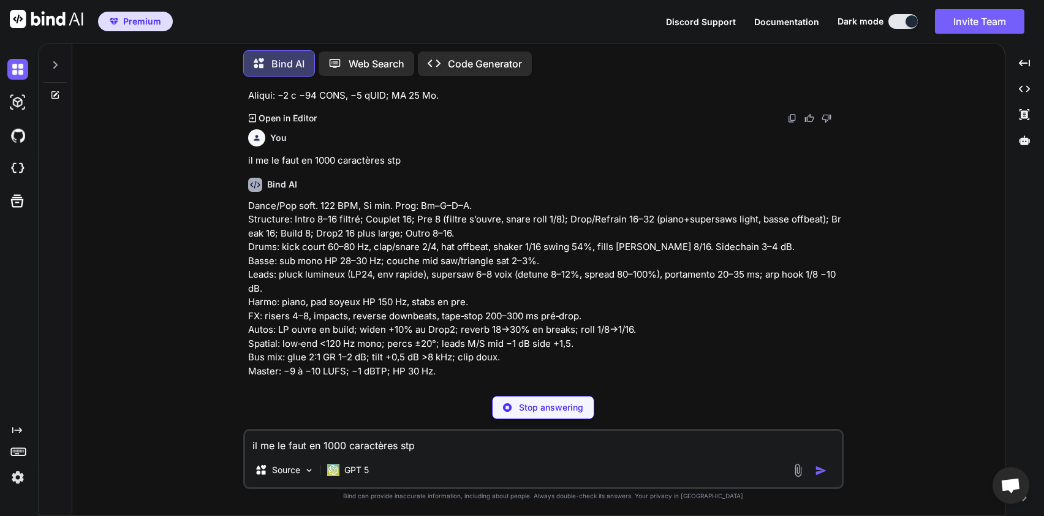
scroll to position [9980, 0]
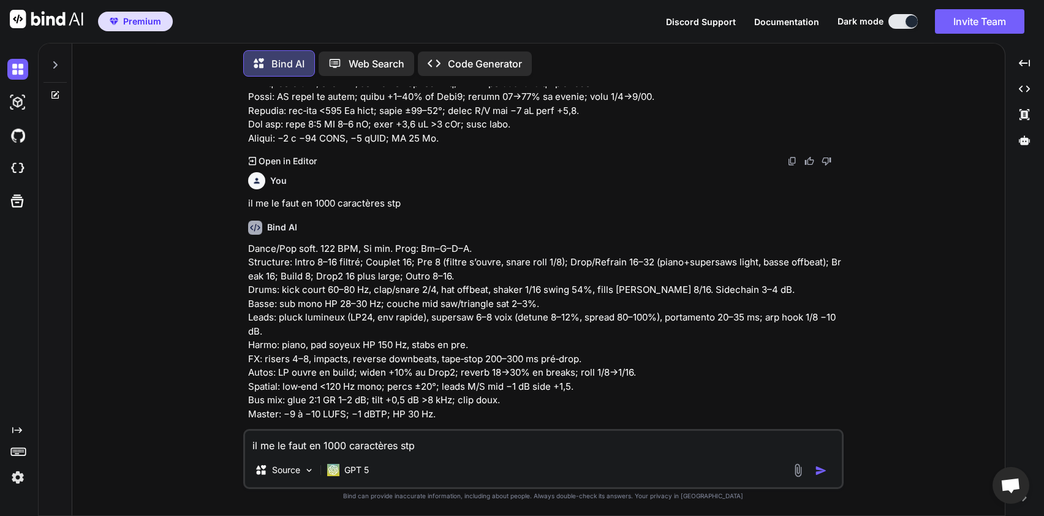
click at [505, 246] on p "Dance/Pop soft. 122 BPM, Si min. Prog: Bm–G–D–A. Structure: Intro 8–16 filtré; …" at bounding box center [544, 331] width 593 height 179
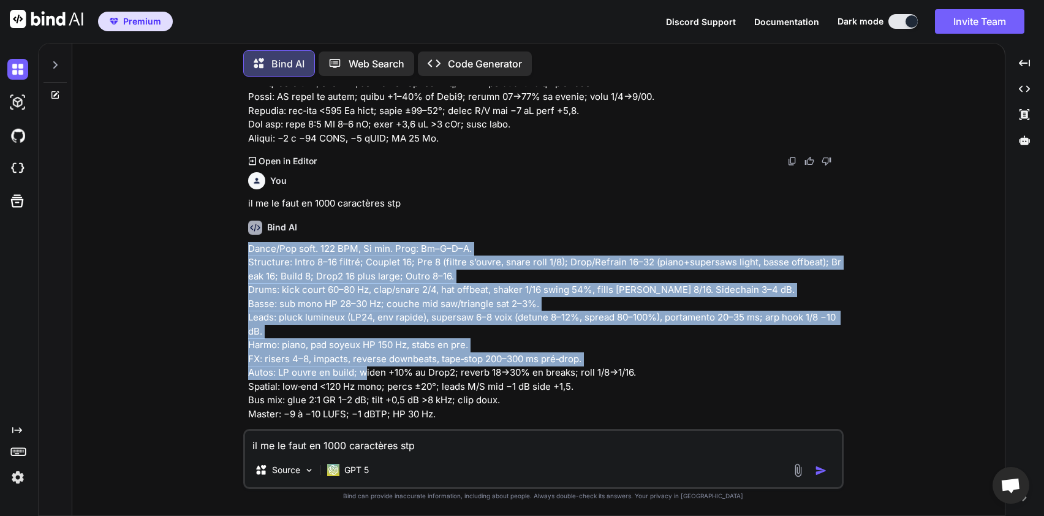
drag, startPoint x: 247, startPoint y: 233, endPoint x: 411, endPoint y: 359, distance: 206.2
click at [411, 359] on div "You J'ai besoin de ton aide pour générer une requête dans un prompte IA dédié à…" at bounding box center [545, 257] width 598 height 342
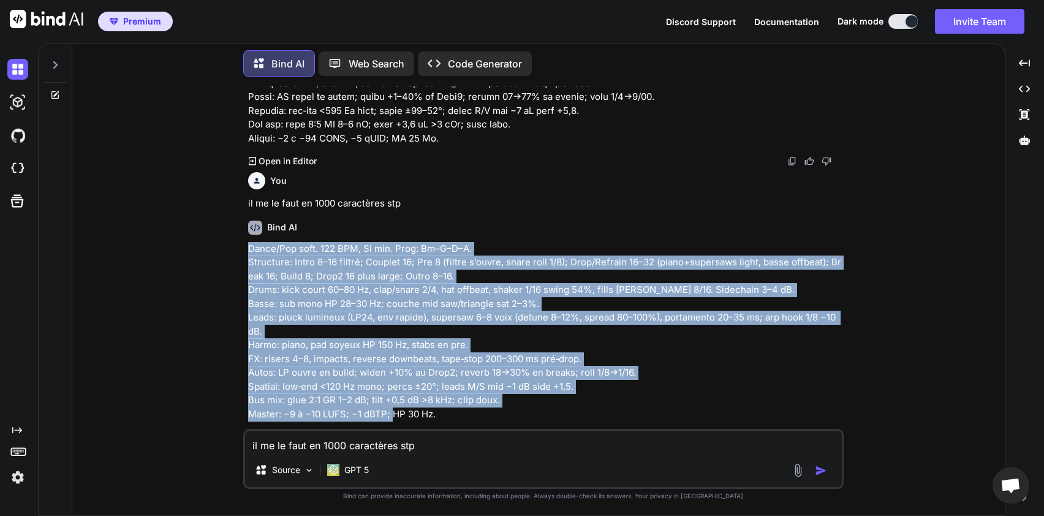
drag, startPoint x: 448, startPoint y: 397, endPoint x: 246, endPoint y: 238, distance: 257.8
click at [246, 238] on div "You J'ai besoin de ton aide pour générer une requête dans un prompte IA dédié à…" at bounding box center [545, 257] width 598 height 342
click at [273, 242] on p "Dance/Pop soft. 122 BPM, Si min. Prog: Bm–G–D–A. Structure: Intro 8–16 filtré; …" at bounding box center [544, 331] width 593 height 179
drag, startPoint x: 464, startPoint y: 404, endPoint x: 245, endPoint y: 233, distance: 277.2
click at [245, 233] on div "You J'ai besoin de ton aide pour générer une requête dans un prompte IA dédié à…" at bounding box center [543, 300] width 600 height 429
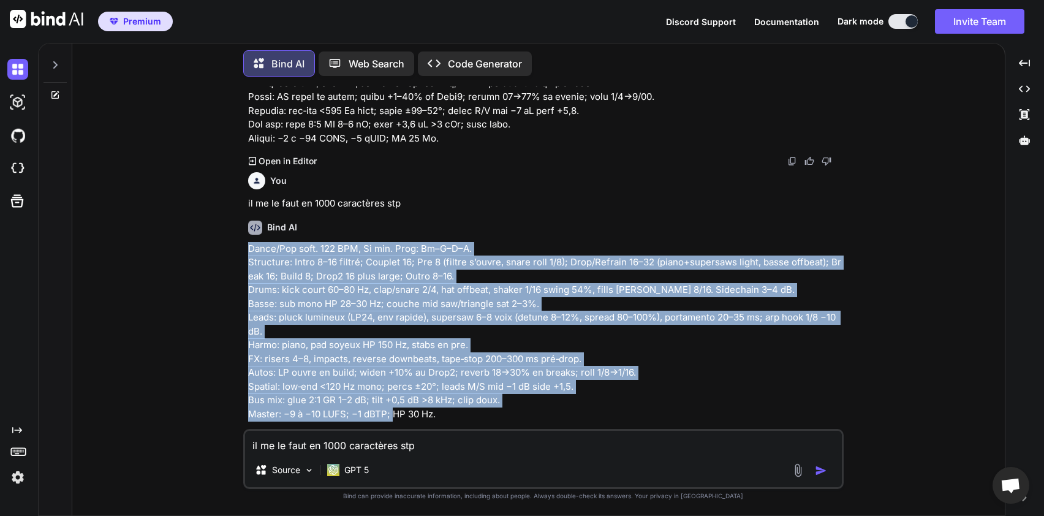
click at [359, 267] on p "Dance/Pop soft. 122 BPM, Si min. Prog: Bm–G–D–A. Structure: Intro 8–16 filtré; …" at bounding box center [544, 331] width 593 height 179
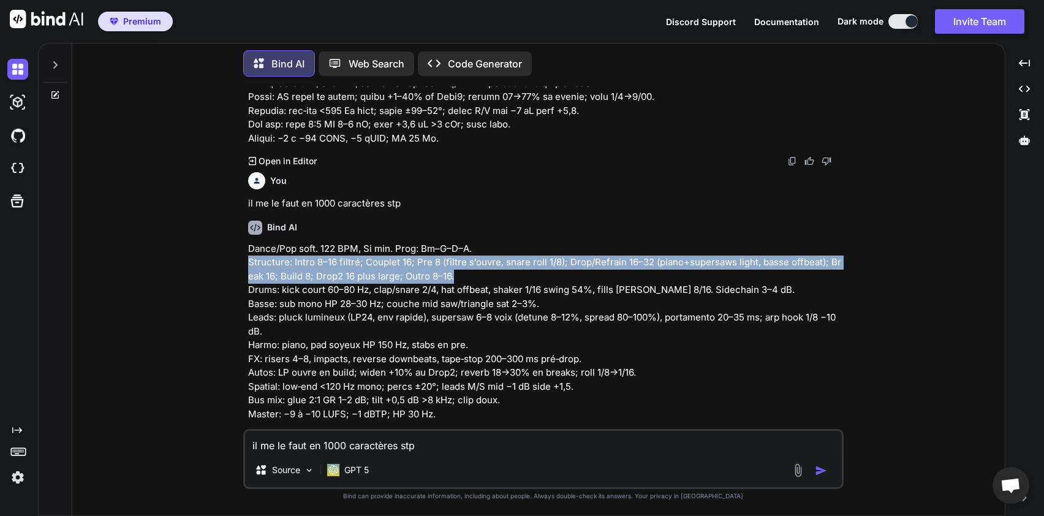
drag, startPoint x: 250, startPoint y: 246, endPoint x: 831, endPoint y: 263, distance: 581.6
click at [831, 263] on p "Dance/Pop soft. 122 BPM, Si min. Prog: Bm–G–D–A. Structure: Intro 8–16 filtré; …" at bounding box center [544, 331] width 593 height 179
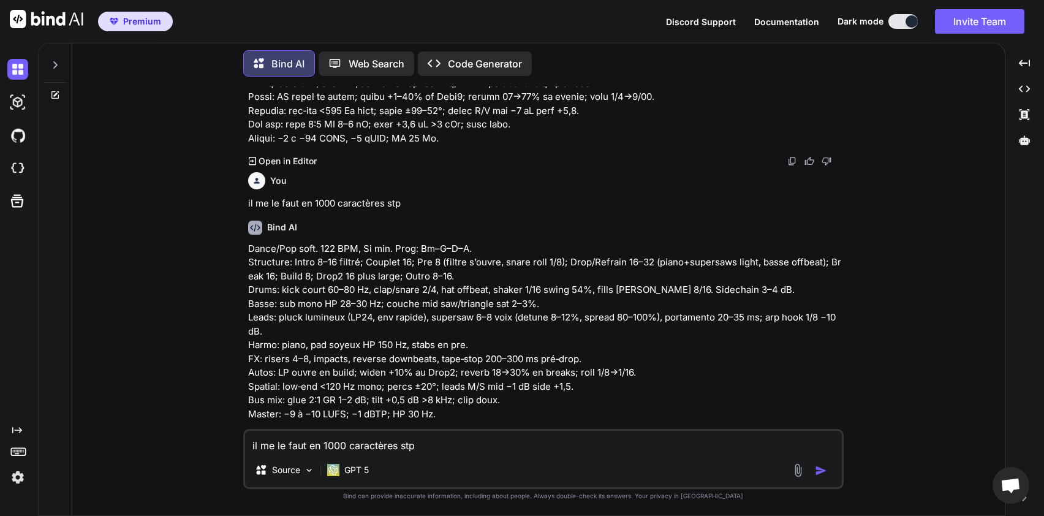
click at [400, 443] on textarea "il me le faut en 1000 caractères stp" at bounding box center [543, 442] width 597 height 22
click at [467, 434] on textarea "il me le faut en 1000 caractères stp" at bounding box center [543, 442] width 597 height 22
type textarea "D"
type textarea "p"
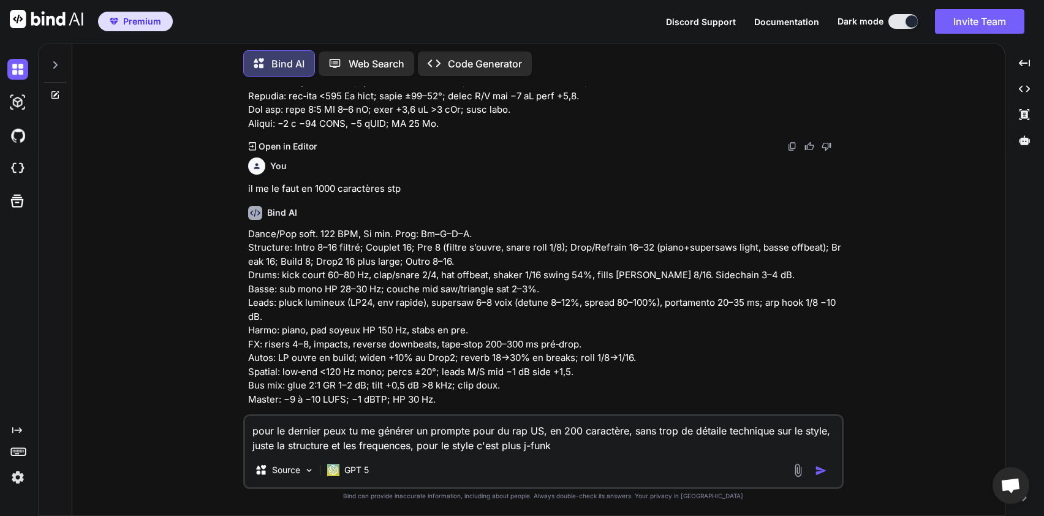
scroll to position [10019, 0]
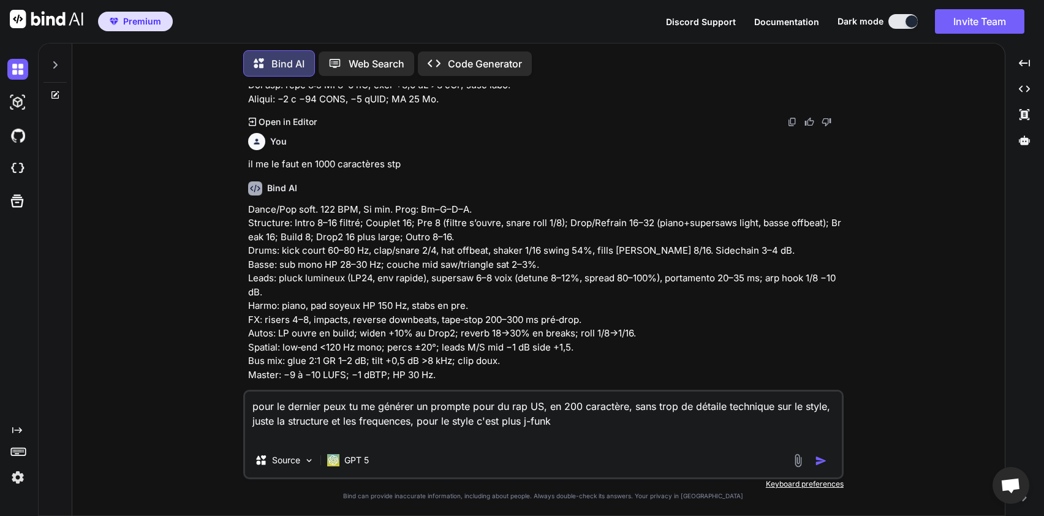
type textarea "pour le dernier peux tu me générer un prompte pour du rap US, en 200 caractère,…"
click at [824, 459] on img "button" at bounding box center [821, 461] width 12 height 12
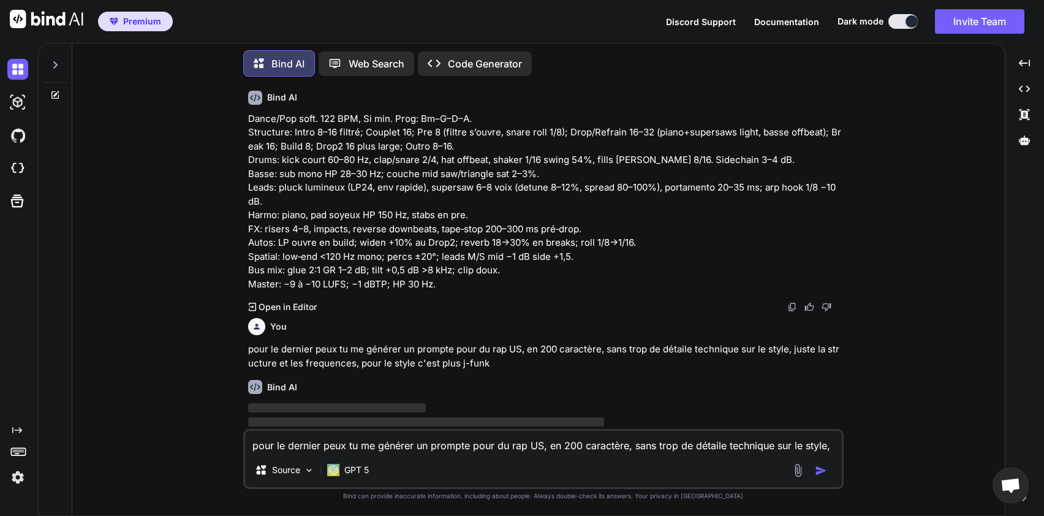
scroll to position [10123, 0]
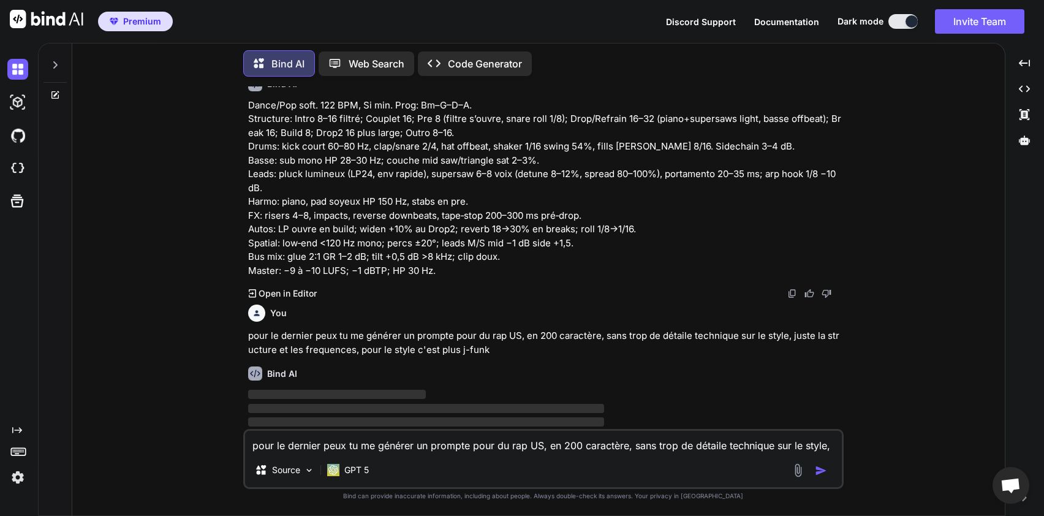
click at [793, 470] on img at bounding box center [798, 470] width 14 height 14
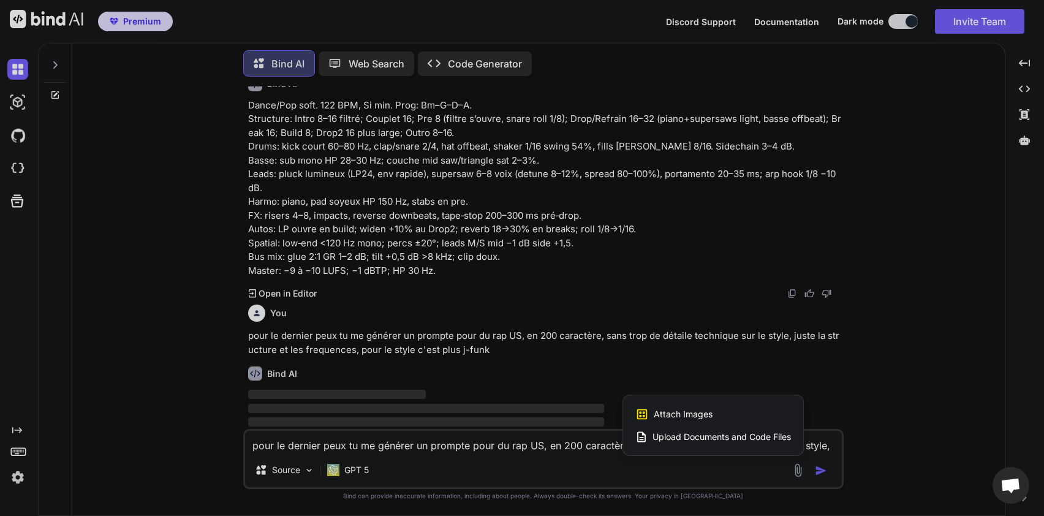
click at [687, 442] on span "Upload Documents and Code Files" at bounding box center [721, 437] width 138 height 12
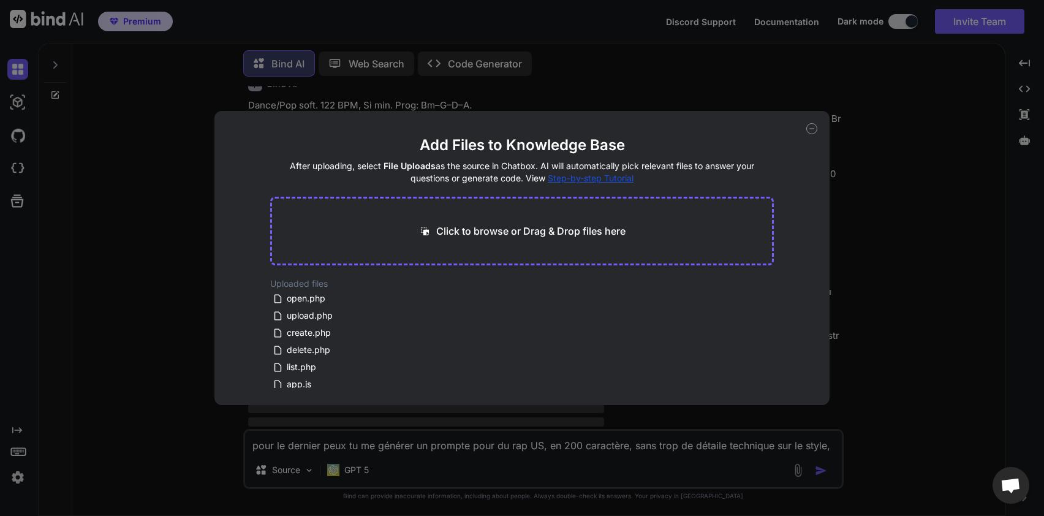
drag, startPoint x: 441, startPoint y: 306, endPoint x: 448, endPoint y: 325, distance: 20.4
click at [448, 325] on div "Uploaded files open.php upload.php create.php delete.php list.php app.js index.…" at bounding box center [522, 332] width 504 height 110
drag, startPoint x: 339, startPoint y: 311, endPoint x: 311, endPoint y: 303, distance: 28.7
click at [311, 303] on div "open.php upload.php create.php delete.php list.php app.js index.html style.css" at bounding box center [358, 339] width 176 height 98
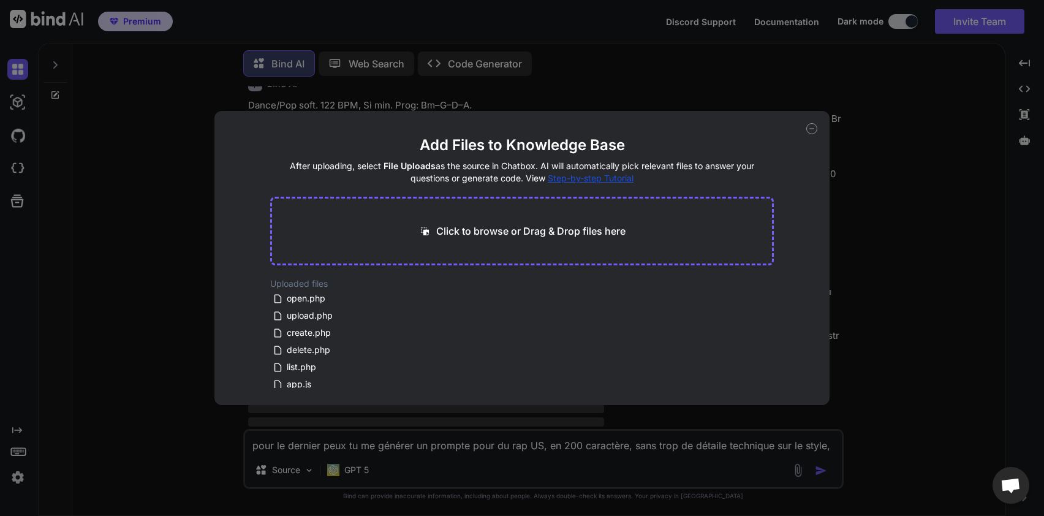
drag, startPoint x: 311, startPoint y: 303, endPoint x: 375, endPoint y: 258, distance: 78.7
click at [375, 258] on main "Add Files to Knowledge Base After uploading, select File Uploads as the source …" at bounding box center [522, 270] width 504 height 270
click at [331, 303] on div "open.php" at bounding box center [351, 298] width 157 height 15
click at [812, 127] on icon at bounding box center [811, 128] width 11 height 11
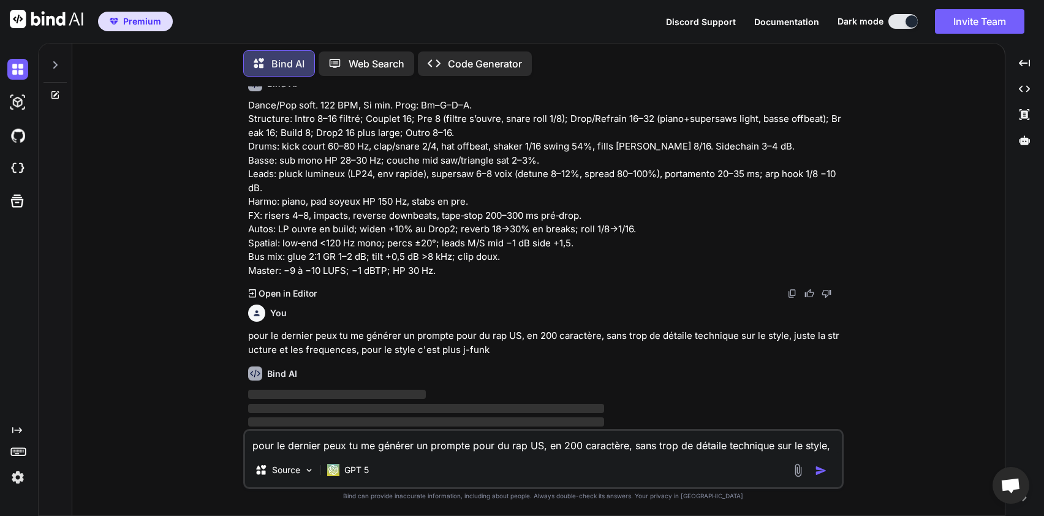
click at [606, 309] on div "You pour le dernier peux tu me générer un prompte pour du rap US, en 200 caract…" at bounding box center [544, 328] width 593 height 57
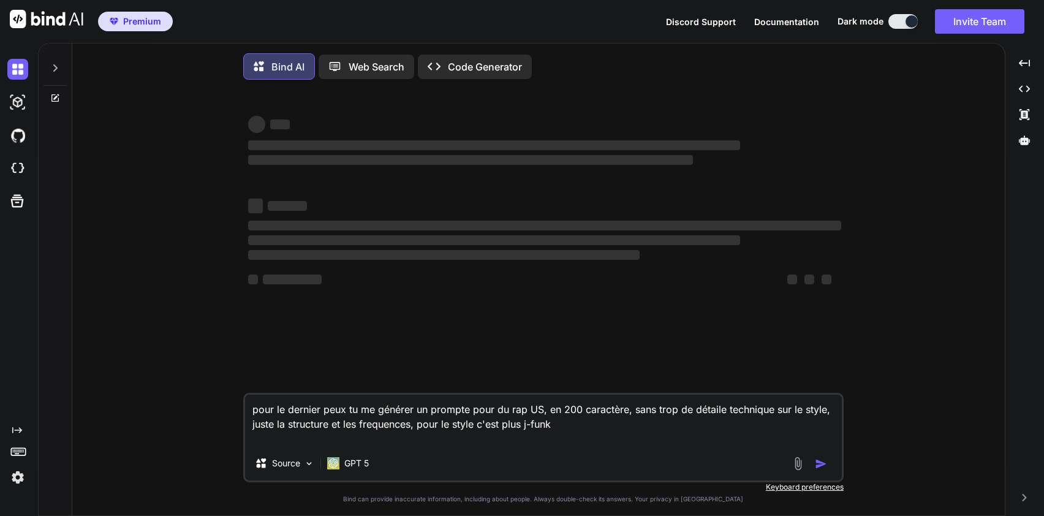
type textarea "x"
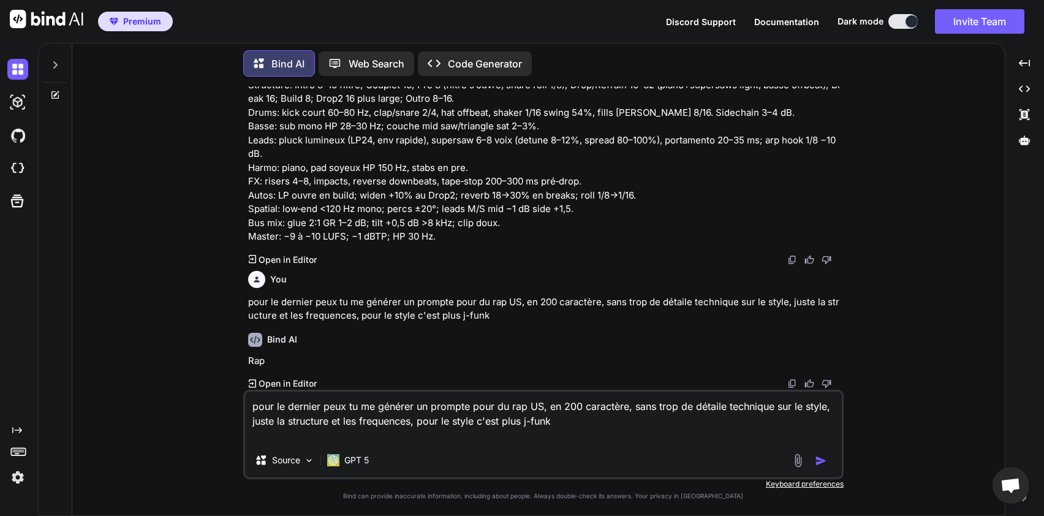
scroll to position [896, 0]
click at [543, 349] on div "Bind AI Rap Created with Pixso. Open in Editor" at bounding box center [544, 356] width 593 height 67
click at [562, 324] on div "Bind AI Rap Created with Pixso. Open in Editor" at bounding box center [544, 356] width 593 height 67
click at [821, 453] on div at bounding box center [811, 460] width 41 height 14
click at [823, 460] on img "button" at bounding box center [821, 461] width 12 height 12
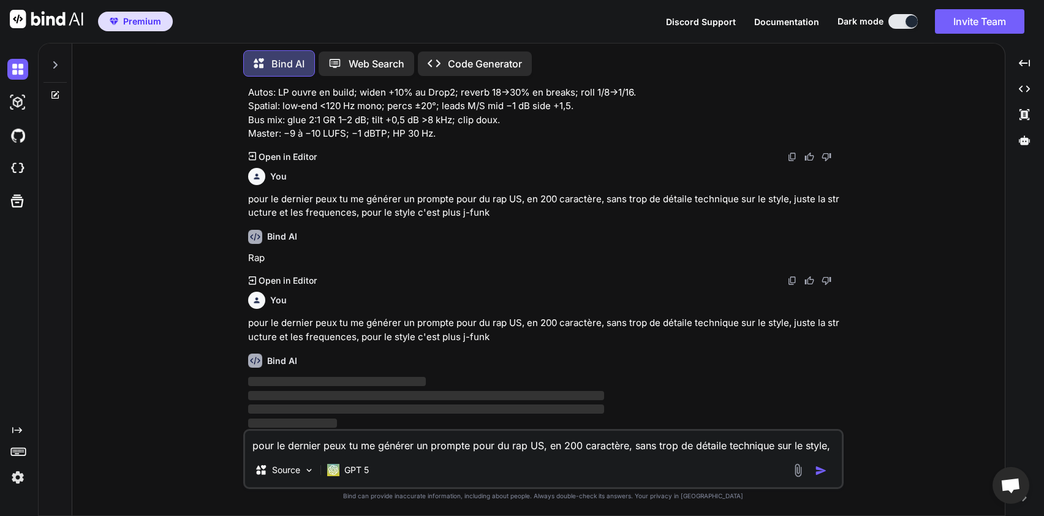
scroll to position [1000, 0]
click at [465, 317] on p "pour le dernier peux tu me générer un prompte pour du rap US, en 200 caractère,…" at bounding box center [544, 329] width 593 height 28
click at [42, 21] on img at bounding box center [47, 19] width 74 height 18
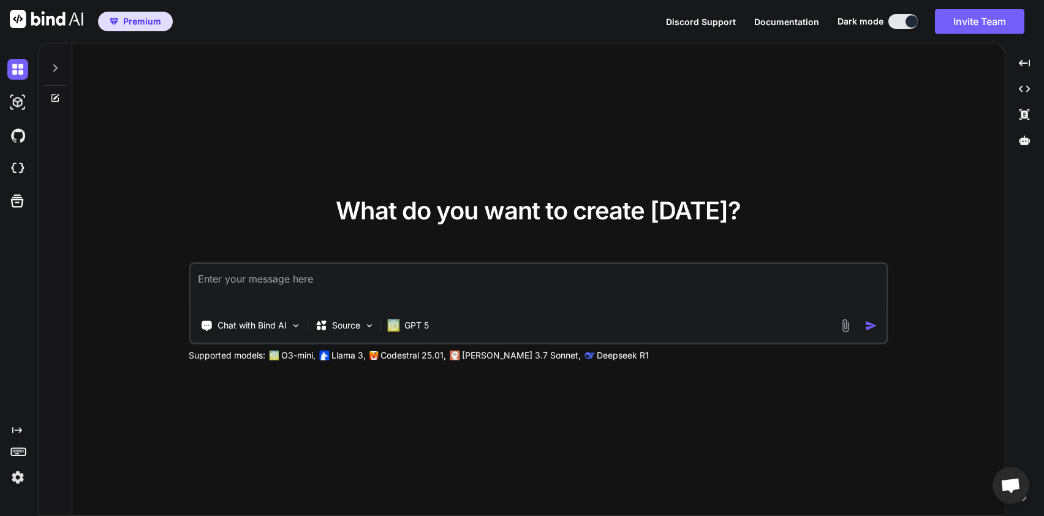
click at [355, 272] on textarea at bounding box center [537, 286] width 695 height 45
click at [323, 279] on textarea at bounding box center [537, 286] width 695 height 45
click at [358, 279] on textarea at bounding box center [537, 286] width 695 height 45
type textarea "d"
type textarea "P"
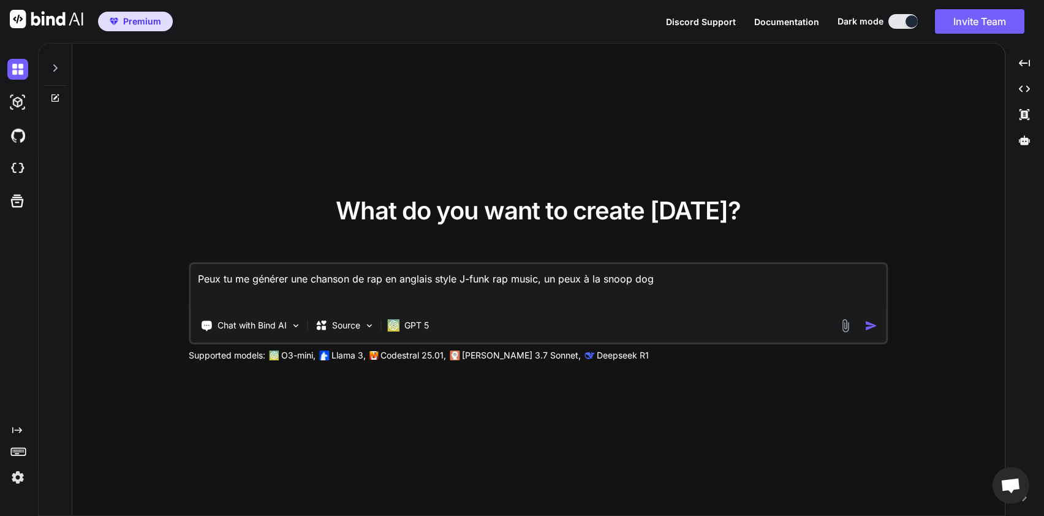
type textarea "Peux tu me générer une chanson de rap en anglais style J-funk rap music, un peu…"
click at [876, 327] on img "button" at bounding box center [870, 325] width 13 height 13
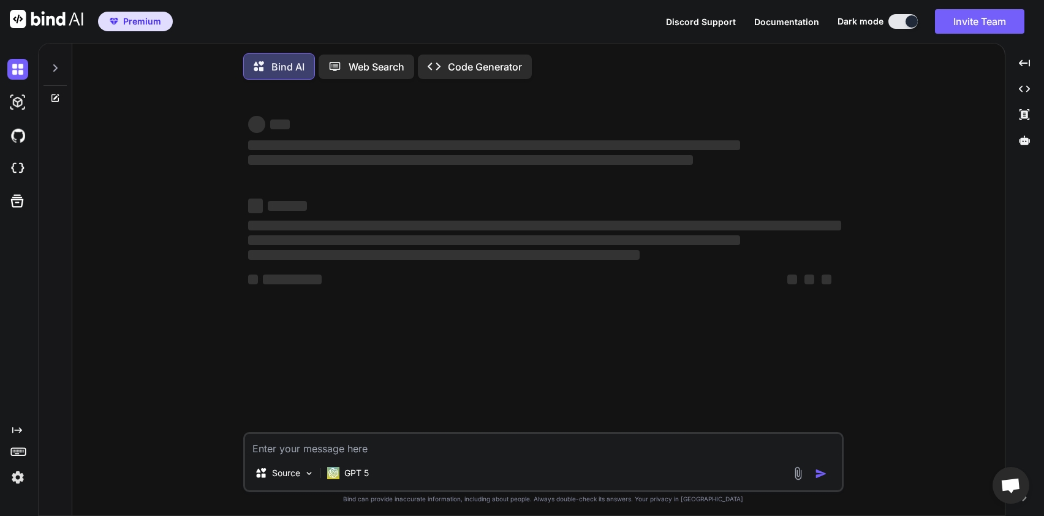
scroll to position [6, 0]
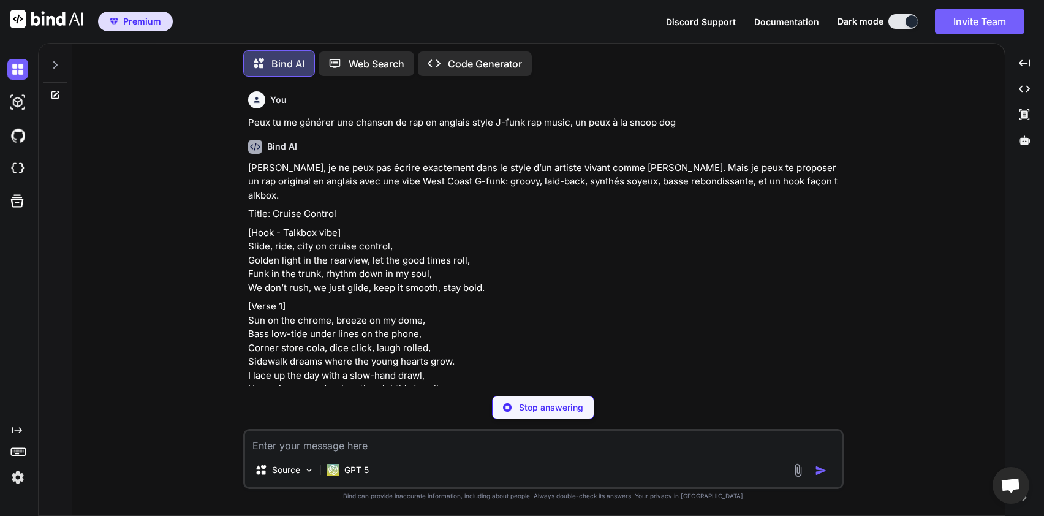
click at [307, 227] on p "[Hook - Talkbox vibe] Slide, ride, city on cruise control, Golden light in the …" at bounding box center [544, 260] width 593 height 69
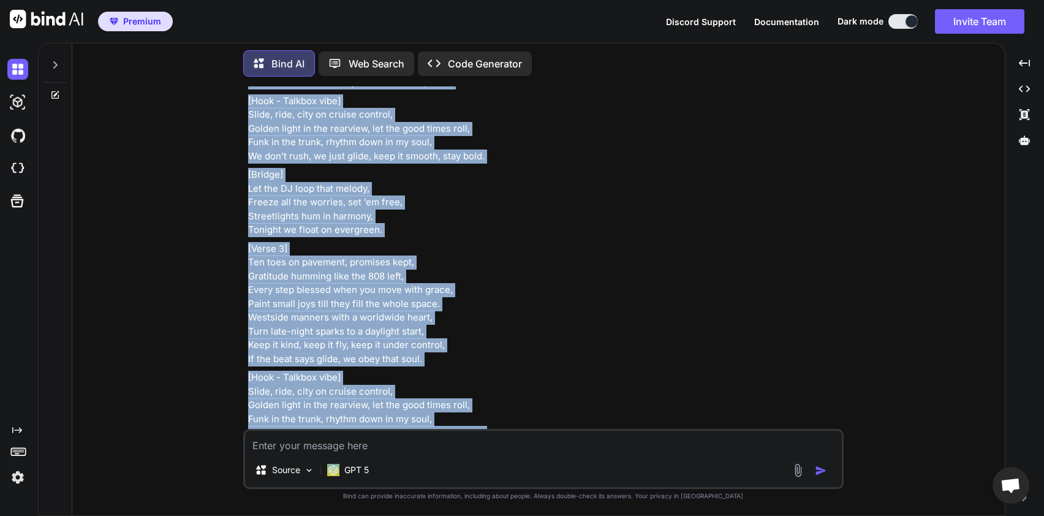
scroll to position [685, 0]
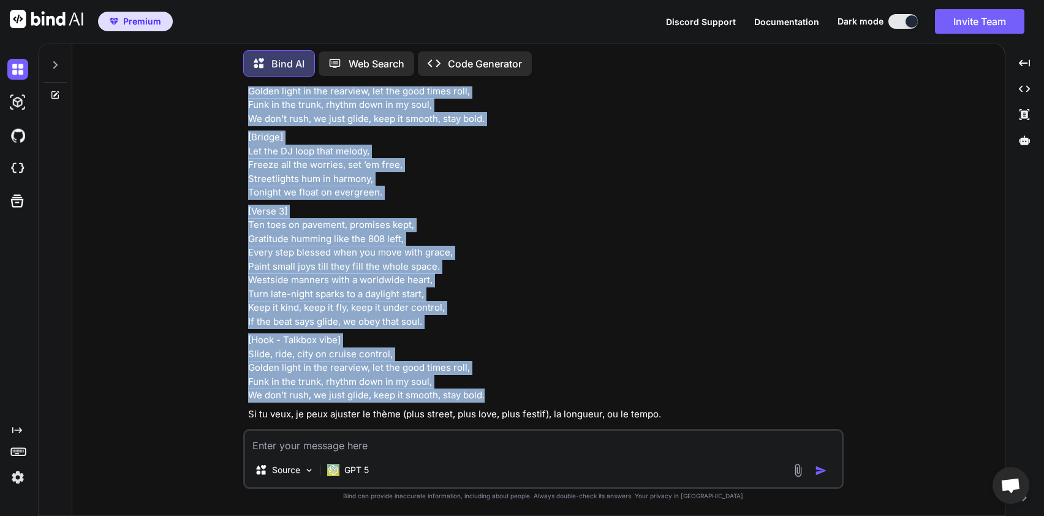
drag, startPoint x: 247, startPoint y: 176, endPoint x: 497, endPoint y: 382, distance: 324.2
click at [497, 382] on div "You Peux tu me générer une chanson de rap en anglais style J-funk rap music, un…" at bounding box center [545, 257] width 598 height 342
copy div "[Hook - Talkbox vibe] Slide, ride, city on cruise control, Golden light in the …"
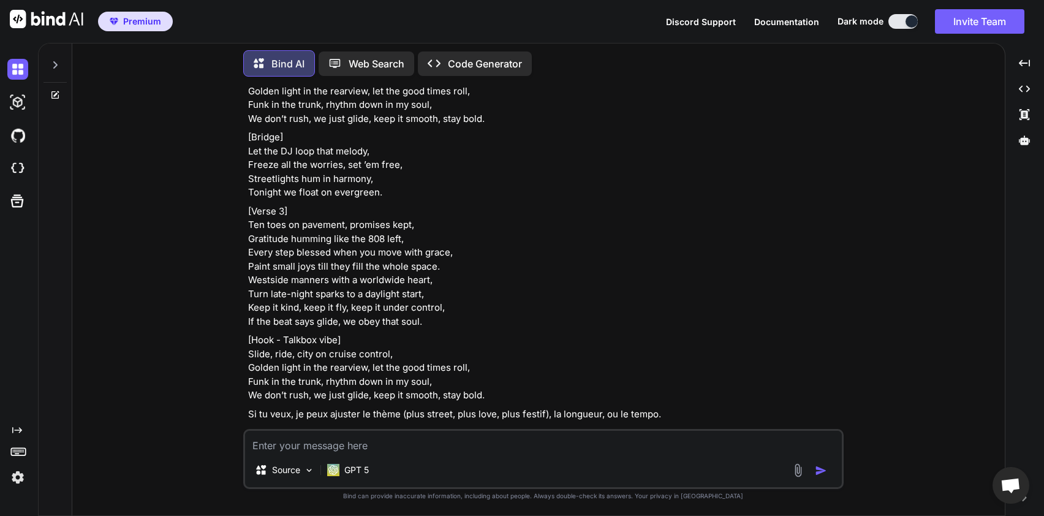
click at [371, 445] on textarea at bounding box center [543, 442] width 597 height 22
type textarea "peux tu me traduire cette chanson en arable"
click at [825, 470] on img "button" at bounding box center [821, 470] width 12 height 12
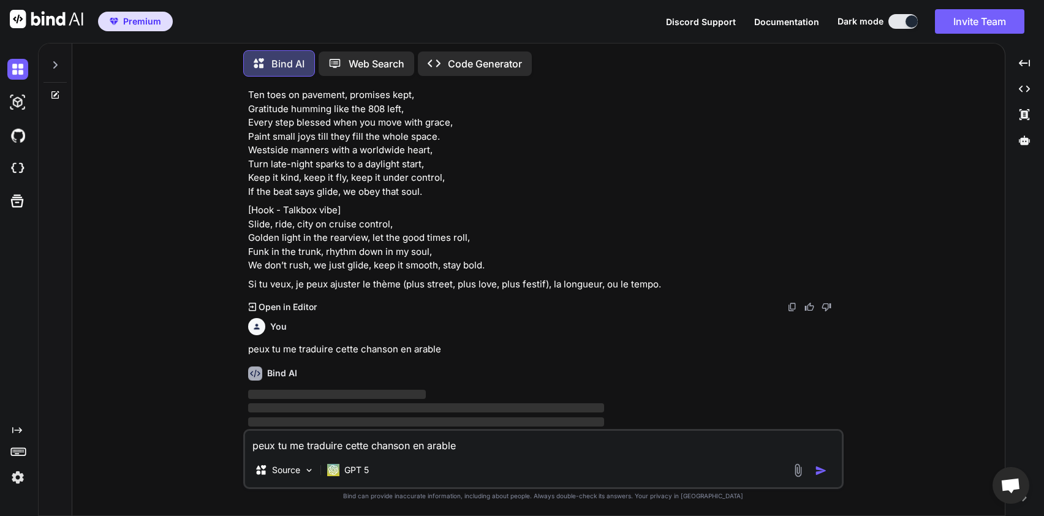
scroll to position [815, 0]
click at [576, 313] on div "You peux tu me traduire cette chanson en arable" at bounding box center [544, 334] width 593 height 43
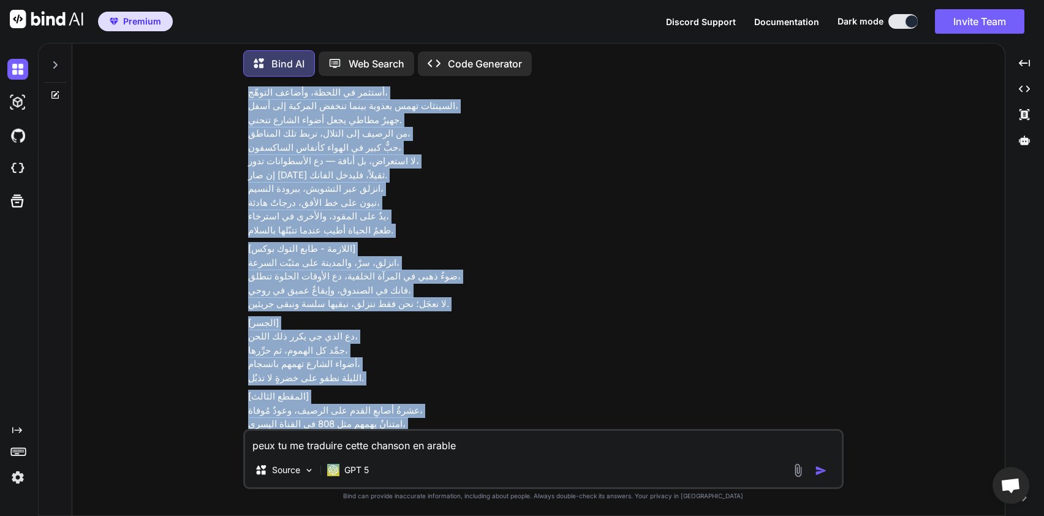
scroll to position [1713, 0]
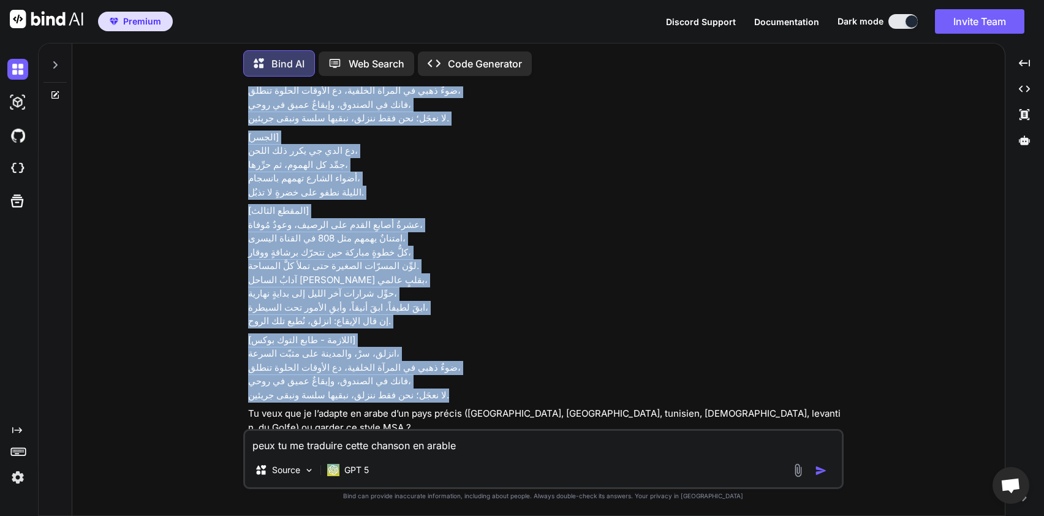
drag, startPoint x: 249, startPoint y: 143, endPoint x: 456, endPoint y: 379, distance: 313.4
copy div "العنوان: مثبّت السرعة [اللازمة - طابع التوك بوكس] انزلق، سرْ، والمدينة على مثبّ…"
click at [292, 162] on p "[الجسر] دع الدي جي يكرر ذلك اللحن، جمِّد كل الهموم، ثم حرِّرها، أضواء الشارع ته…" at bounding box center [544, 164] width 593 height 69
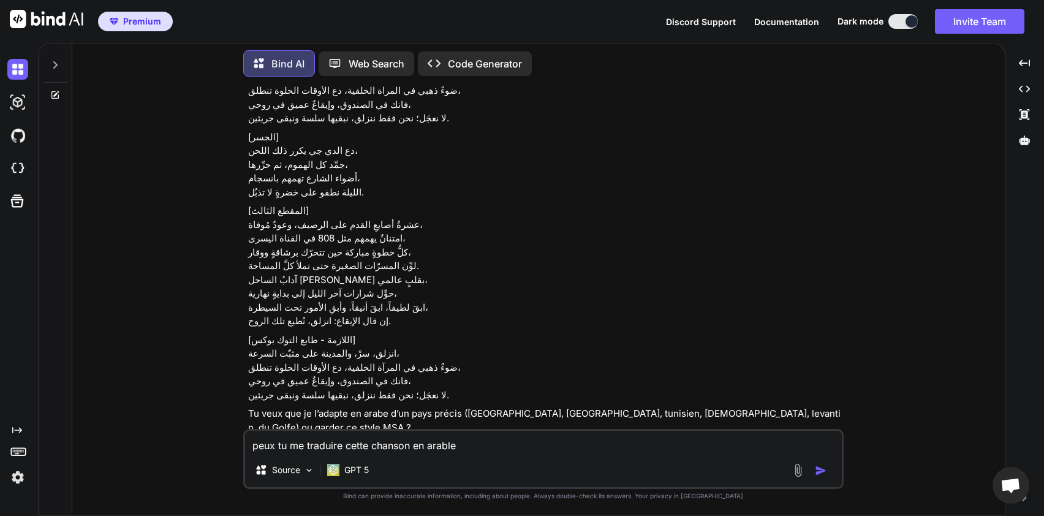
click at [396, 275] on p "[المقطع الثالث] عشرةُ أصابعِ القدم على الرصيف، وعودٌ مُوفاة، امتنانٌ يهمهم مثل …" at bounding box center [544, 266] width 593 height 124
click at [358, 233] on p "[المقطع الثالث] عشرةُ أصابعِ القدم على الرصيف، وعودٌ مُوفاة، امتنانٌ يهمهم مثل …" at bounding box center [544, 266] width 593 height 124
click at [710, 443] on textarea "peux tu me traduire cette chanson en arable" at bounding box center [543, 442] width 597 height 22
type textarea "e"
type textarea "d"
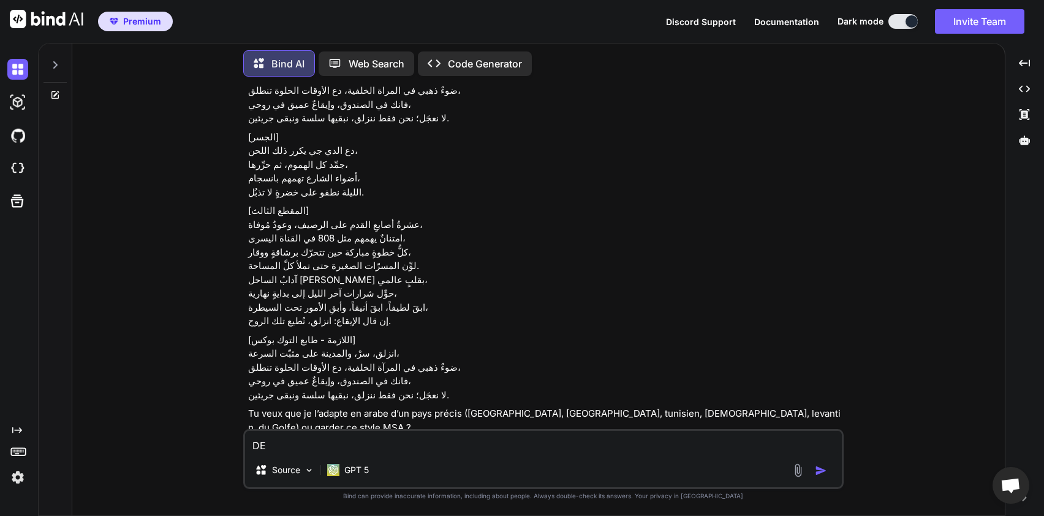
type textarea "D"
type textarea "J"
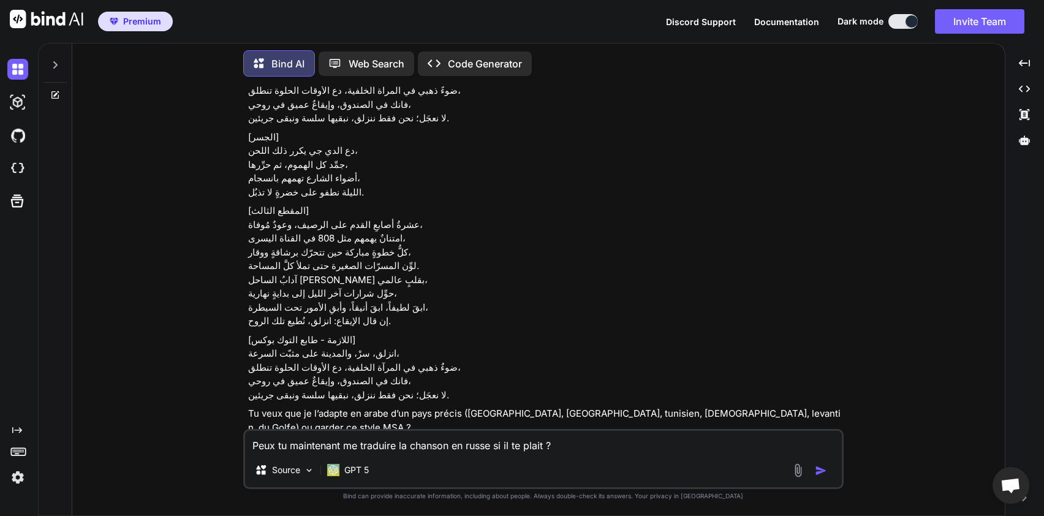
type textarea "Peux tu maintenant me traduire la chanson en russe si il te plait ?"
click at [822, 472] on img "button" at bounding box center [821, 470] width 12 height 12
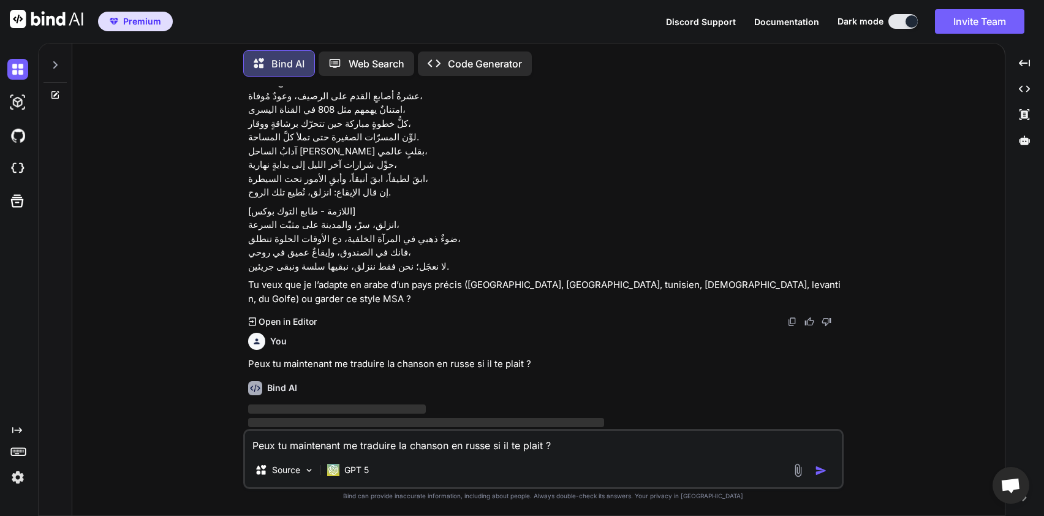
scroll to position [1842, 0]
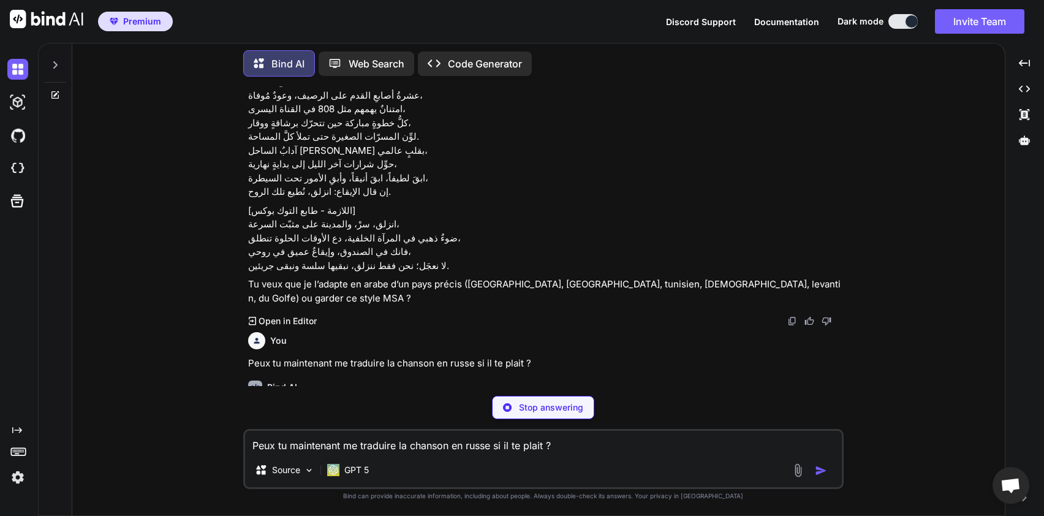
click at [749, 327] on div "You Peux tu maintenant me traduire la chanson en russe si il te plait ?" at bounding box center [544, 348] width 593 height 43
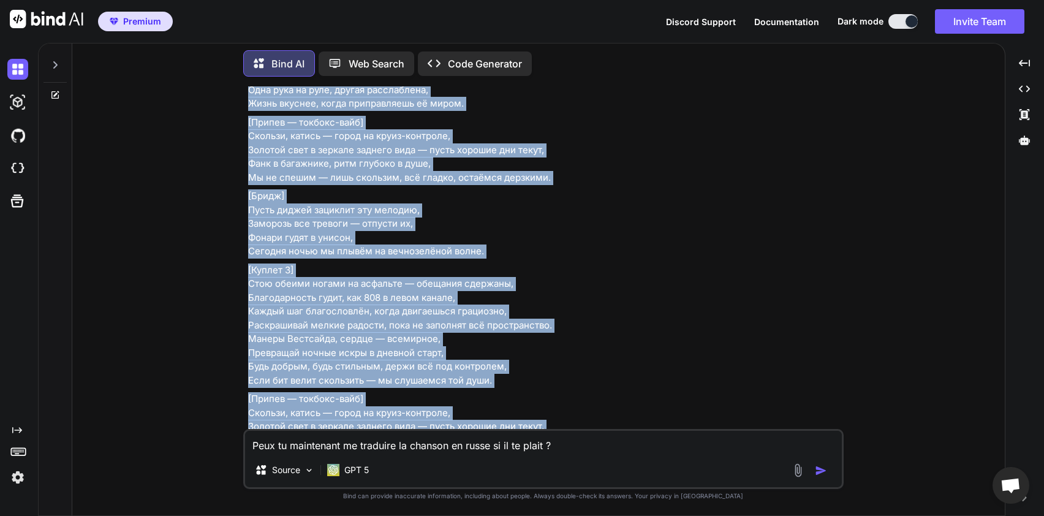
scroll to position [2726, 0]
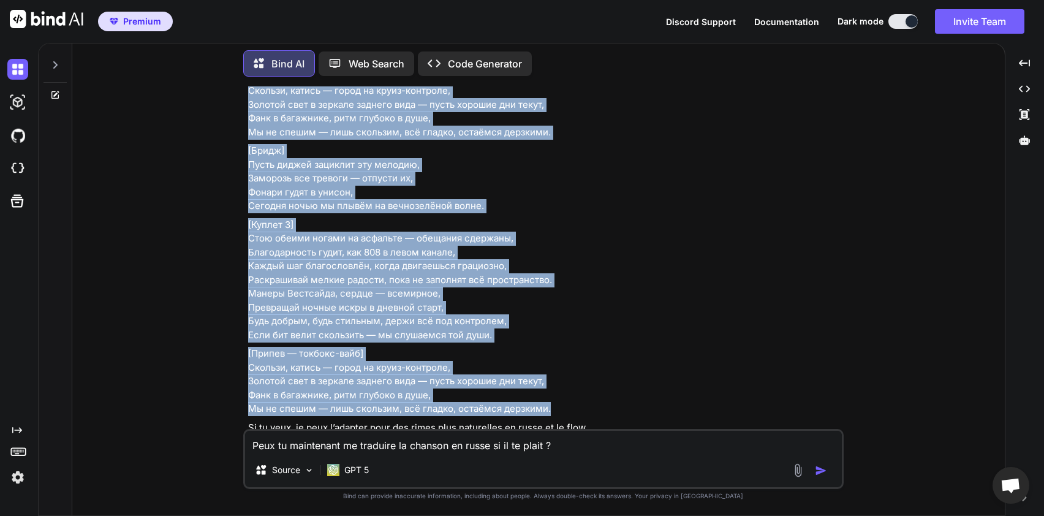
drag, startPoint x: 248, startPoint y: 249, endPoint x: 570, endPoint y: 379, distance: 346.8
copy div "[Припев — токбокс-вайб] Скользи, катись — город на круиз-контроле, Золотой свет…"
